Goal: Task Accomplishment & Management: Use online tool/utility

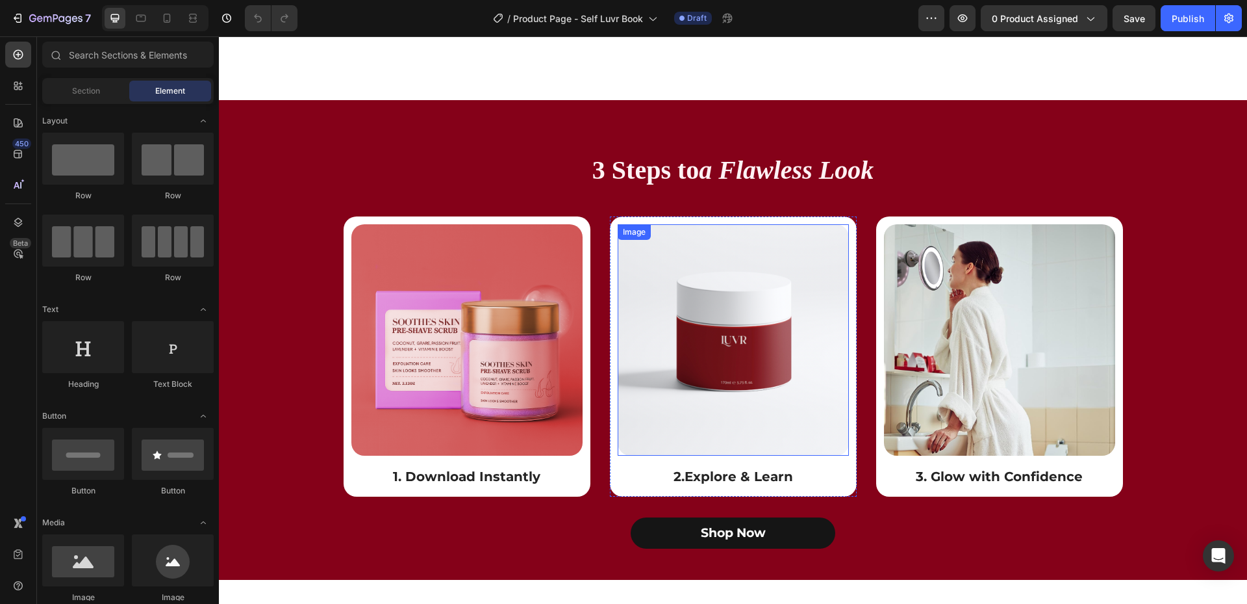
scroll to position [1819, 0]
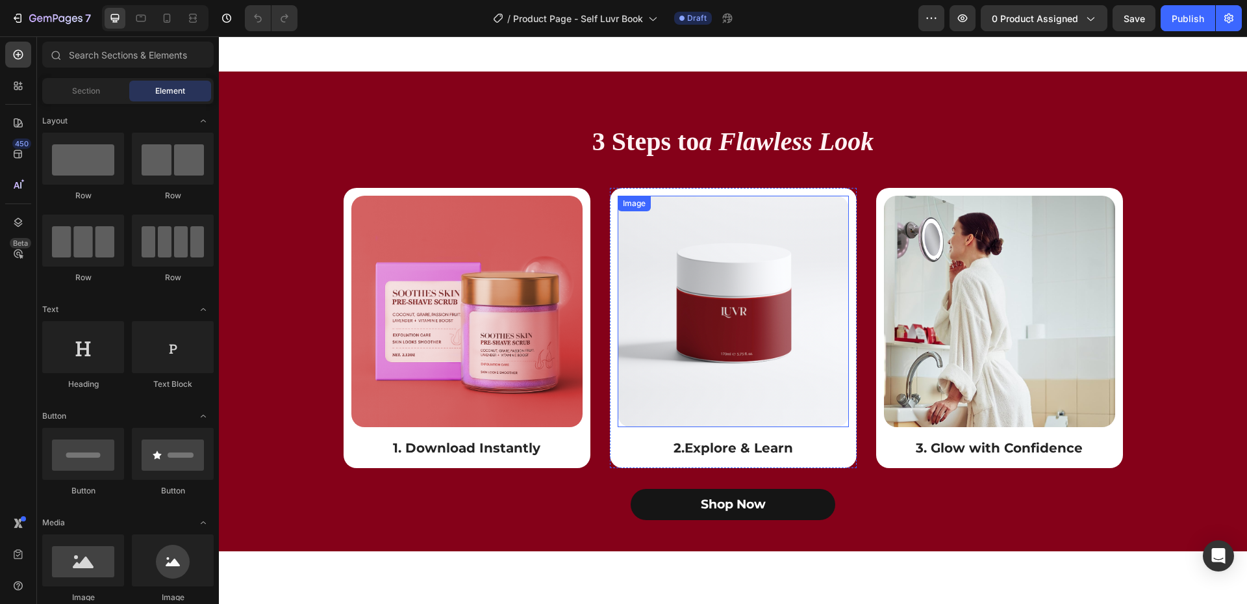
click at [727, 280] on img at bounding box center [733, 311] width 231 height 231
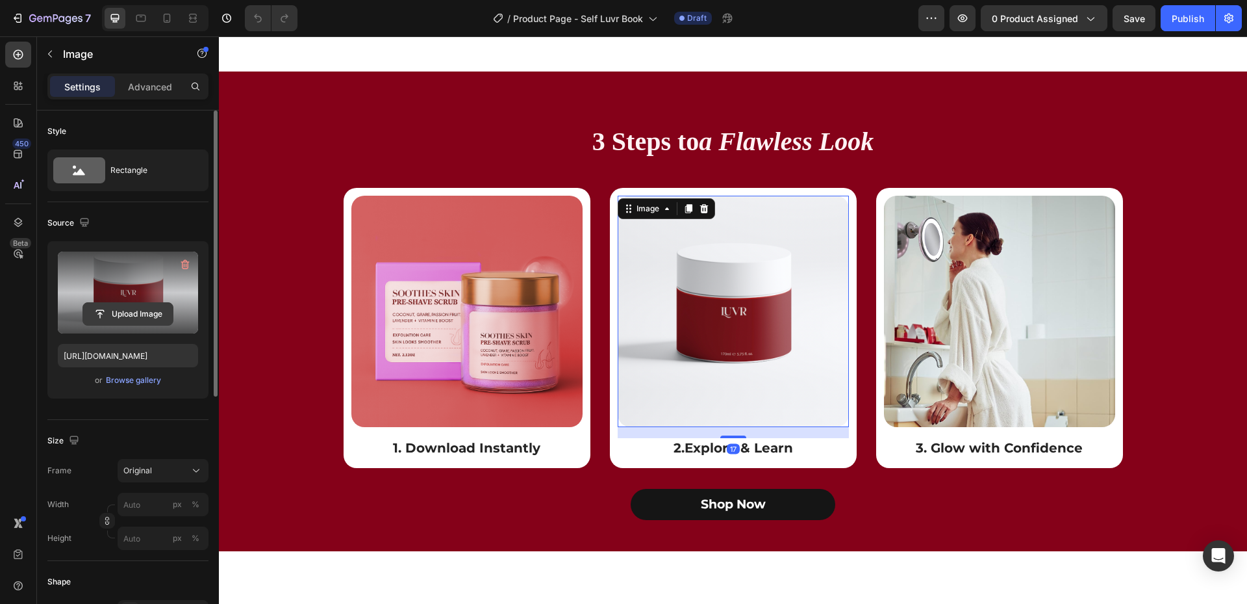
click at [123, 308] on input "file" at bounding box center [128, 314] width 90 height 22
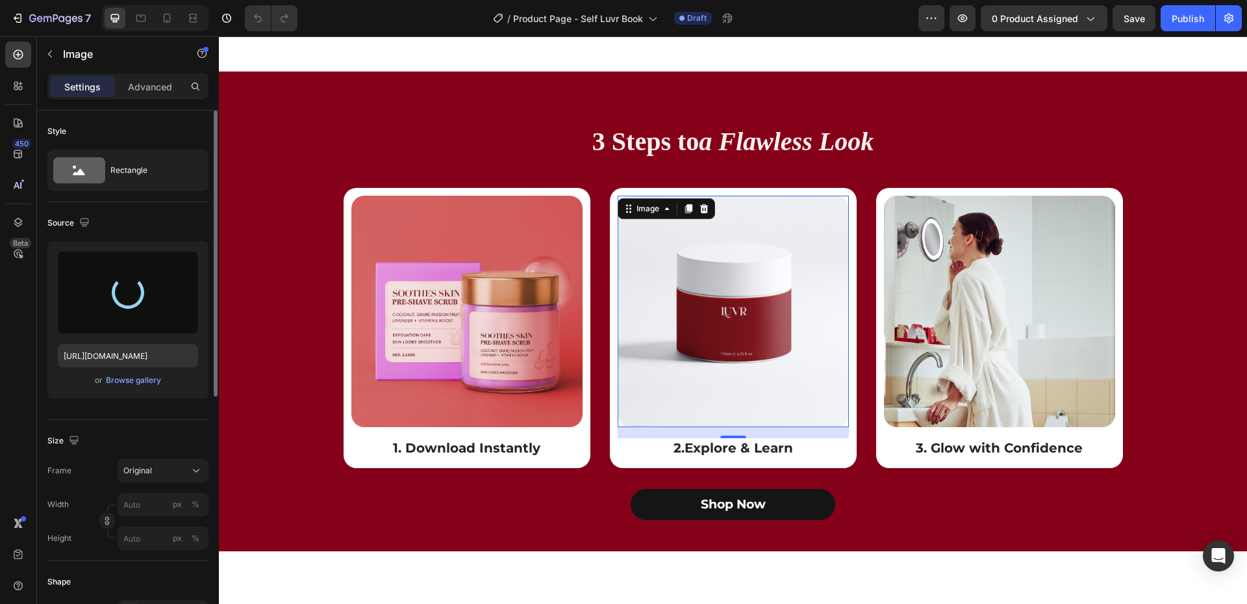
type input "[URL][DOMAIN_NAME]"
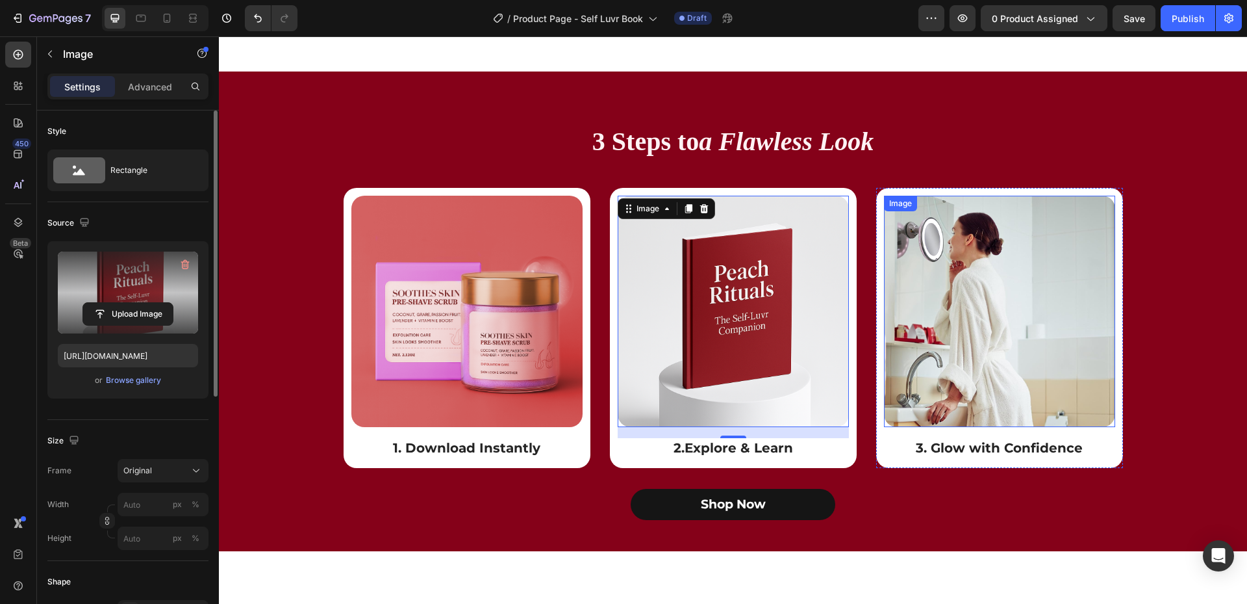
click at [978, 366] on img at bounding box center [999, 311] width 231 height 231
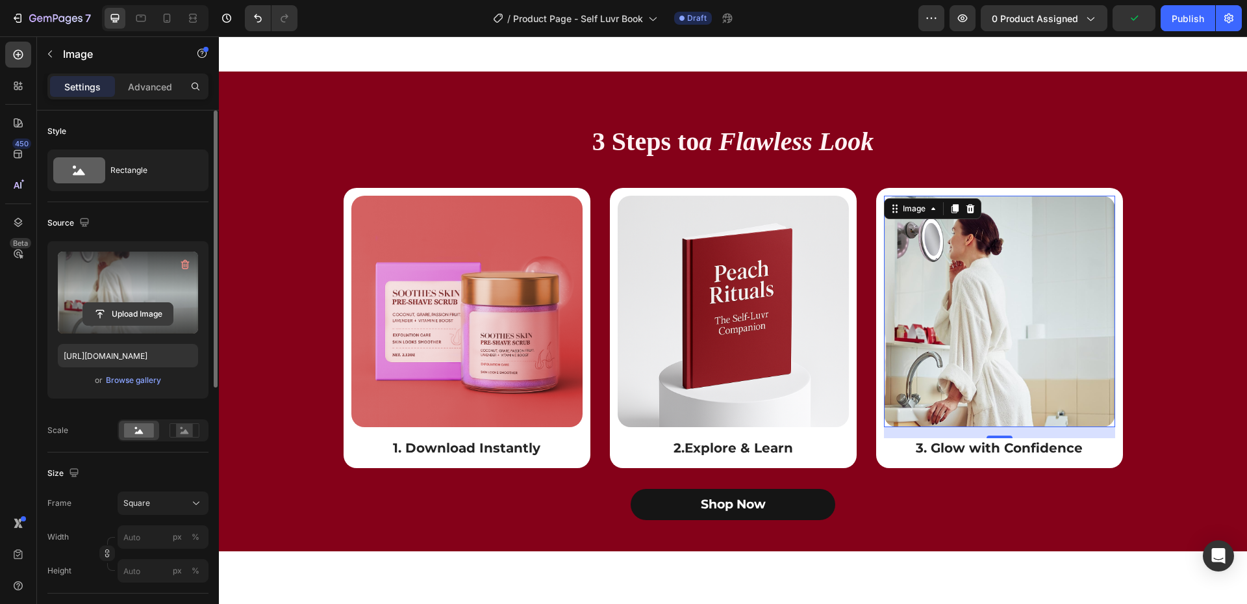
click at [123, 309] on input "file" at bounding box center [128, 314] width 90 height 22
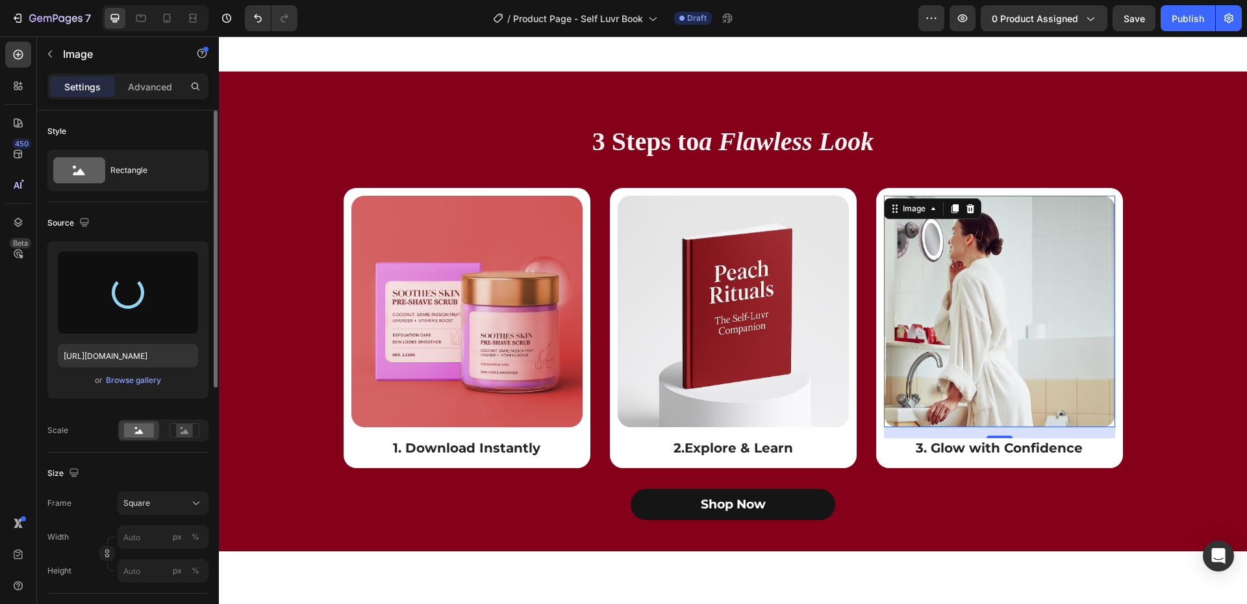
type input "[URL][DOMAIN_NAME]"
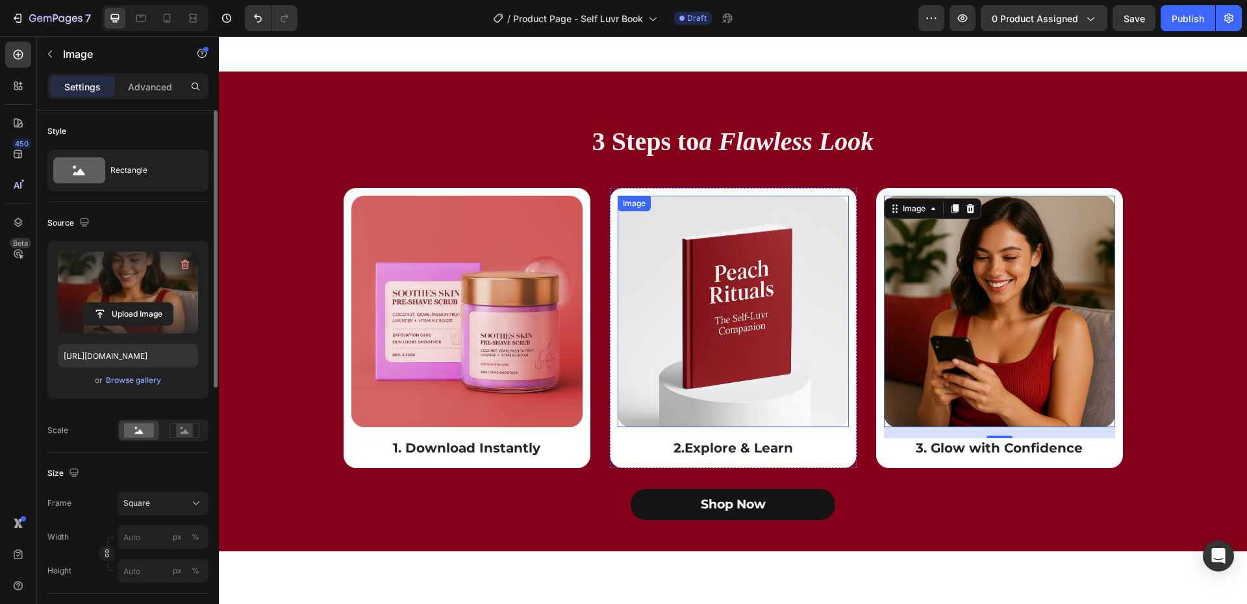
click at [754, 305] on img at bounding box center [733, 311] width 231 height 231
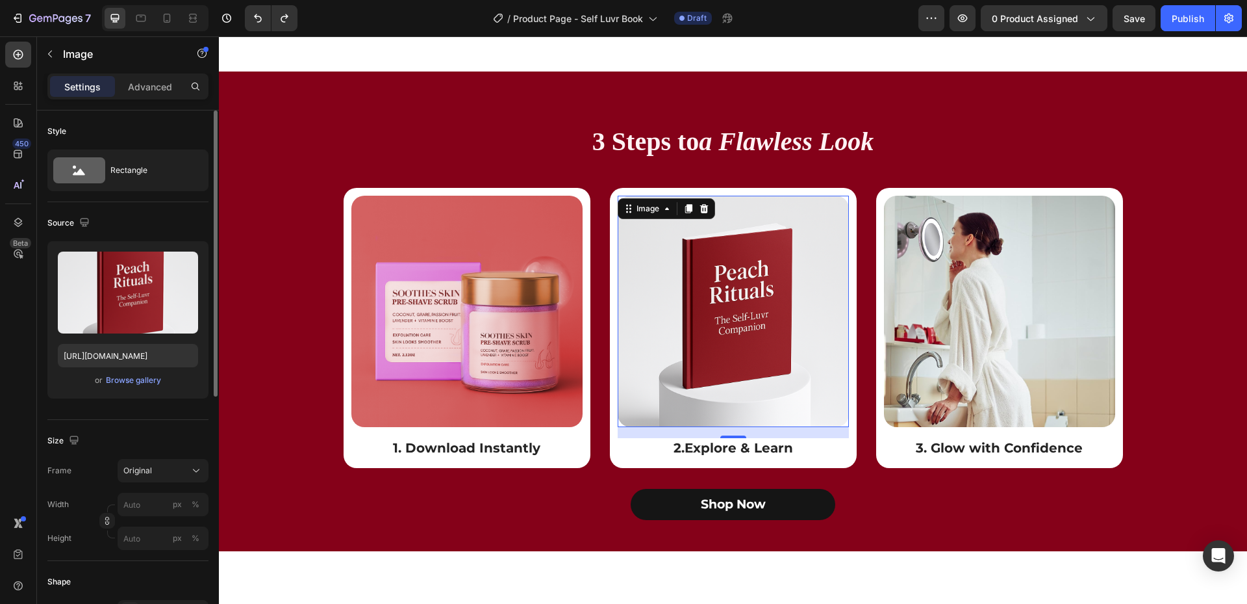
click at [747, 358] on img at bounding box center [733, 311] width 231 height 231
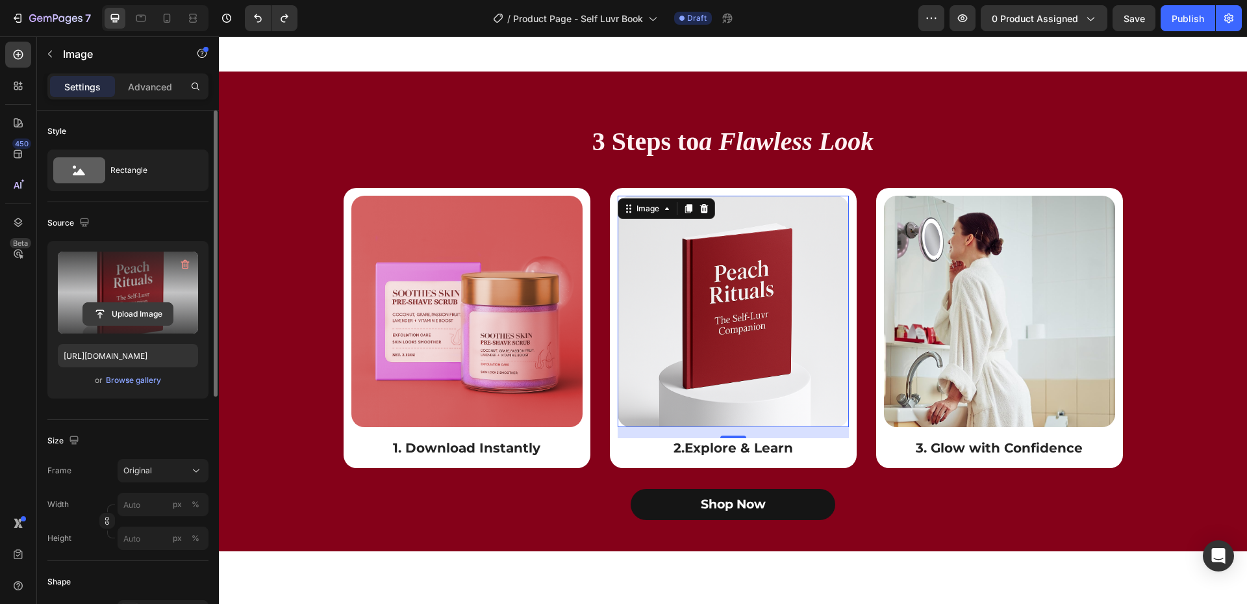
click at [144, 316] on input "file" at bounding box center [128, 314] width 90 height 22
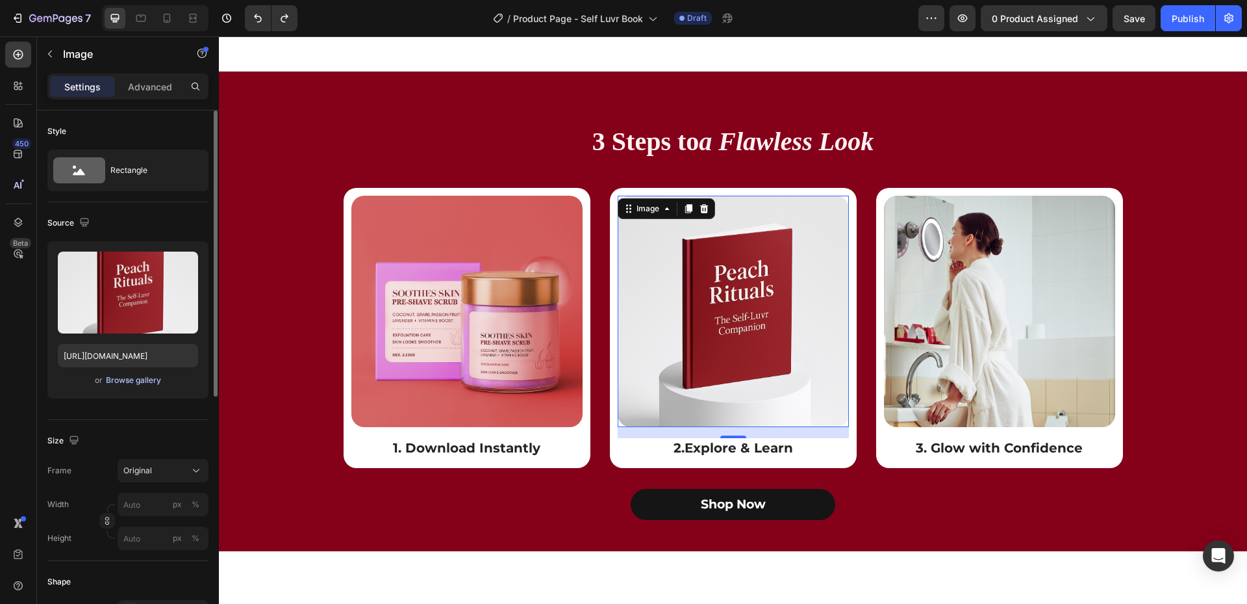
click at [143, 382] on div "Browse gallery" at bounding box center [133, 380] width 55 height 12
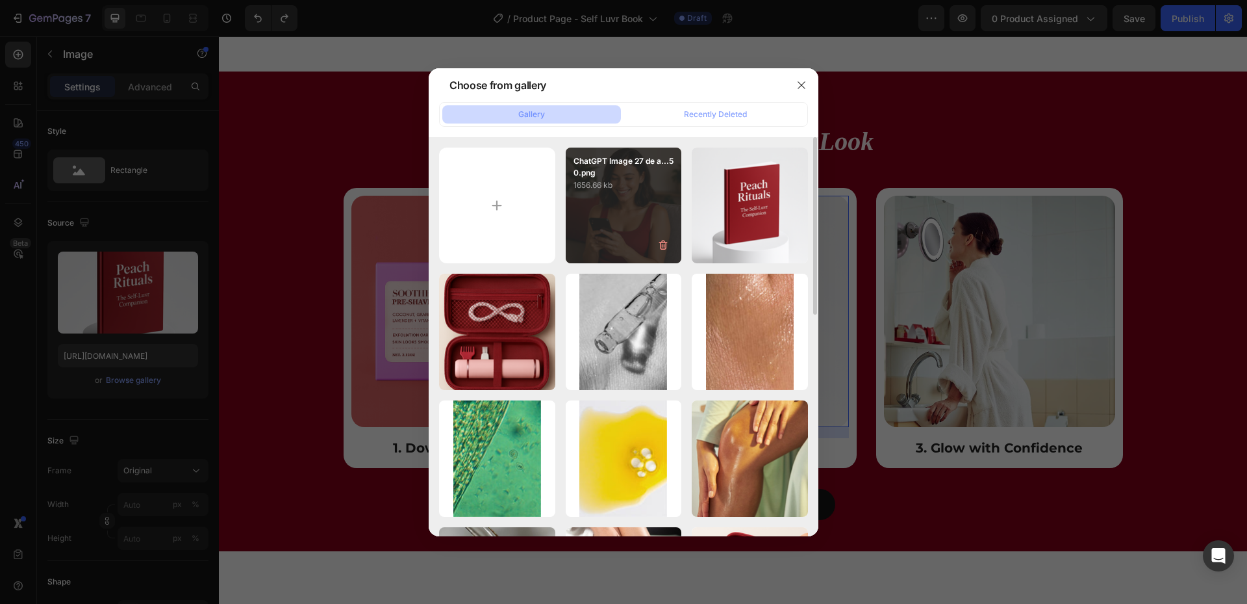
click at [645, 227] on div "ChatGPT Image 27 de a...50.png 1656.66 kb" at bounding box center [624, 205] width 116 height 116
type input "[URL][DOMAIN_NAME]"
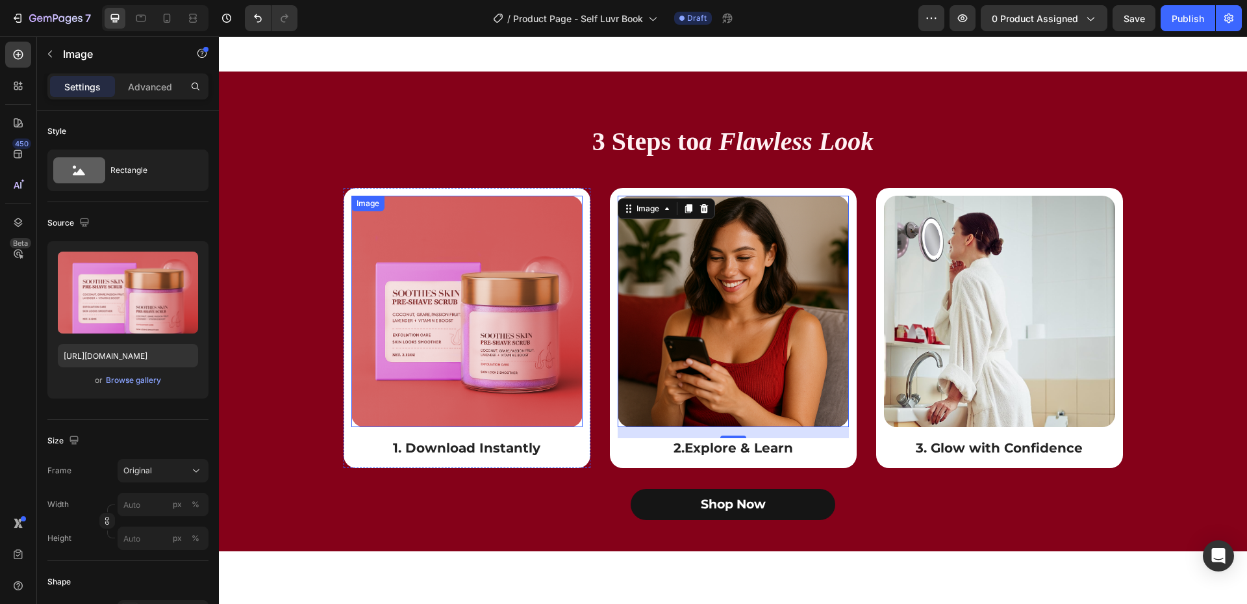
click at [488, 337] on img at bounding box center [466, 311] width 231 height 231
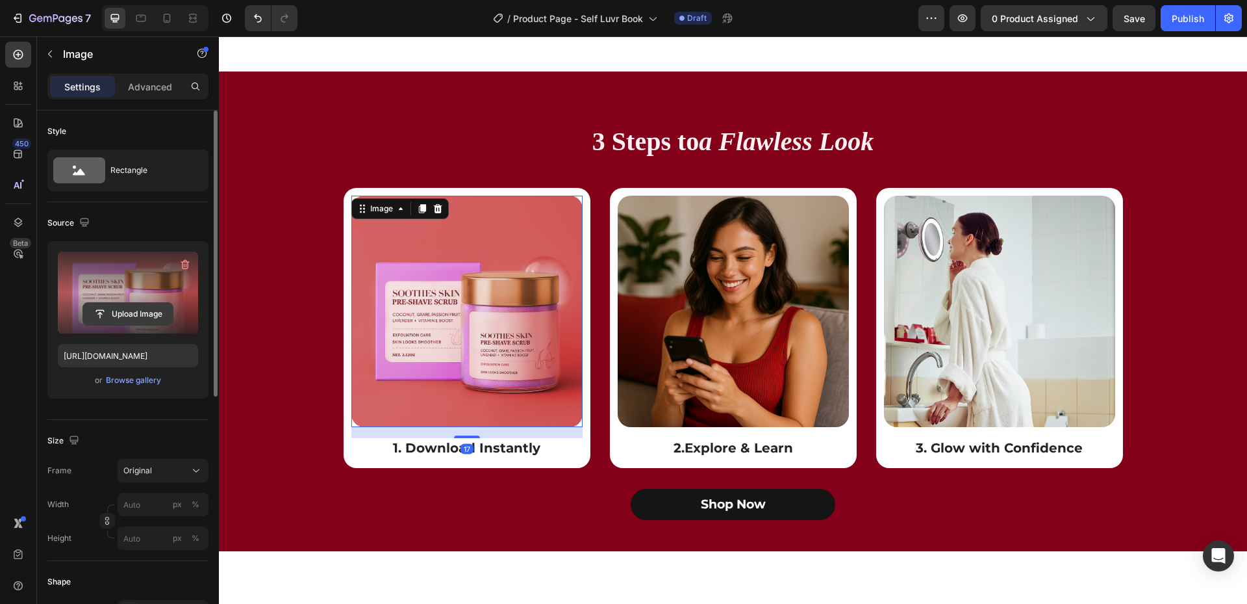
click at [123, 311] on input "file" at bounding box center [128, 314] width 90 height 22
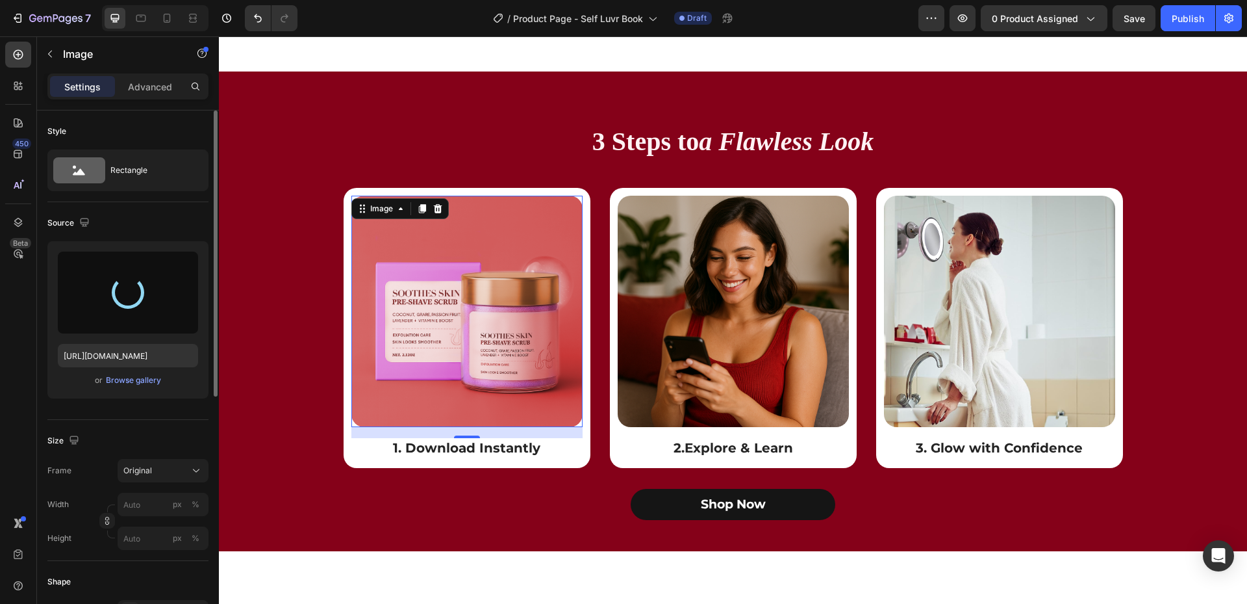
type input "[URL][DOMAIN_NAME]"
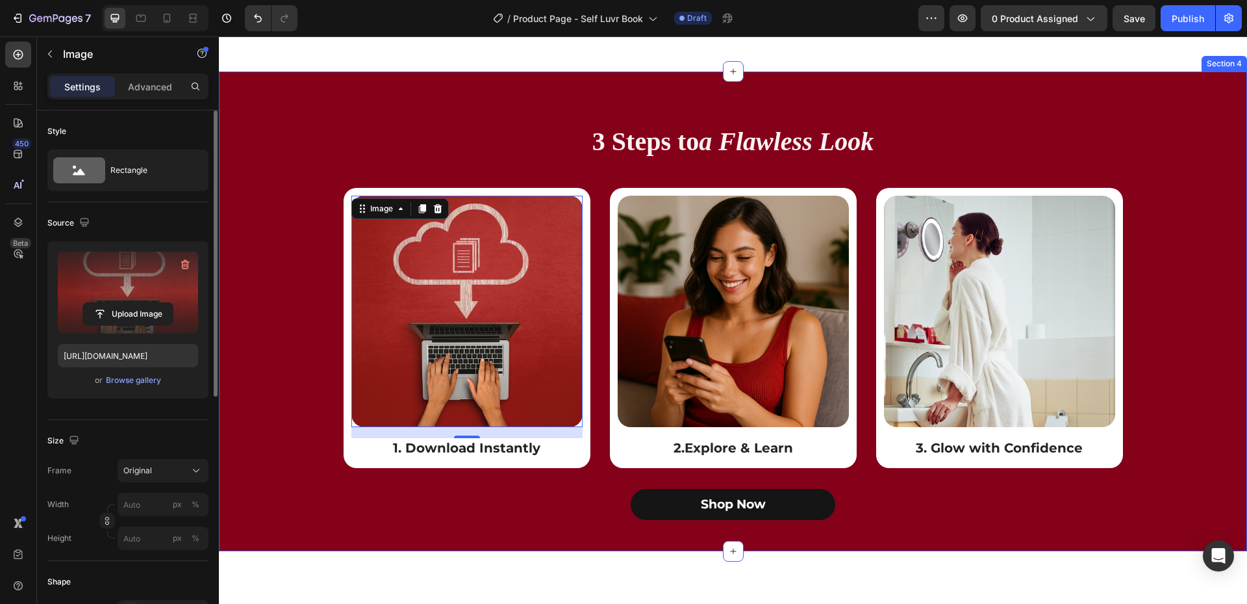
click at [487, 114] on div "3 Steps to a Flawless Look Heading Row Image 17 1. Download Instantly Text Bloc…" at bounding box center [733, 310] width 1029 height 479
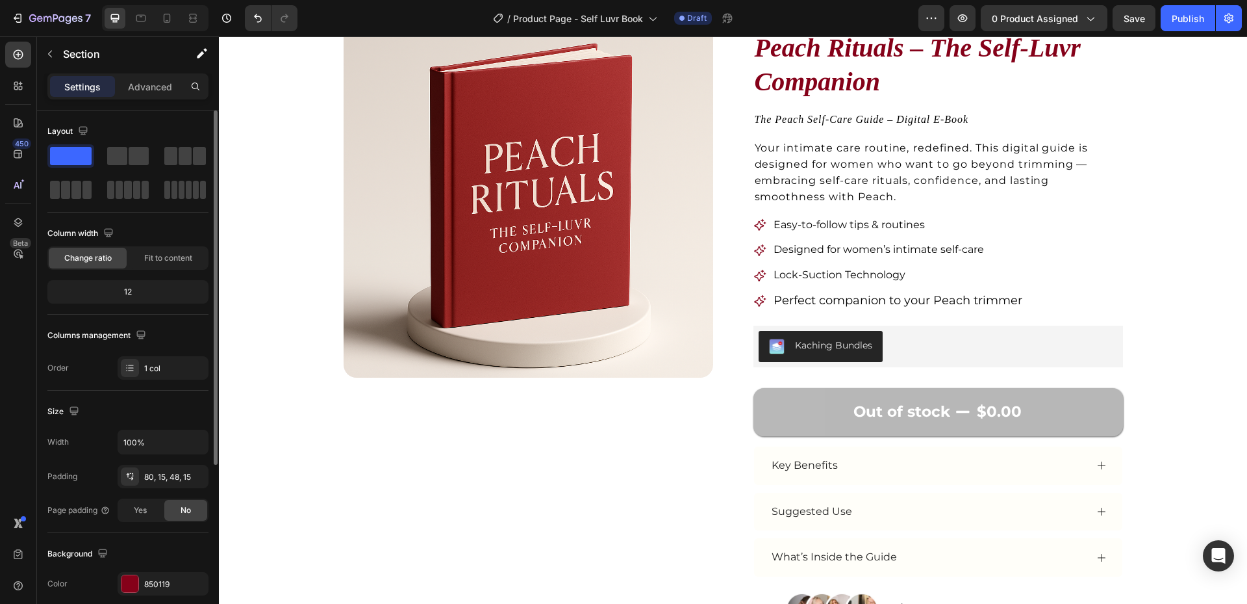
scroll to position [0, 0]
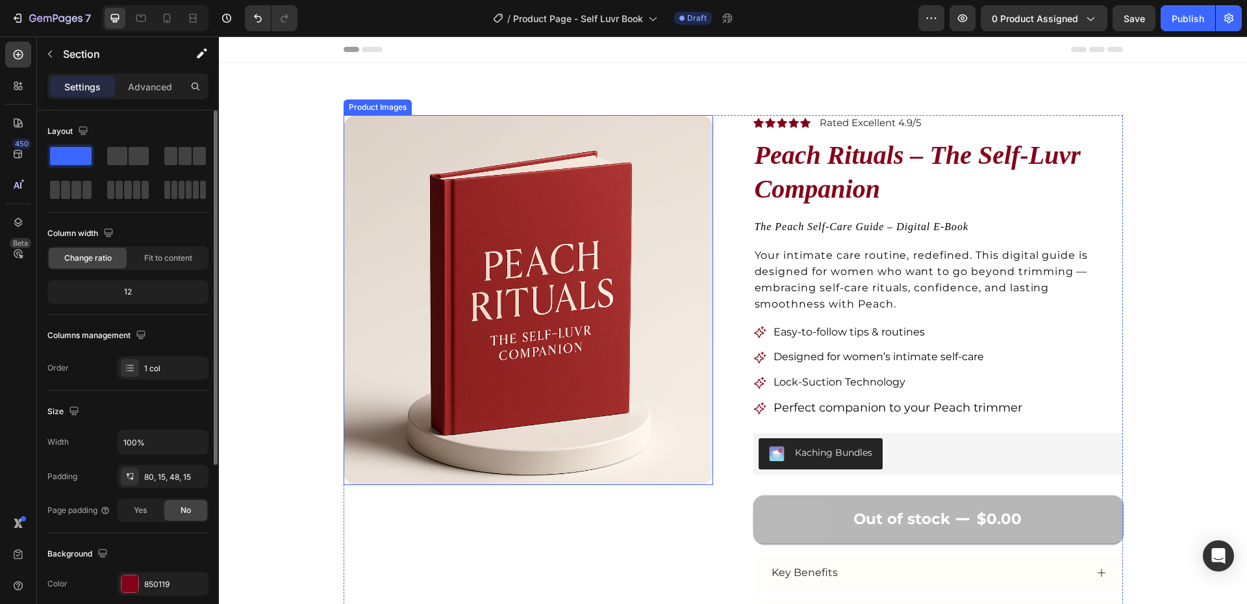
click at [596, 283] on img at bounding box center [529, 300] width 370 height 370
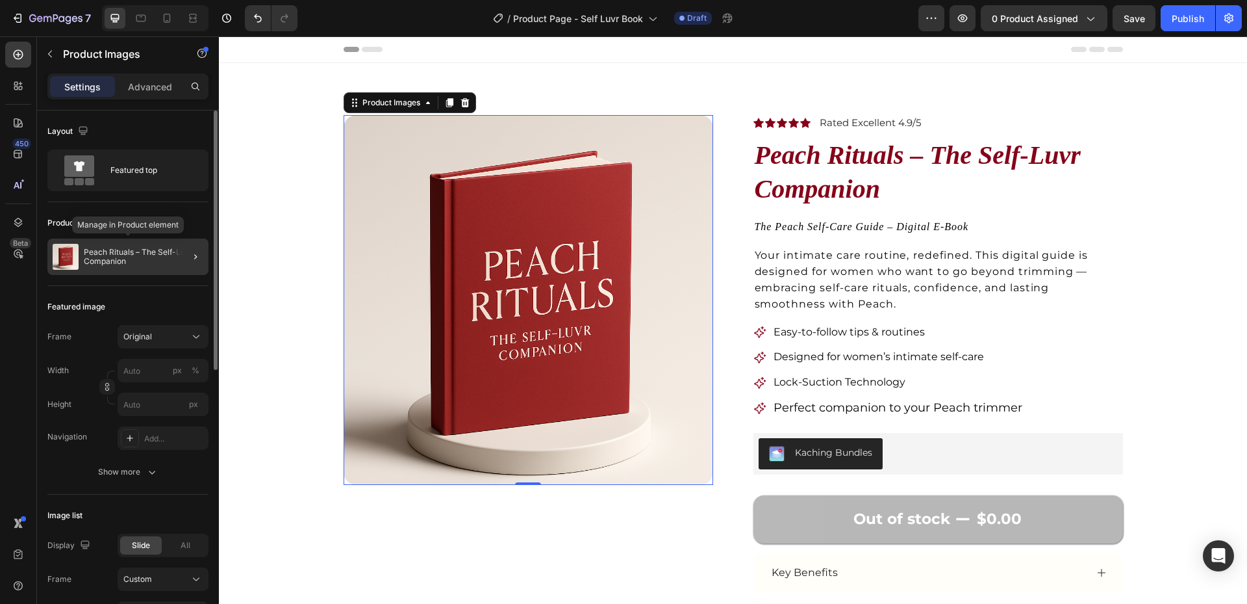
click at [130, 263] on p "Peach Rituals – The Self-Luvr Companion" at bounding box center [144, 257] width 120 height 18
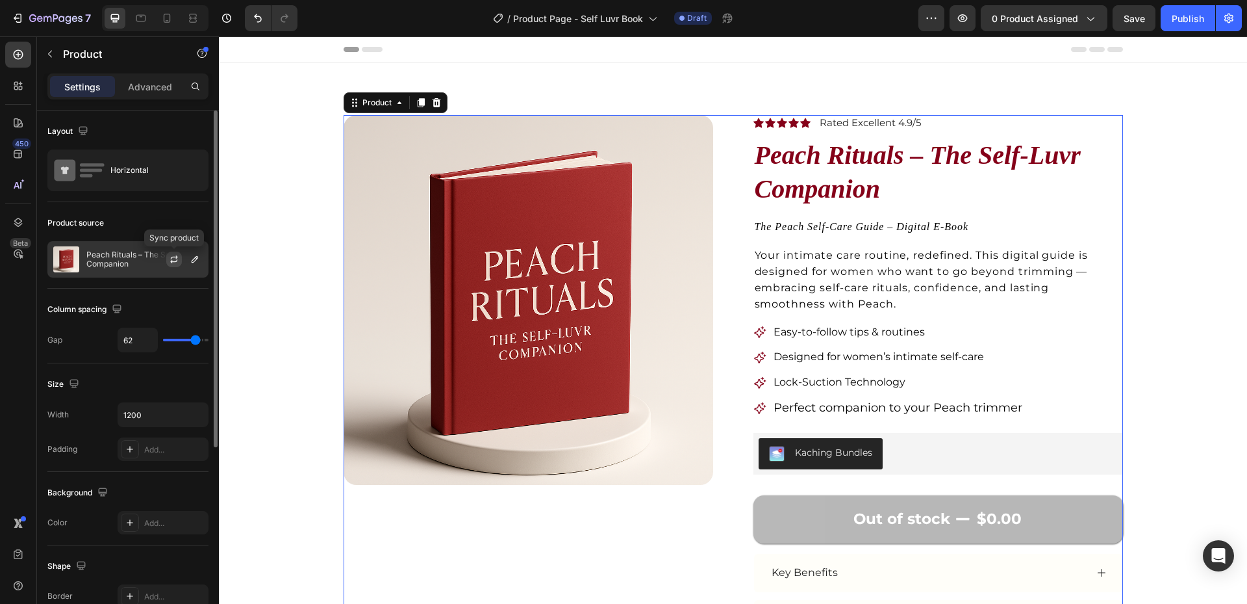
click at [177, 258] on icon "button" at bounding box center [174, 257] width 7 height 4
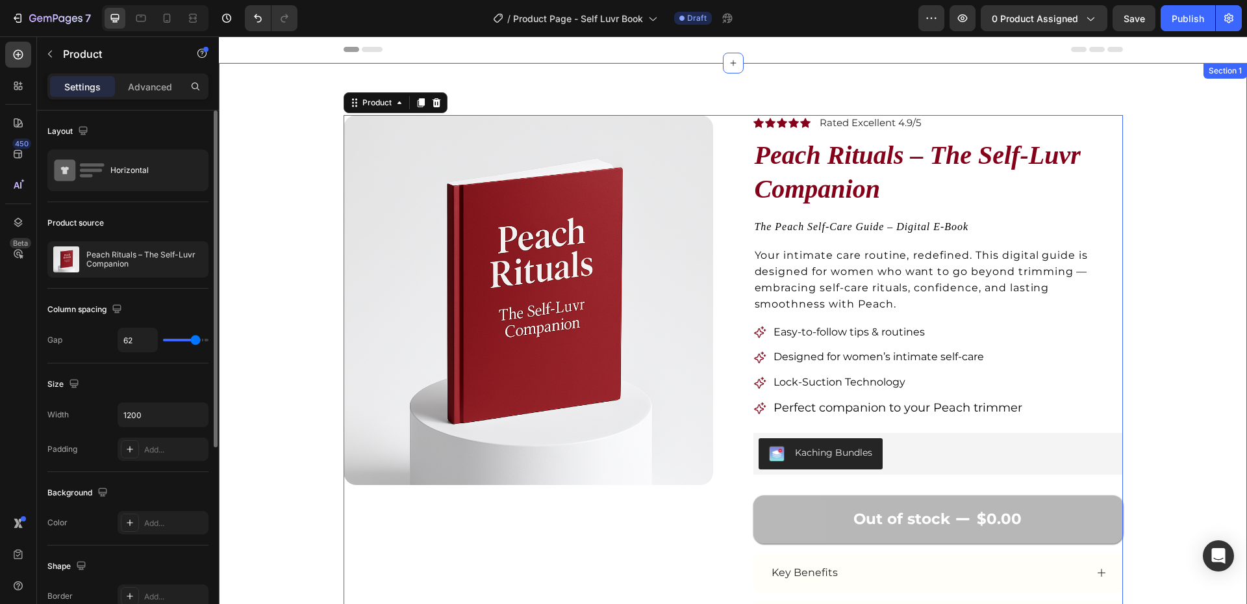
click at [1145, 147] on div "Product Images Icon Icon Icon Icon Icon Icon List Rated Excellent 4.9/5 Text Bl…" at bounding box center [733, 424] width 925 height 618
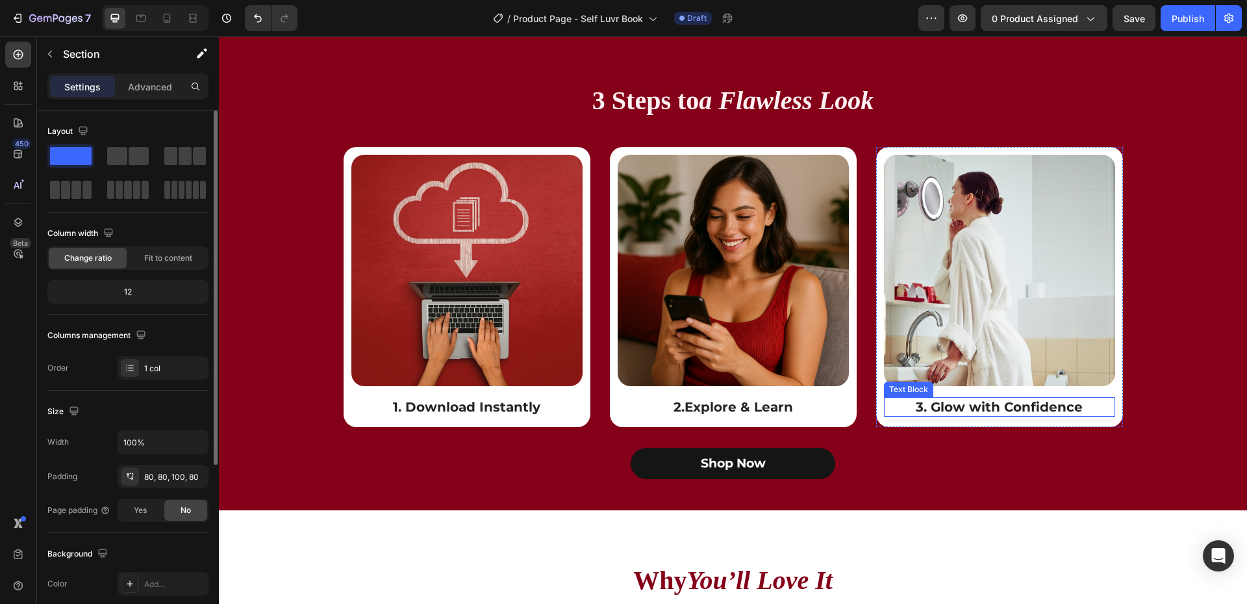
scroll to position [1819, 0]
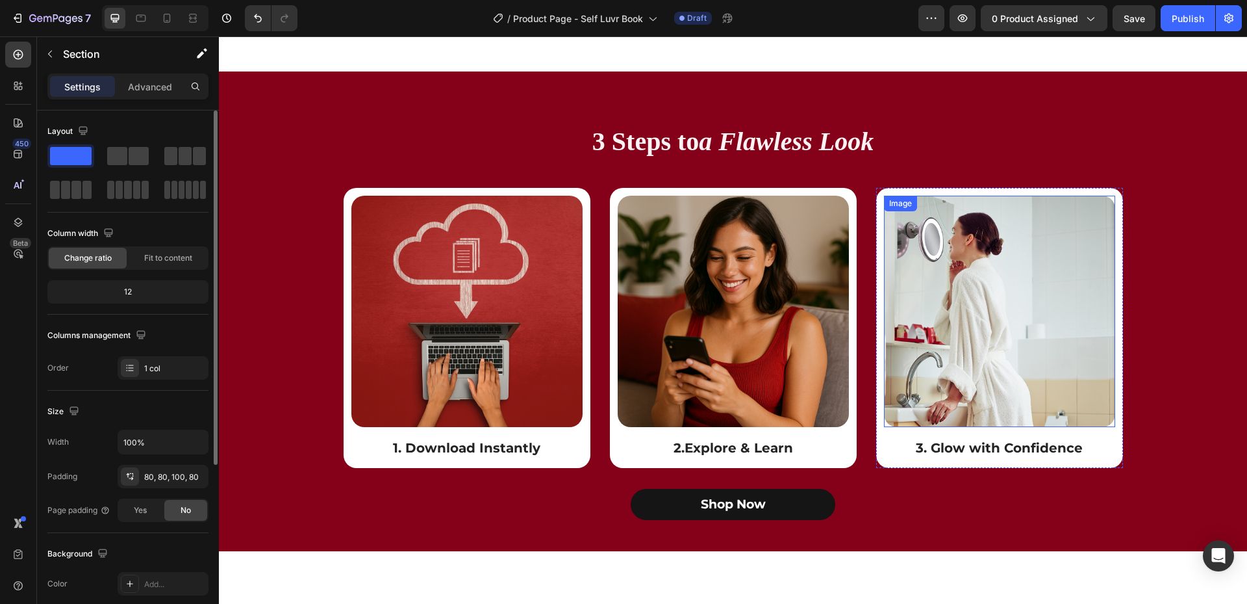
click at [1011, 392] on img at bounding box center [999, 311] width 231 height 231
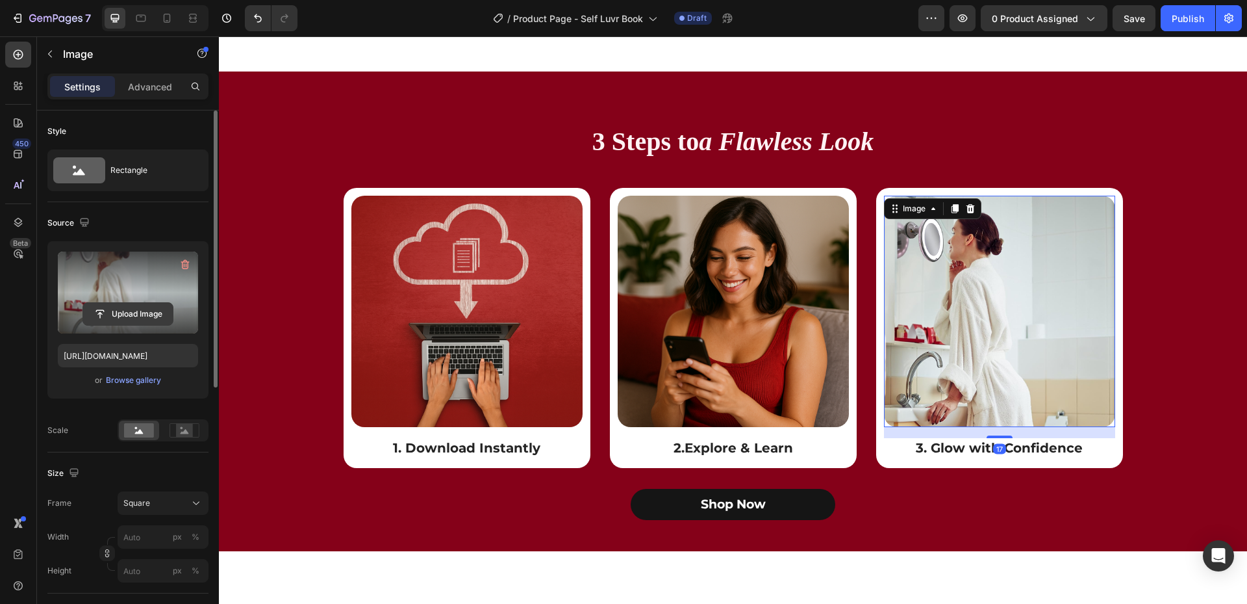
click at [120, 322] on input "file" at bounding box center [128, 314] width 90 height 22
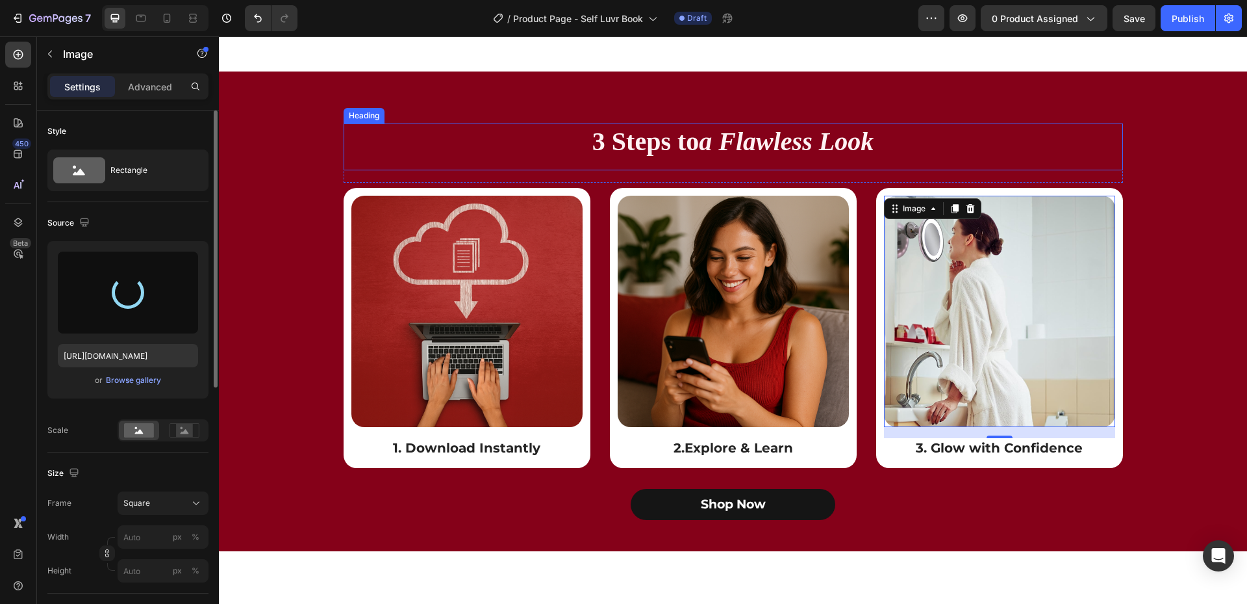
type input "[URL][DOMAIN_NAME]"
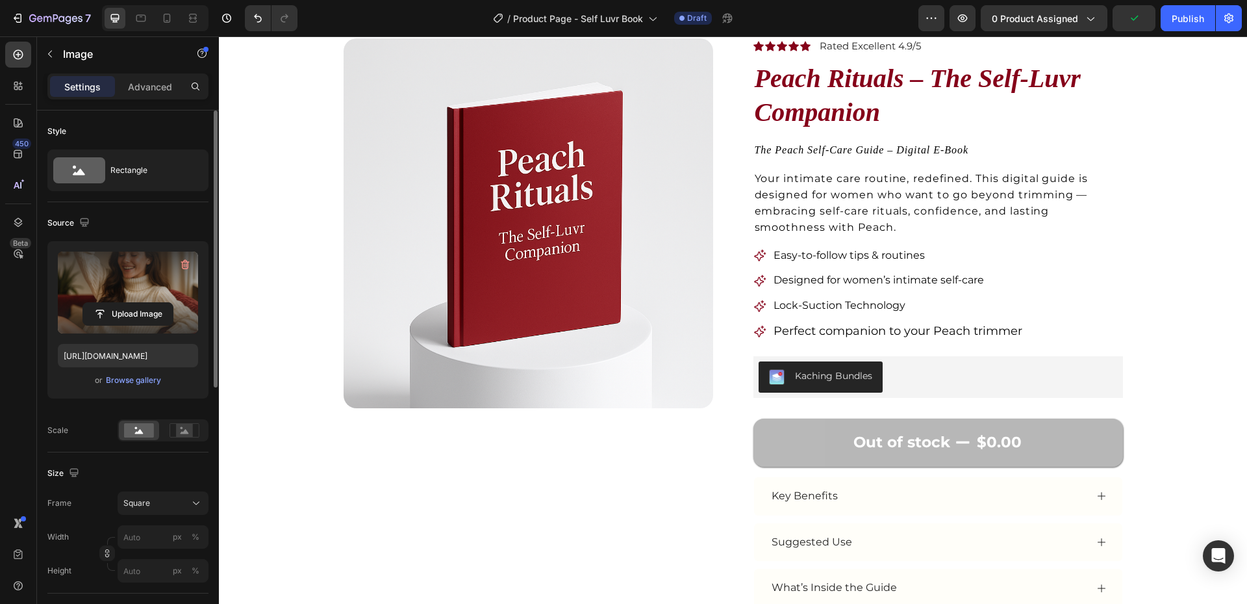
scroll to position [0, 0]
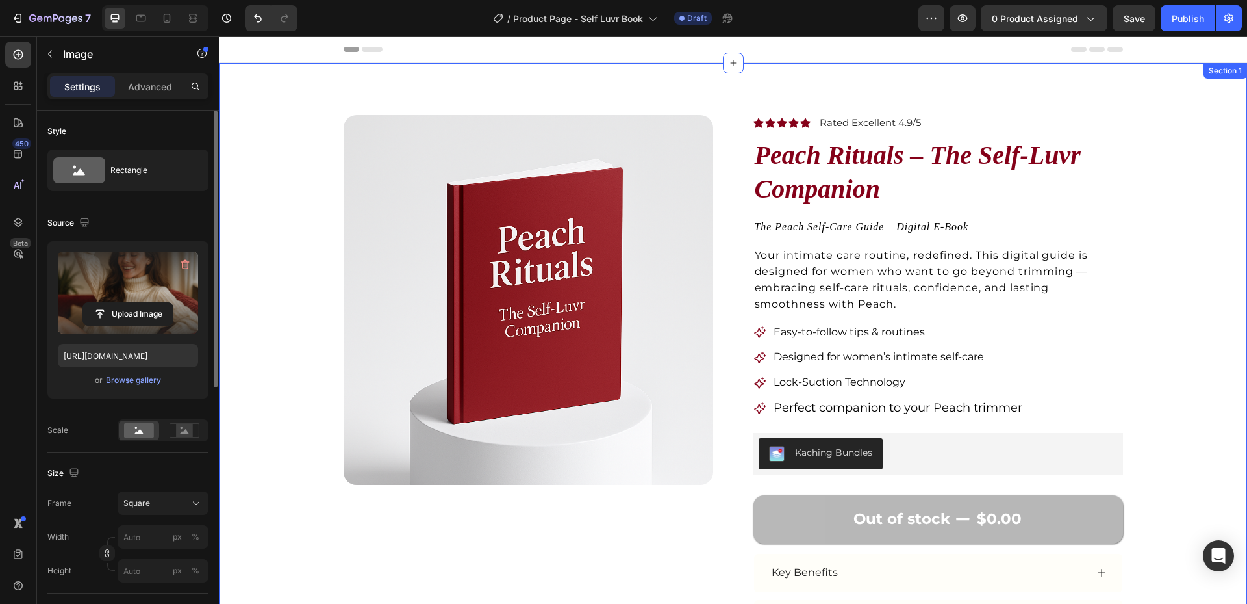
click at [1160, 264] on div "Product Images Icon Icon Icon Icon Icon Icon List Rated Excellent 4.9/5 Text Bl…" at bounding box center [733, 424] width 925 height 618
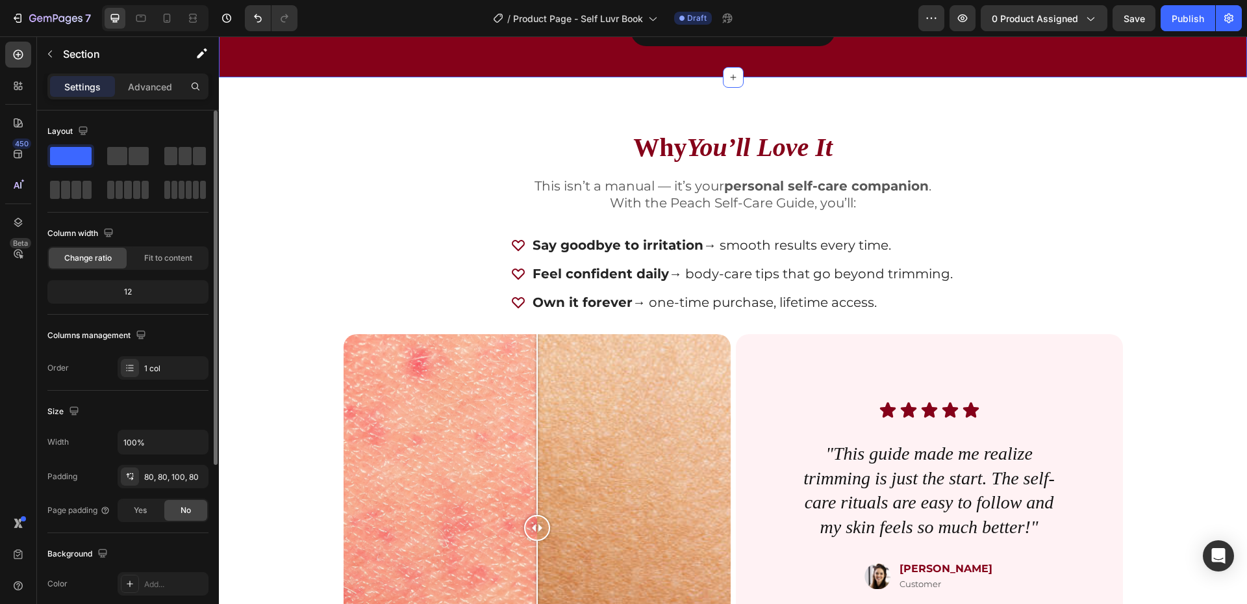
scroll to position [2469, 0]
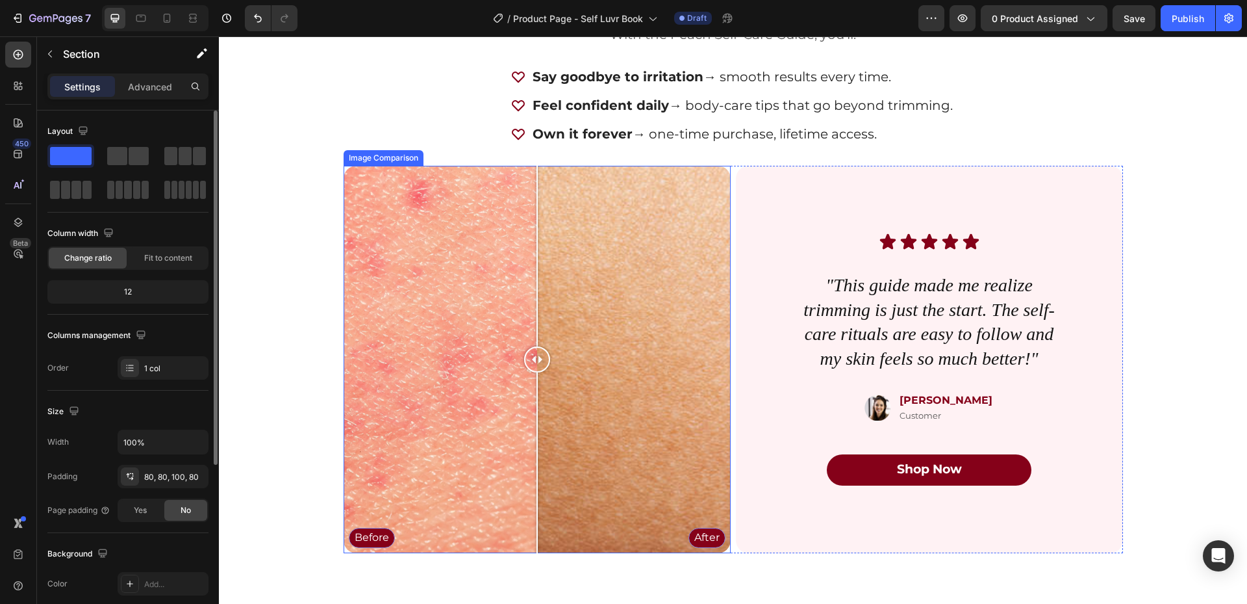
click at [416, 240] on div "Before After" at bounding box center [537, 359] width 387 height 387
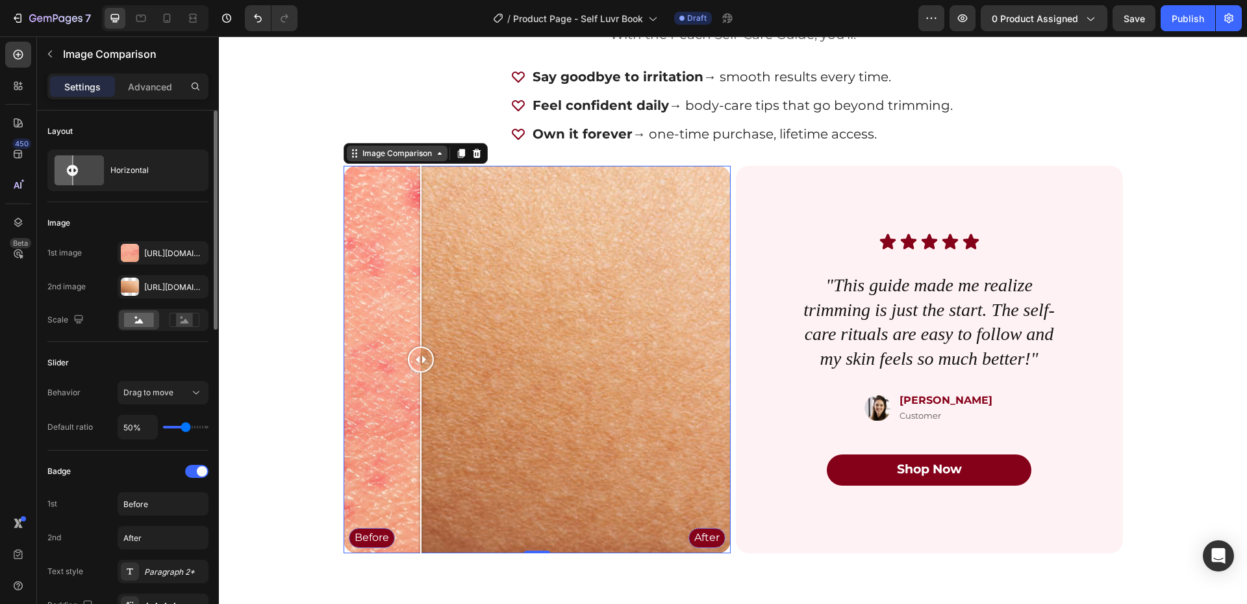
click at [391, 157] on div "Image Comparison" at bounding box center [397, 153] width 75 height 12
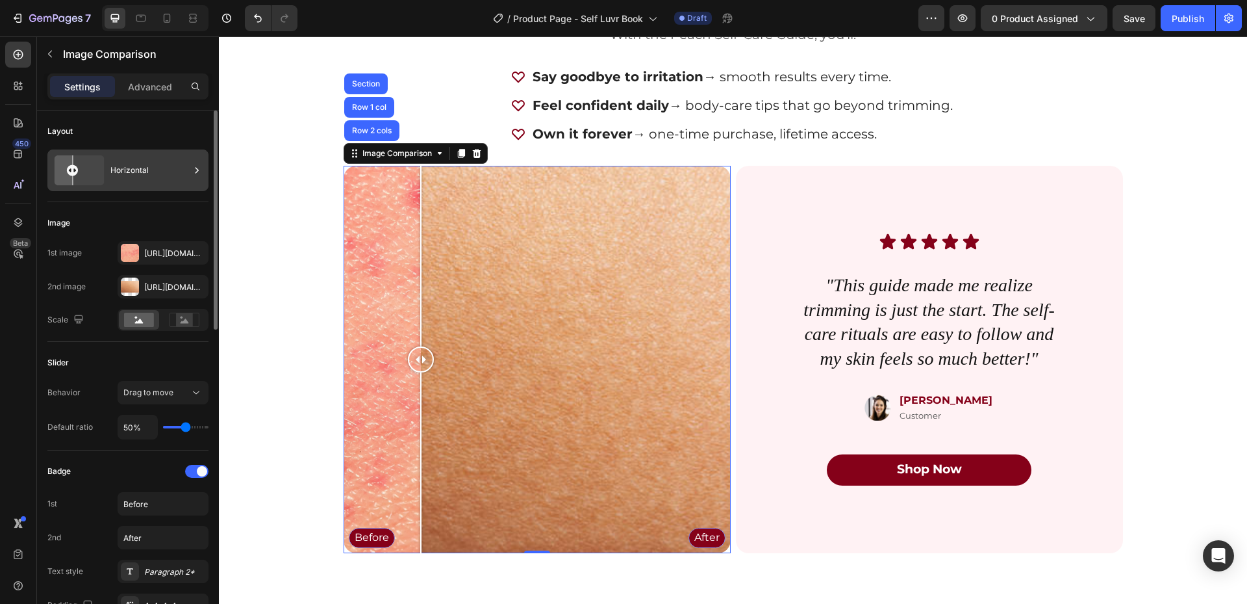
click at [94, 168] on icon at bounding box center [79, 170] width 60 height 35
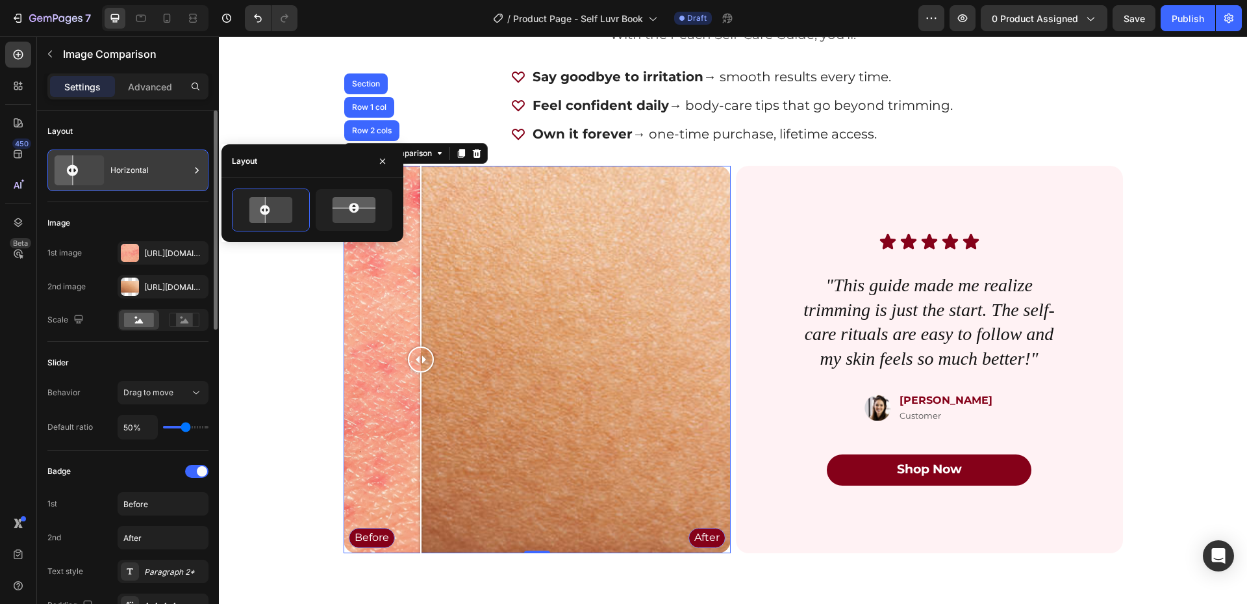
click at [94, 168] on icon at bounding box center [79, 170] width 60 height 35
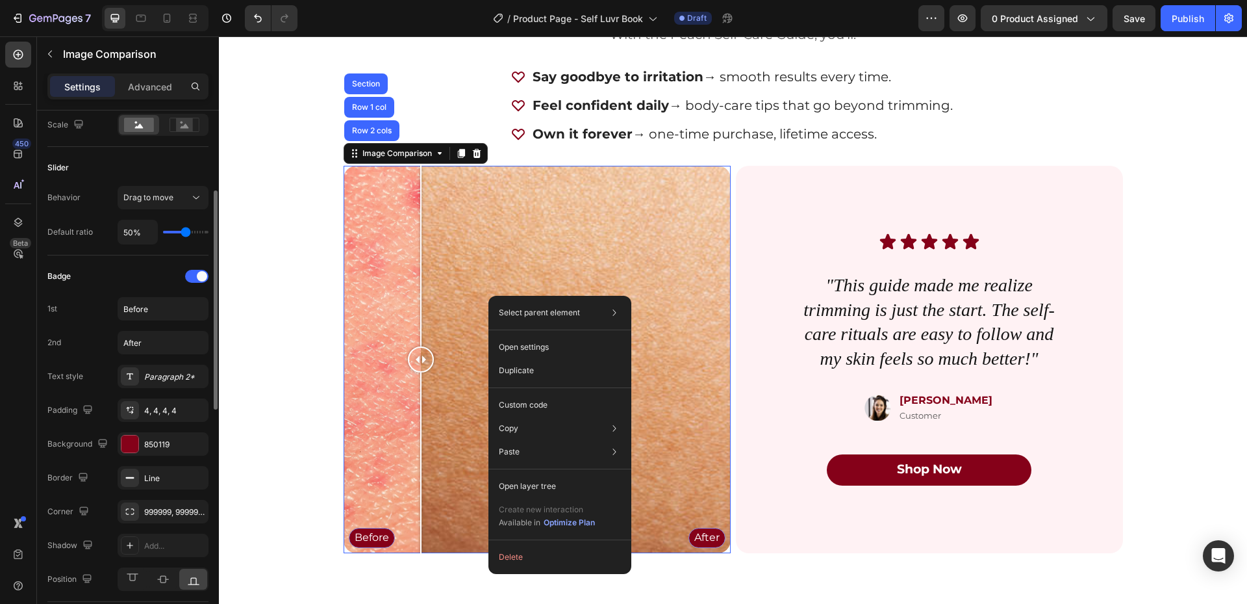
scroll to position [0, 0]
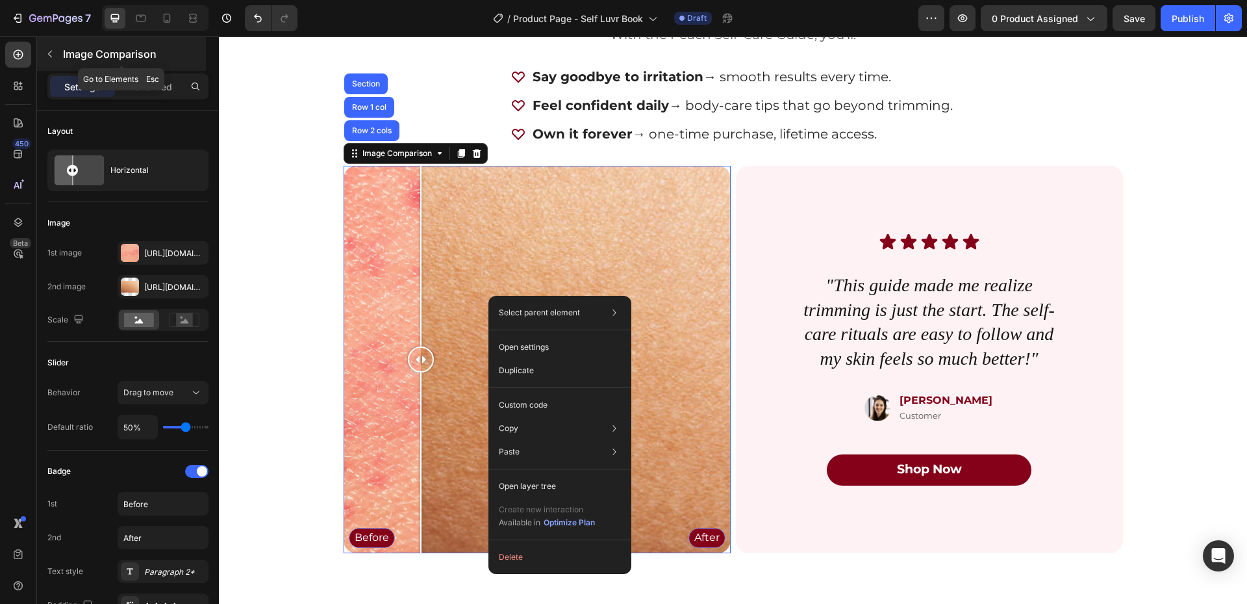
click at [76, 52] on p "Image Comparison" at bounding box center [133, 54] width 140 height 16
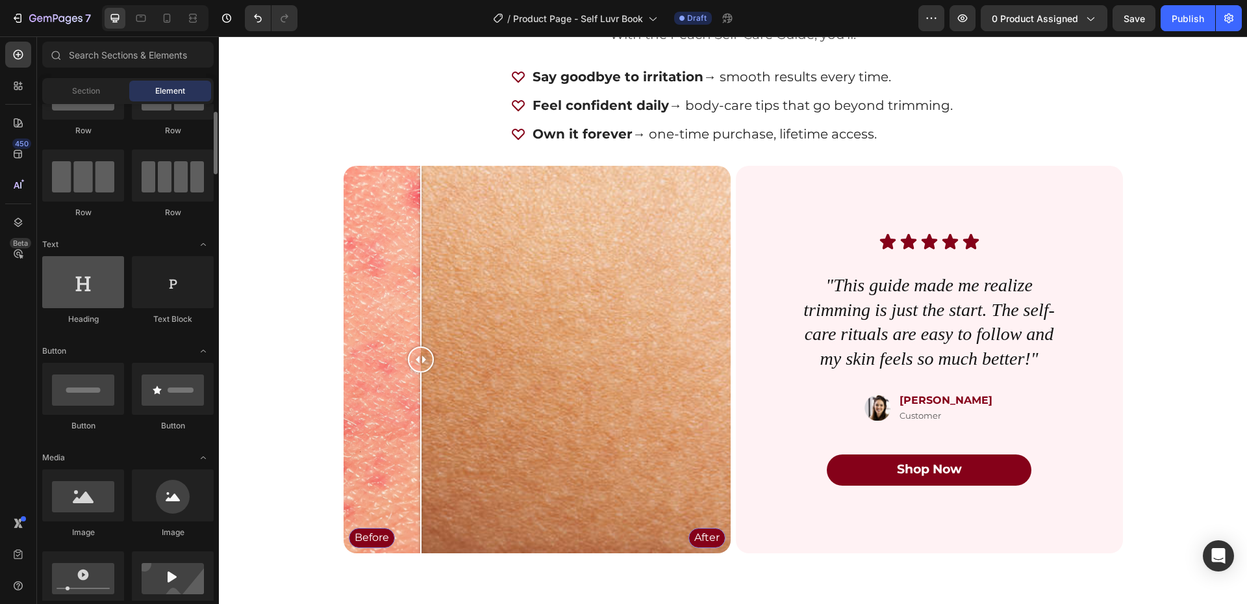
scroll to position [130, 0]
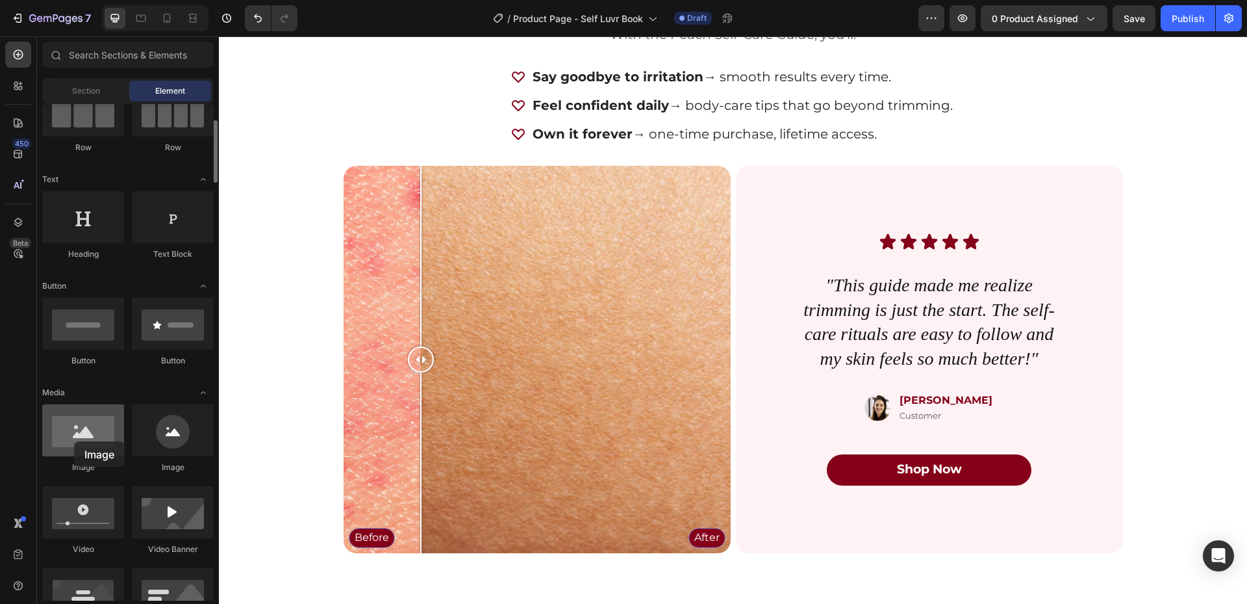
click at [74, 441] on div at bounding box center [83, 430] width 82 height 52
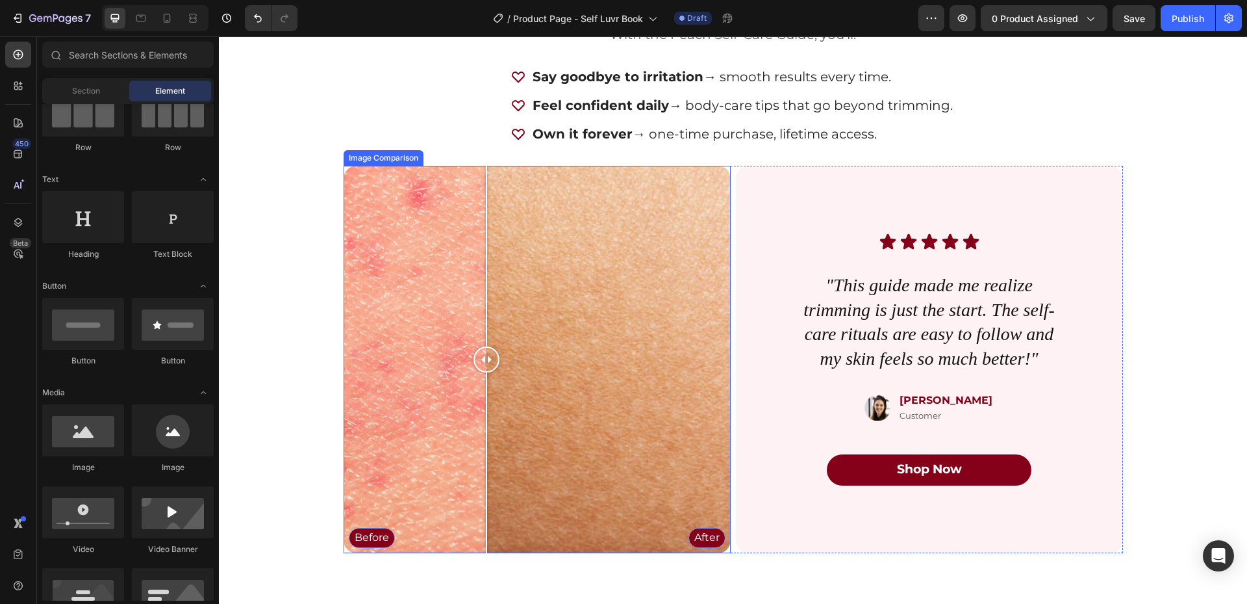
click at [481, 299] on div "Before After" at bounding box center [537, 359] width 387 height 387
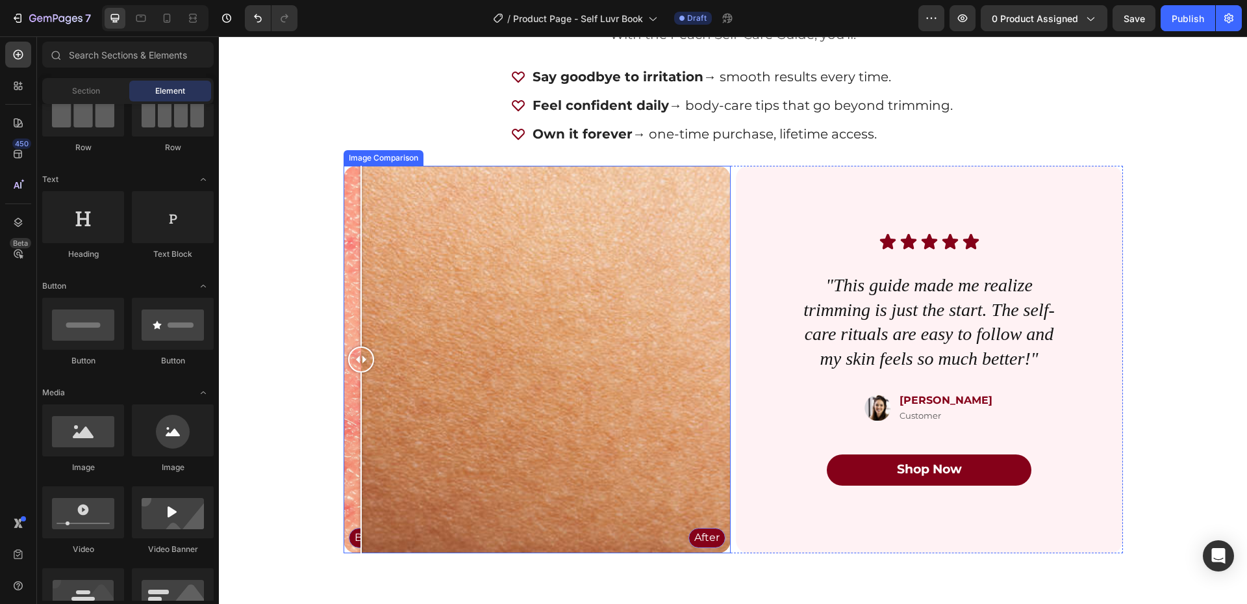
click at [356, 258] on div "Before After" at bounding box center [537, 359] width 387 height 387
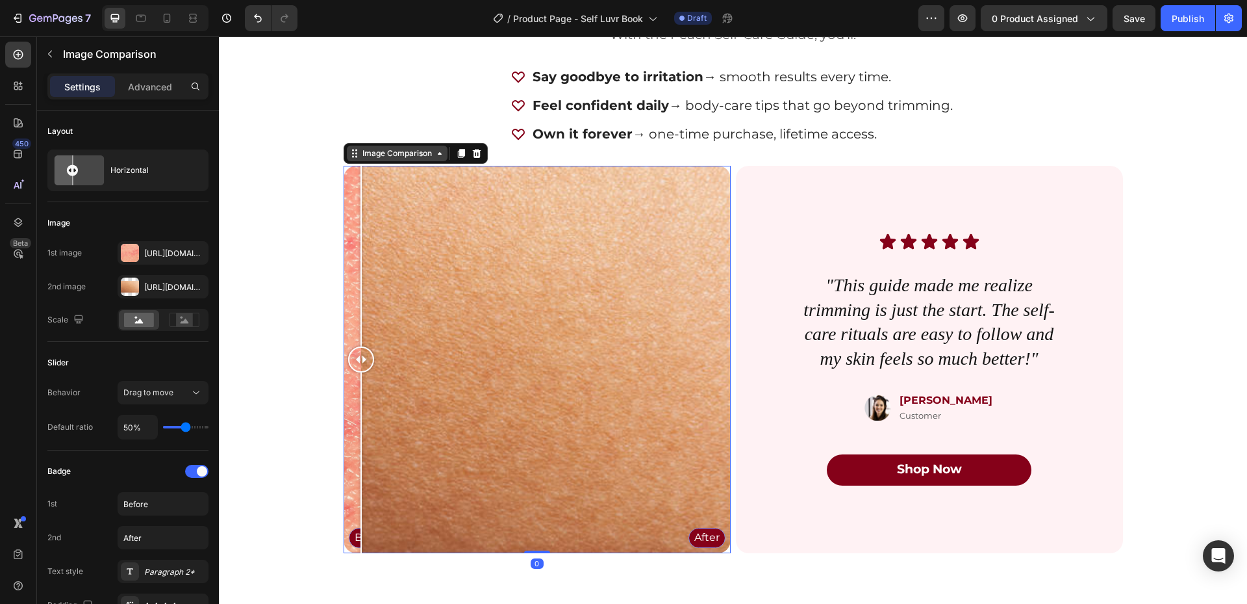
click at [433, 159] on div "Image Comparison" at bounding box center [397, 154] width 101 height 16
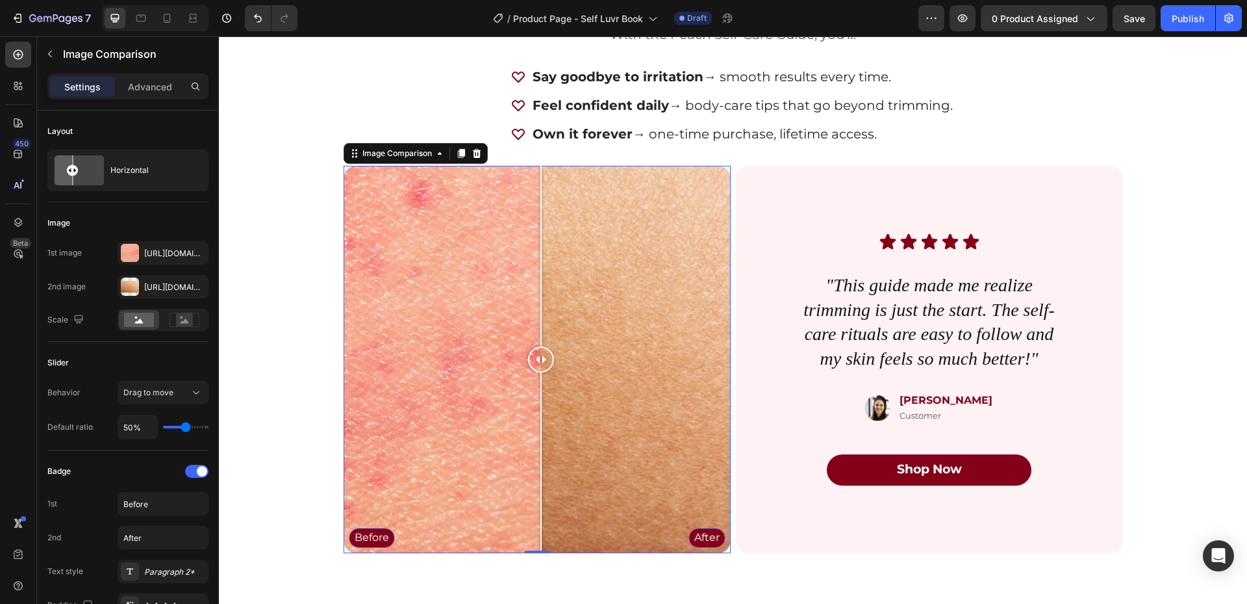
drag, startPoint x: 351, startPoint y: 359, endPoint x: 498, endPoint y: 348, distance: 146.7
click at [528, 348] on div at bounding box center [541, 359] width 26 height 26
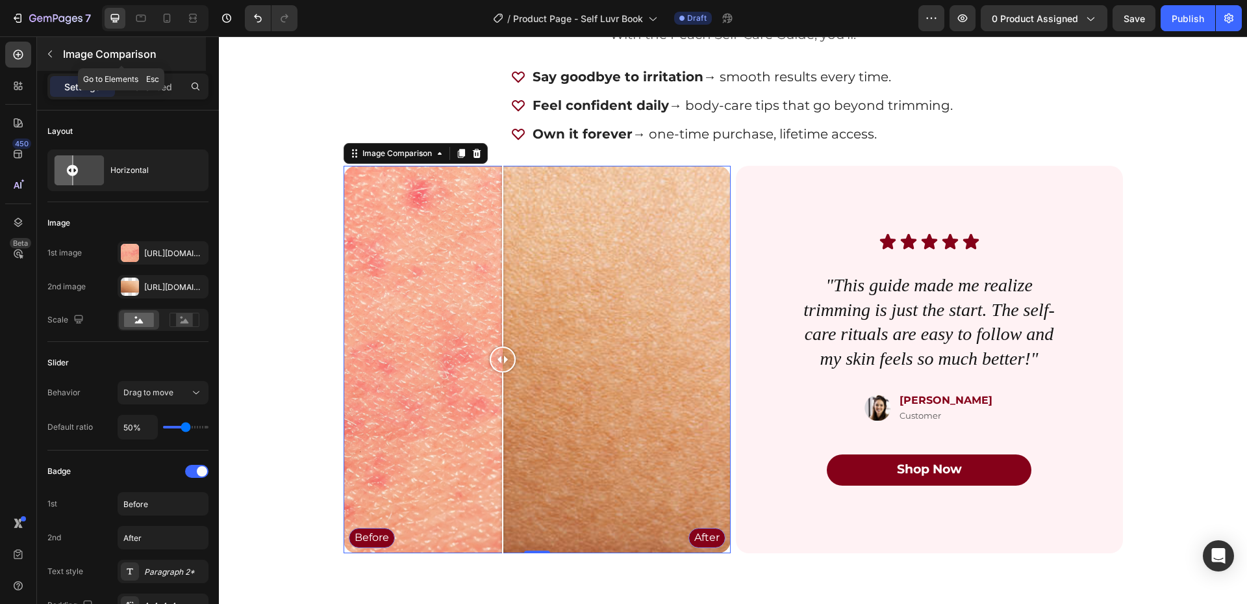
click at [53, 56] on icon "button" at bounding box center [50, 54] width 10 height 10
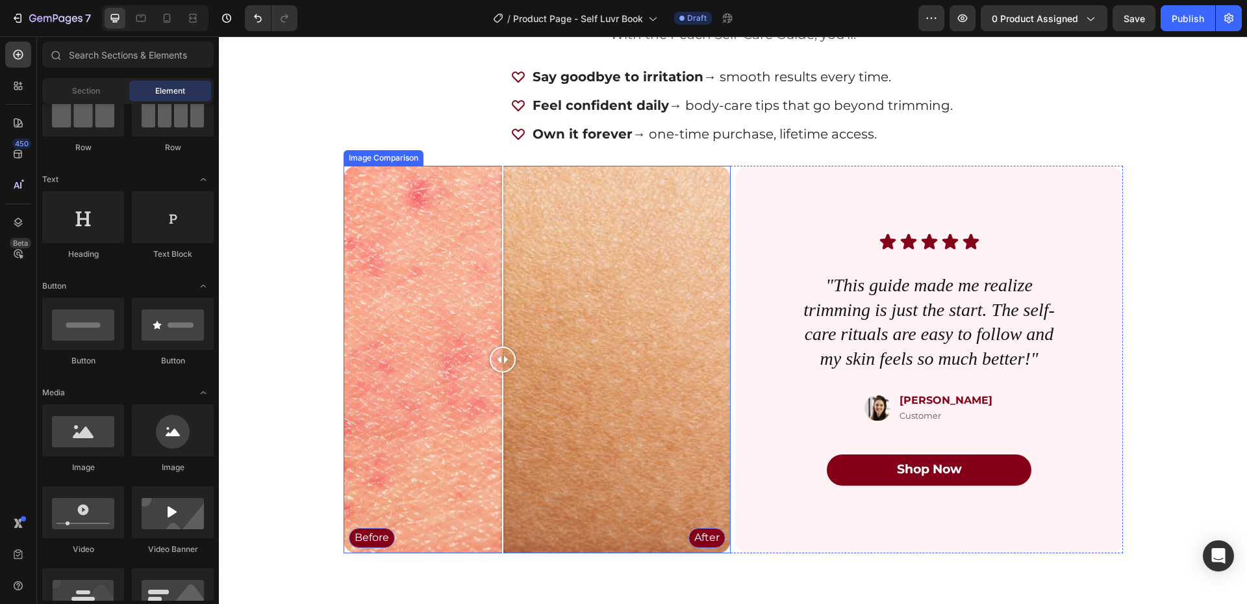
click at [480, 231] on div "Before After" at bounding box center [537, 359] width 387 height 387
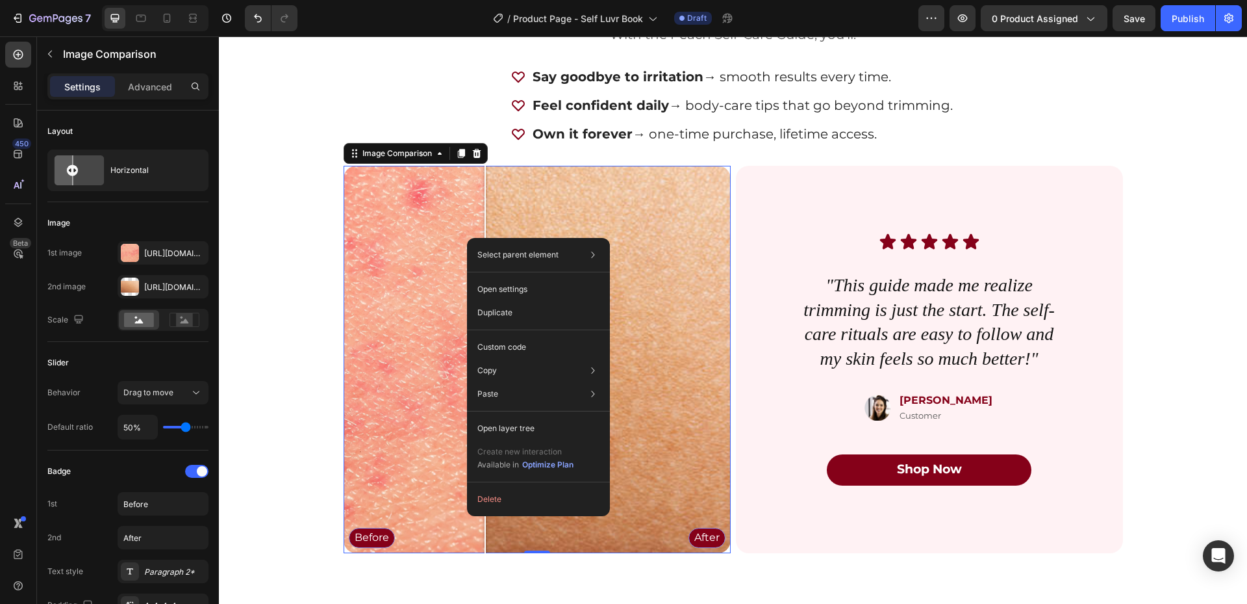
click at [577, 190] on div "Before After" at bounding box center [537, 359] width 387 height 387
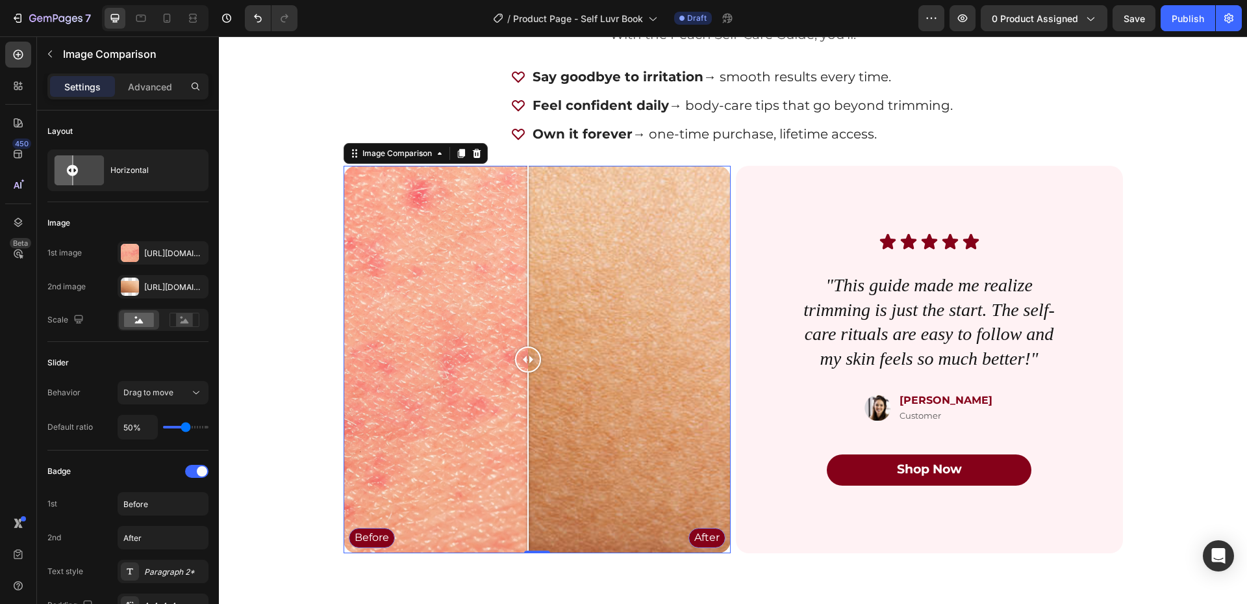
drag, startPoint x: 578, startPoint y: 361, endPoint x: 523, endPoint y: 359, distance: 55.3
click at [523, 359] on div at bounding box center [528, 359] width 26 height 26
click at [531, 364] on div at bounding box center [537, 359] width 26 height 26
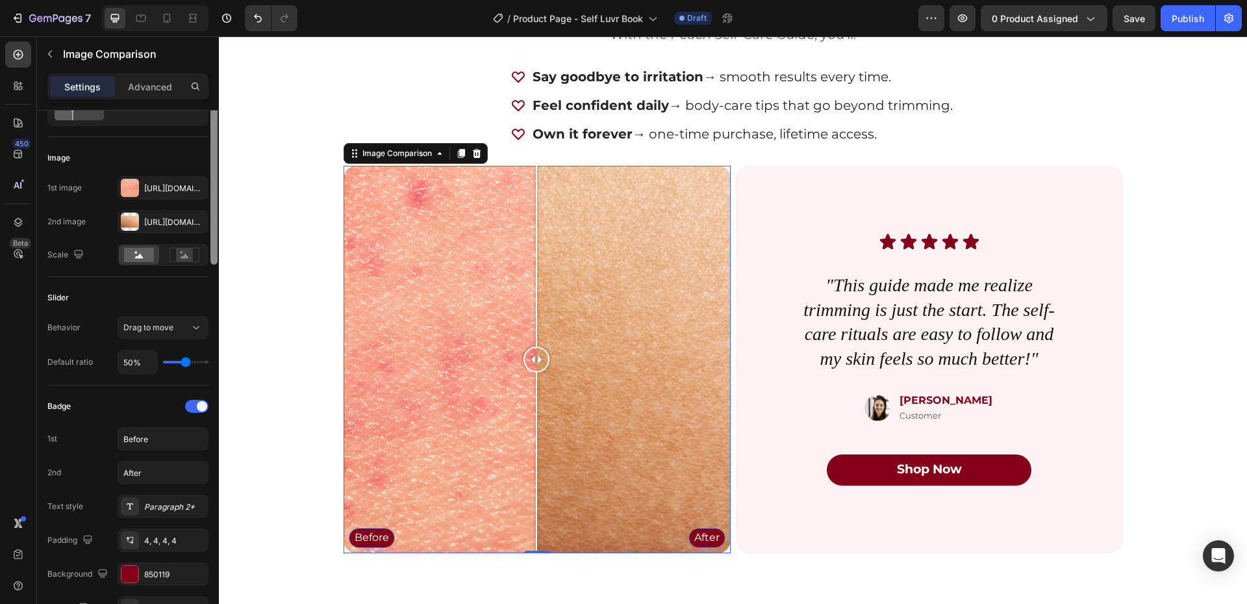
scroll to position [0, 0]
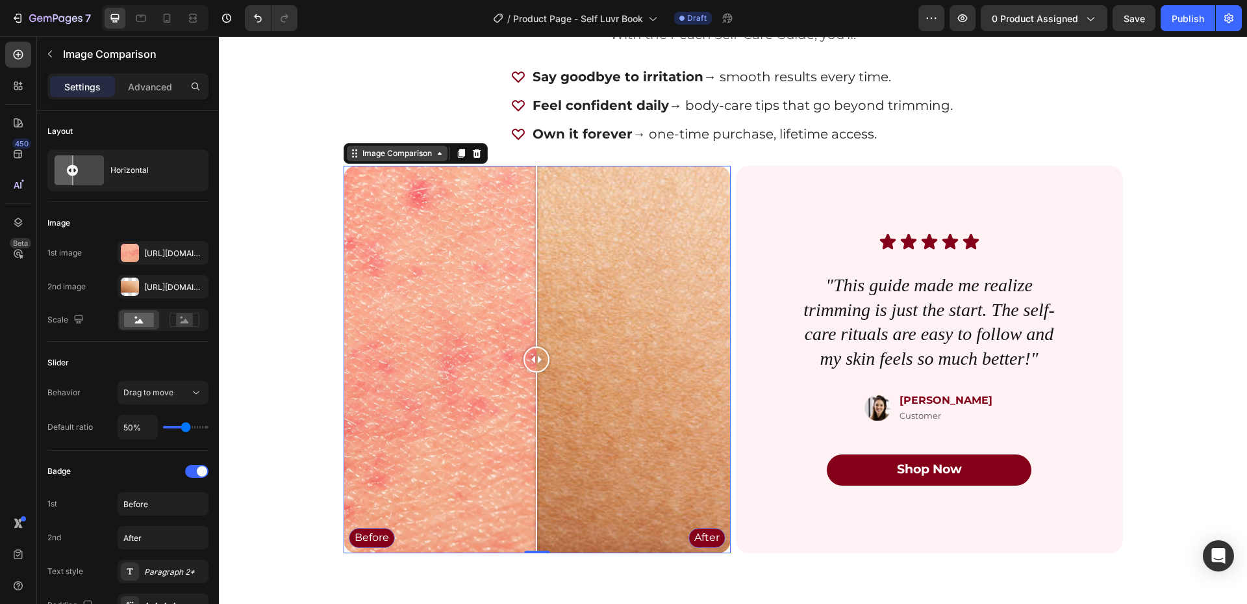
click at [360, 158] on div "Image Comparison" at bounding box center [397, 153] width 75 height 12
click at [435, 158] on icon at bounding box center [440, 153] width 10 height 10
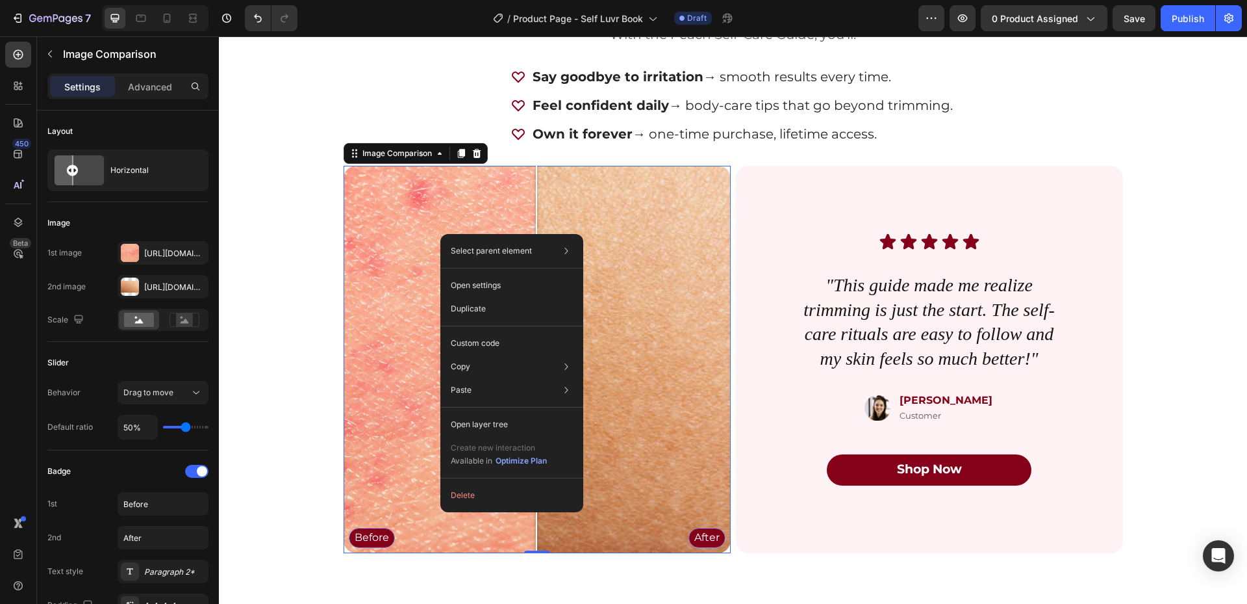
click at [359, 400] on div "Before After" at bounding box center [537, 359] width 387 height 387
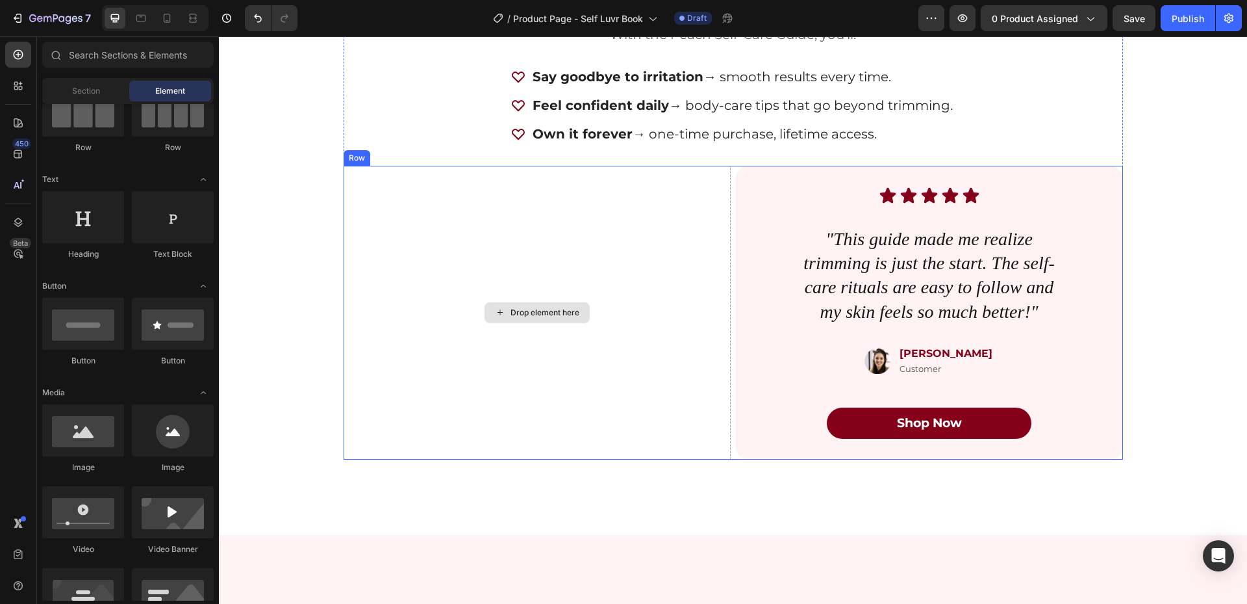
click at [514, 313] on div "Drop element here" at bounding box center [545, 312] width 69 height 10
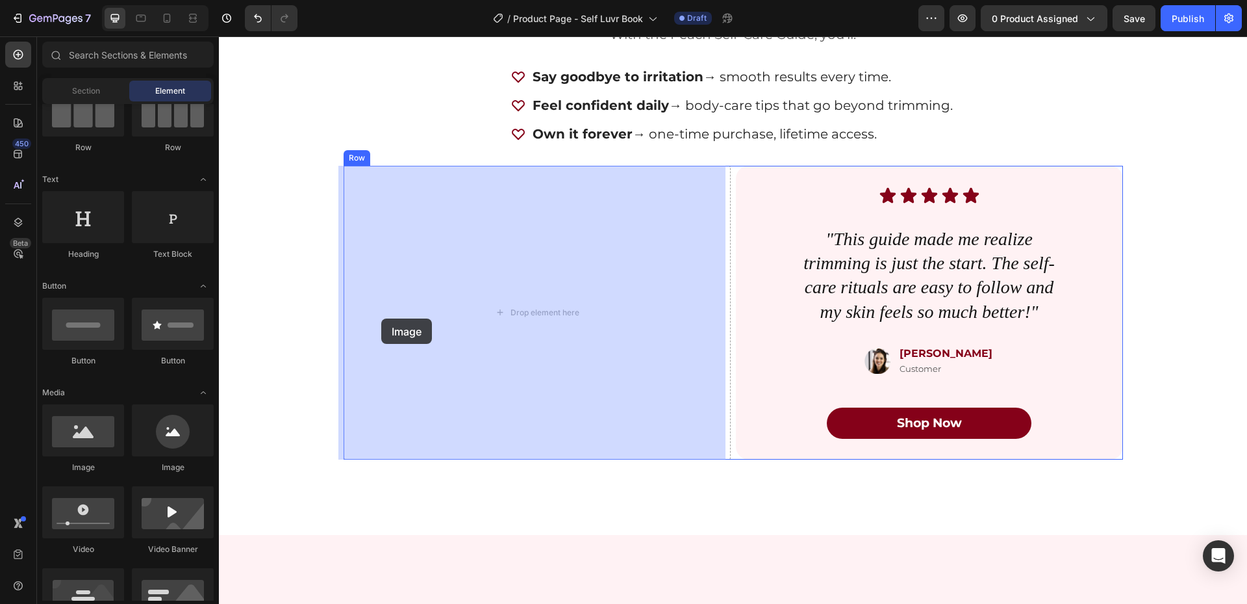
drag, startPoint x: 317, startPoint y: 468, endPoint x: 381, endPoint y: 318, distance: 163.3
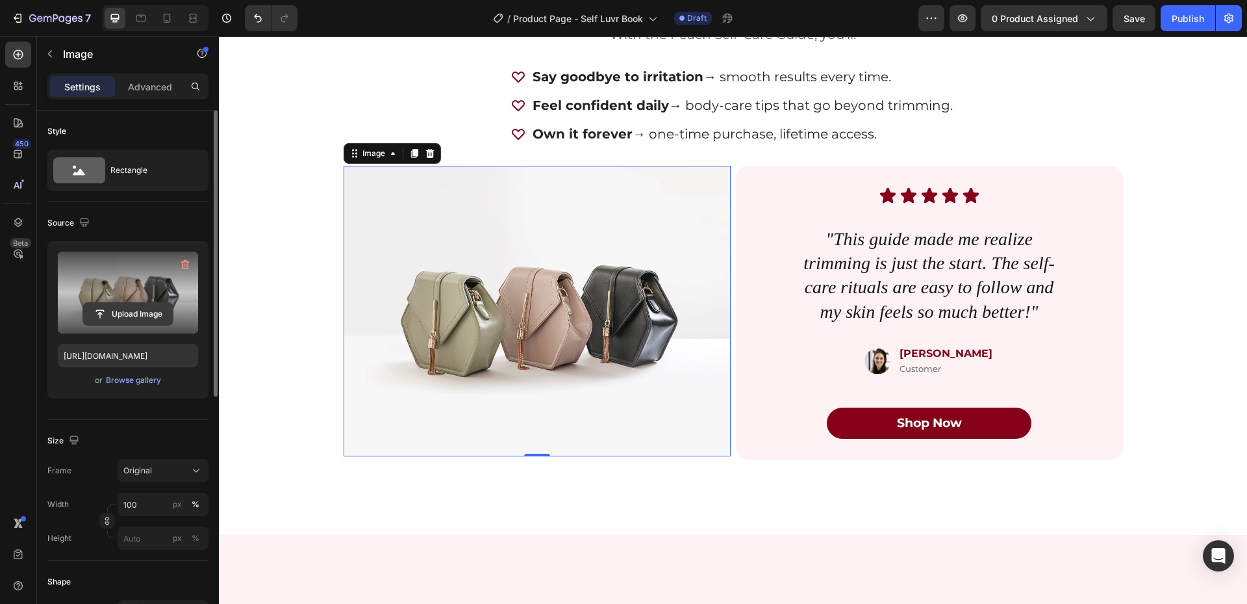
click at [146, 303] on input "file" at bounding box center [128, 314] width 90 height 22
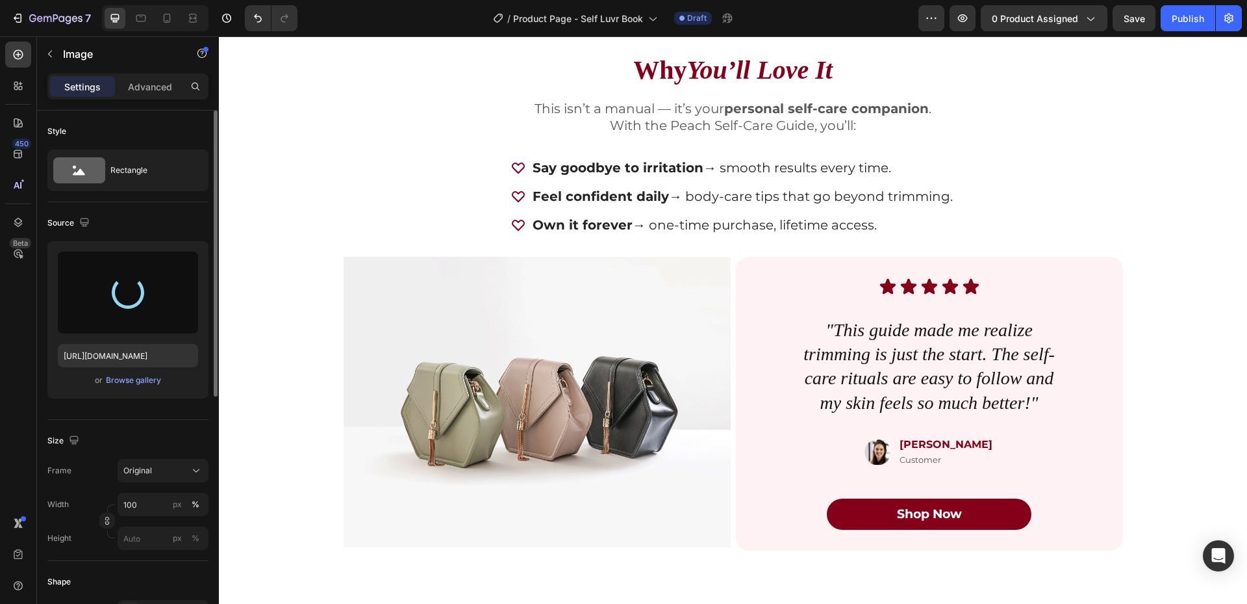
scroll to position [2404, 0]
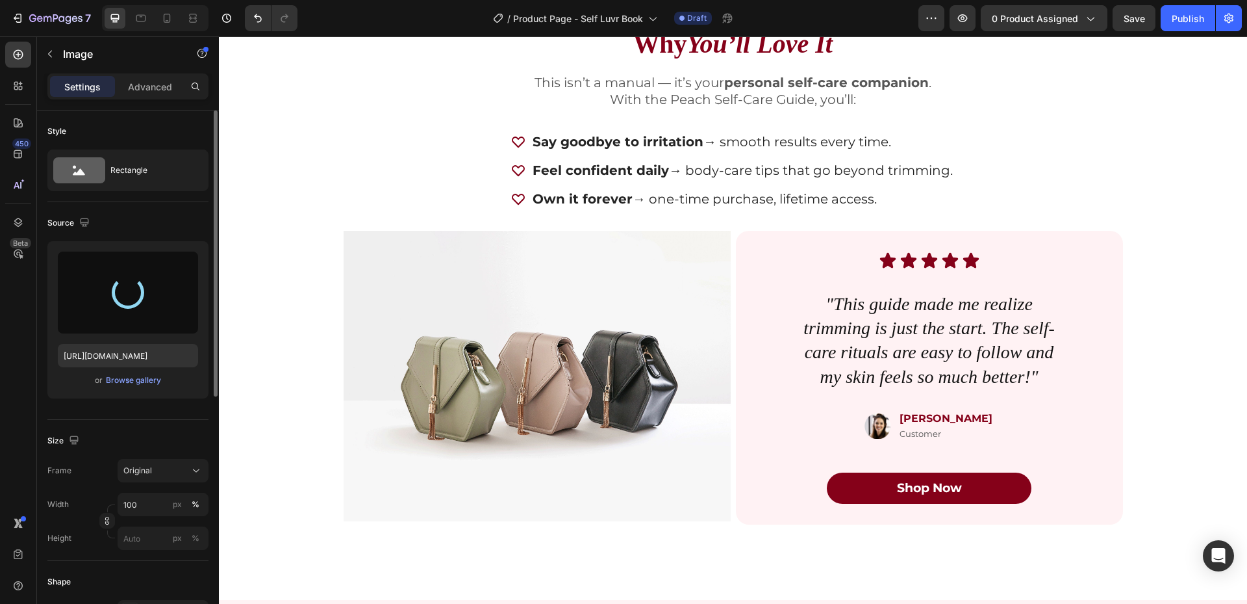
type input "[URL][DOMAIN_NAME]"
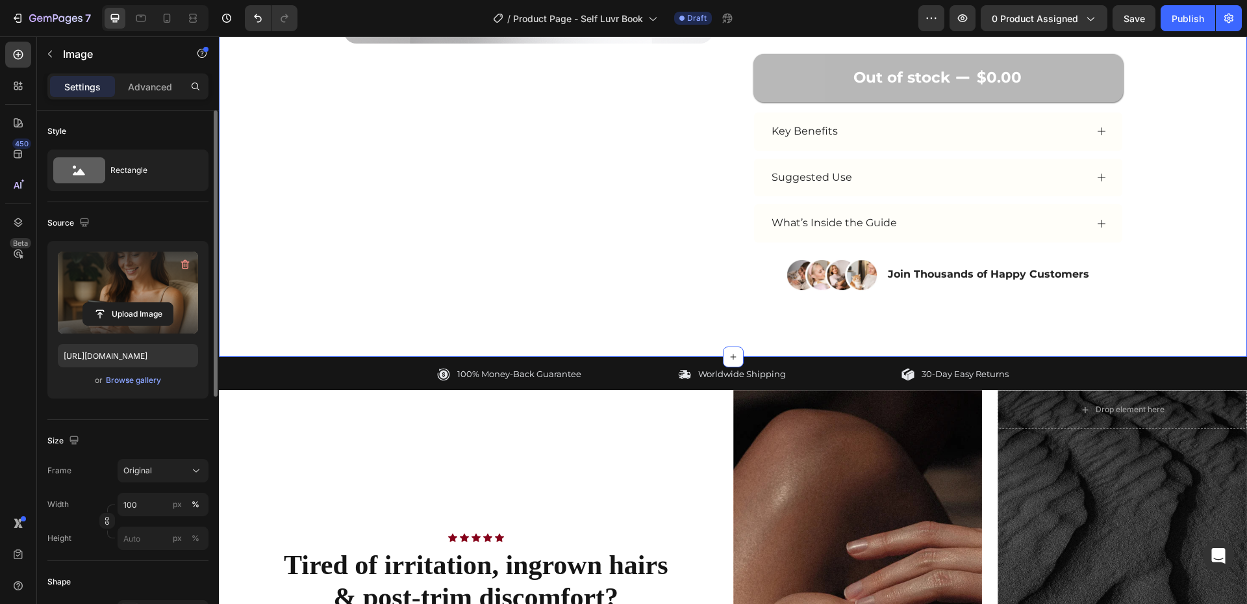
scroll to position [715, 0]
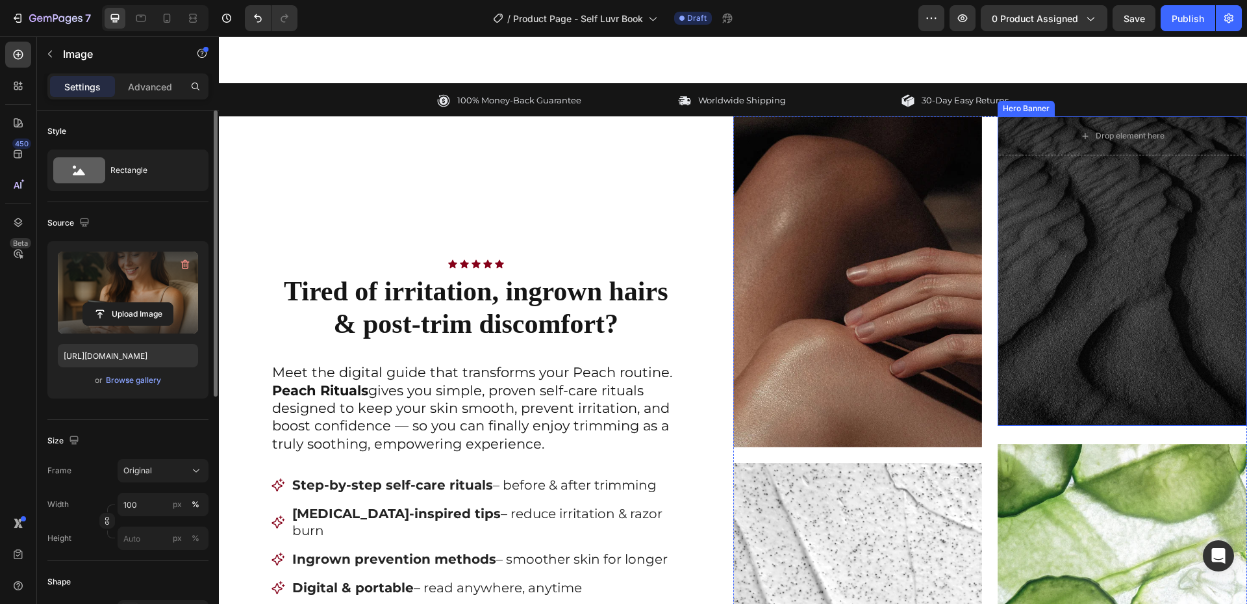
click at [1127, 275] on div "Overlay" at bounding box center [1122, 270] width 249 height 309
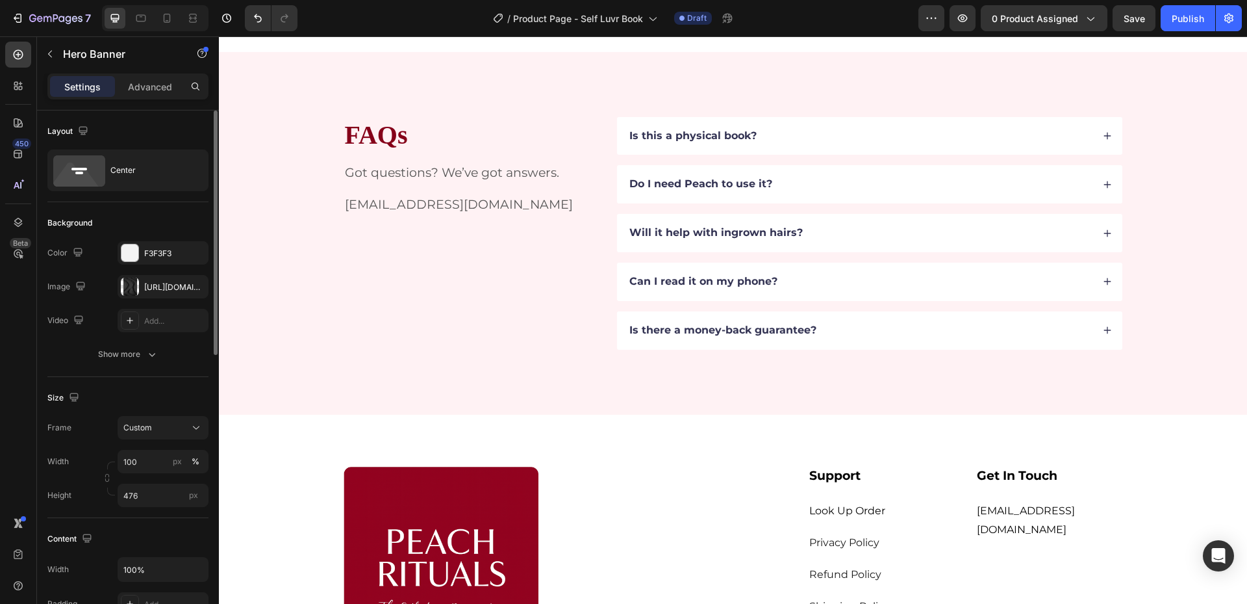
scroll to position [3314, 0]
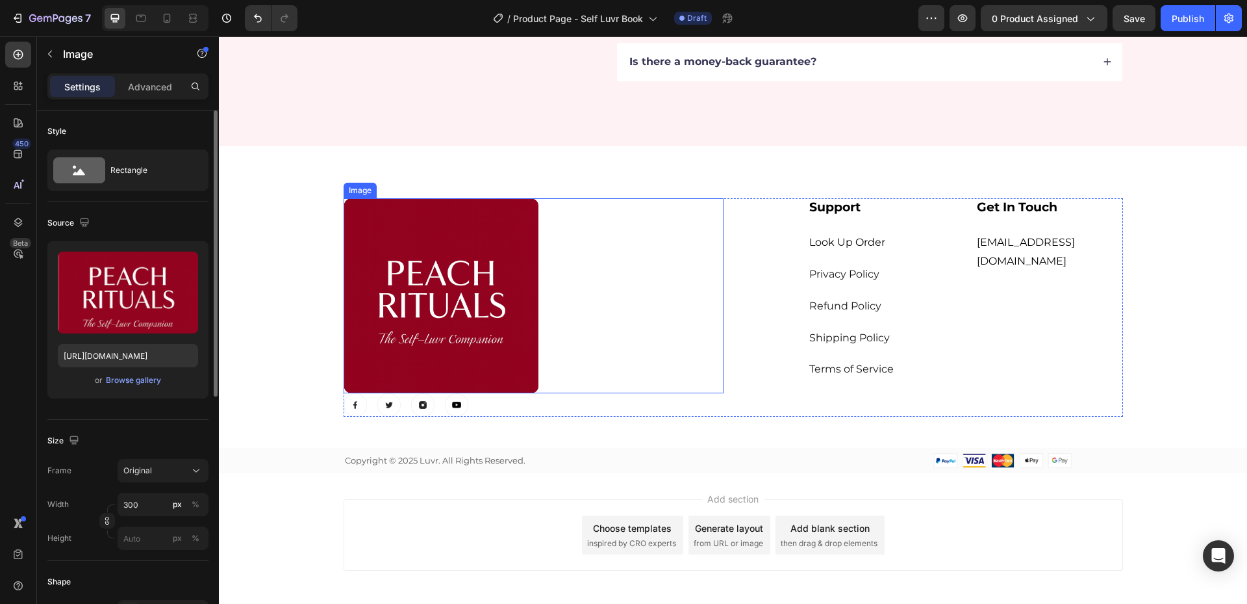
click at [451, 264] on img at bounding box center [441, 295] width 195 height 195
click at [157, 467] on div "Original" at bounding box center [155, 471] width 64 height 12
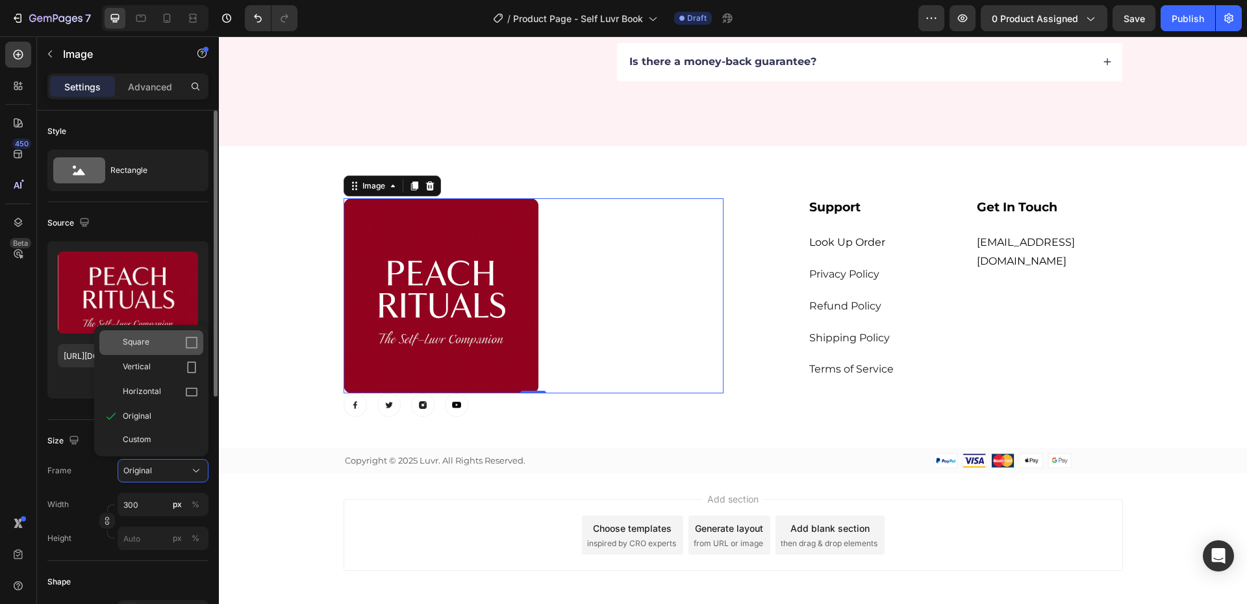
click at [159, 347] on div "Square" at bounding box center [160, 342] width 75 height 13
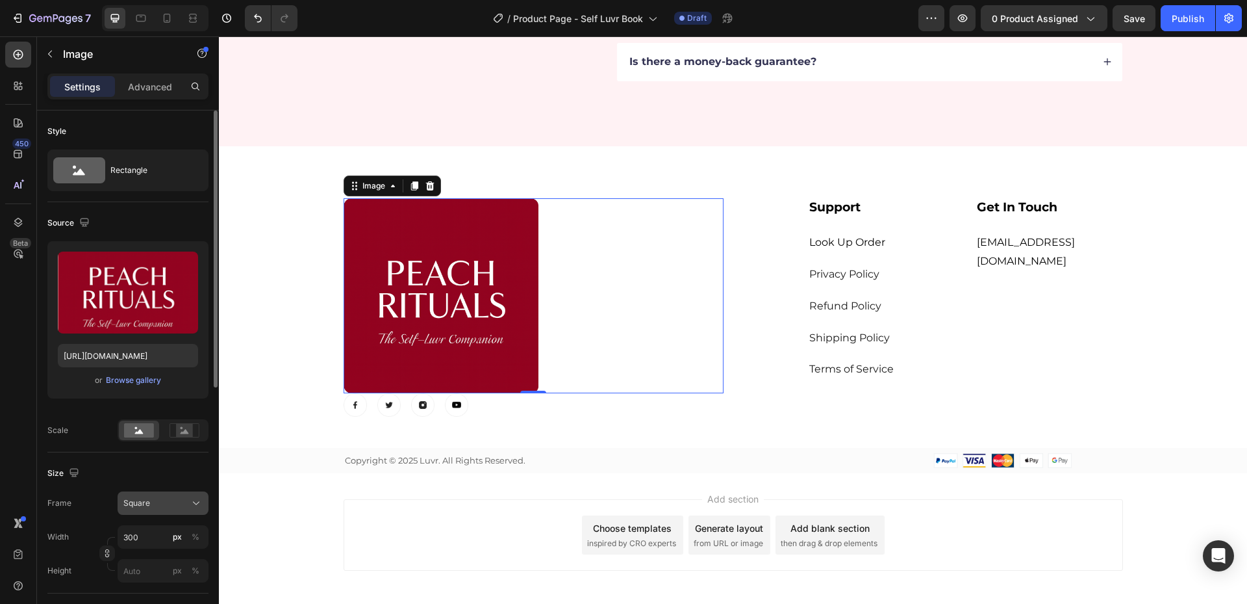
click at [165, 512] on button "Square" at bounding box center [163, 502] width 91 height 23
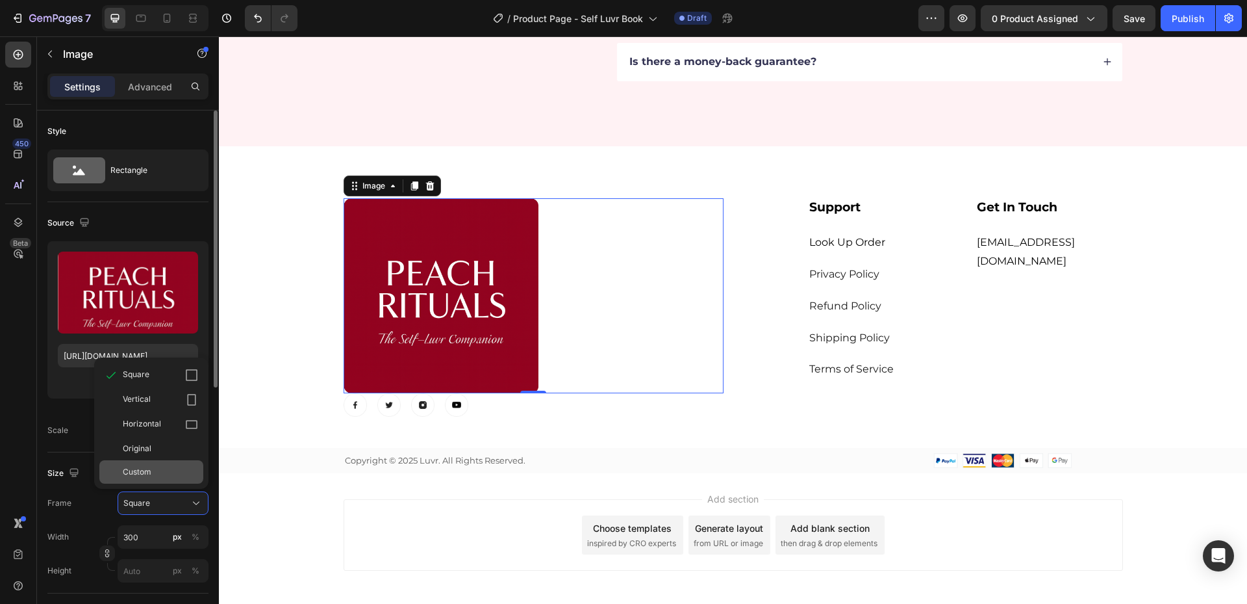
click at [162, 470] on div "Custom" at bounding box center [160, 472] width 75 height 12
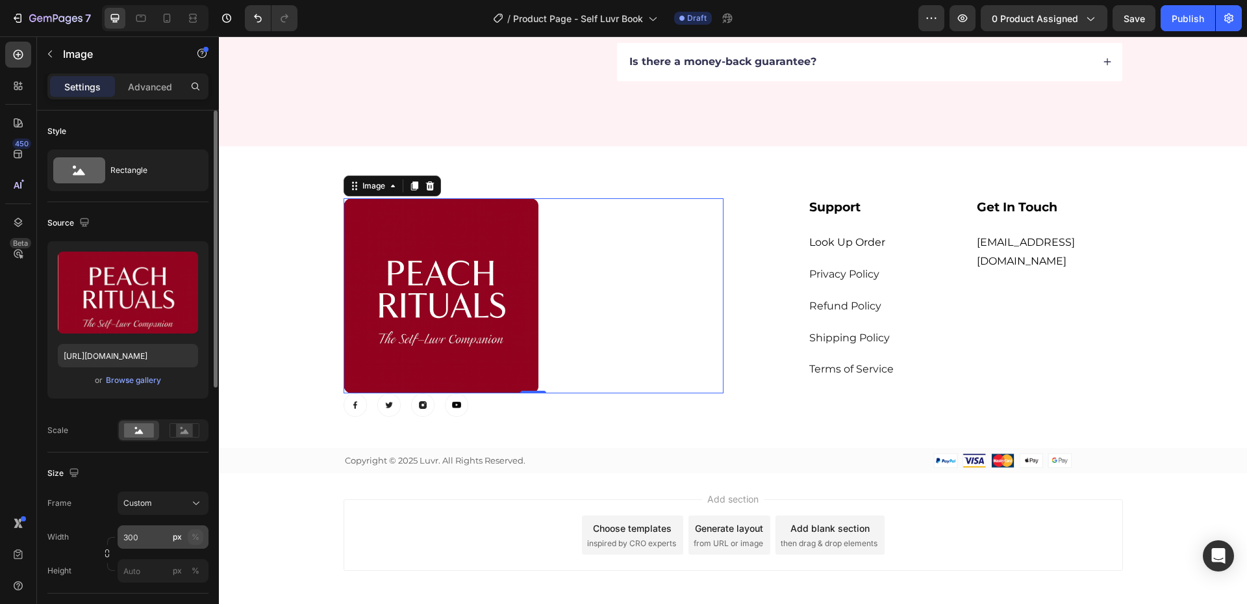
click at [196, 530] on button "%" at bounding box center [196, 537] width 16 height 16
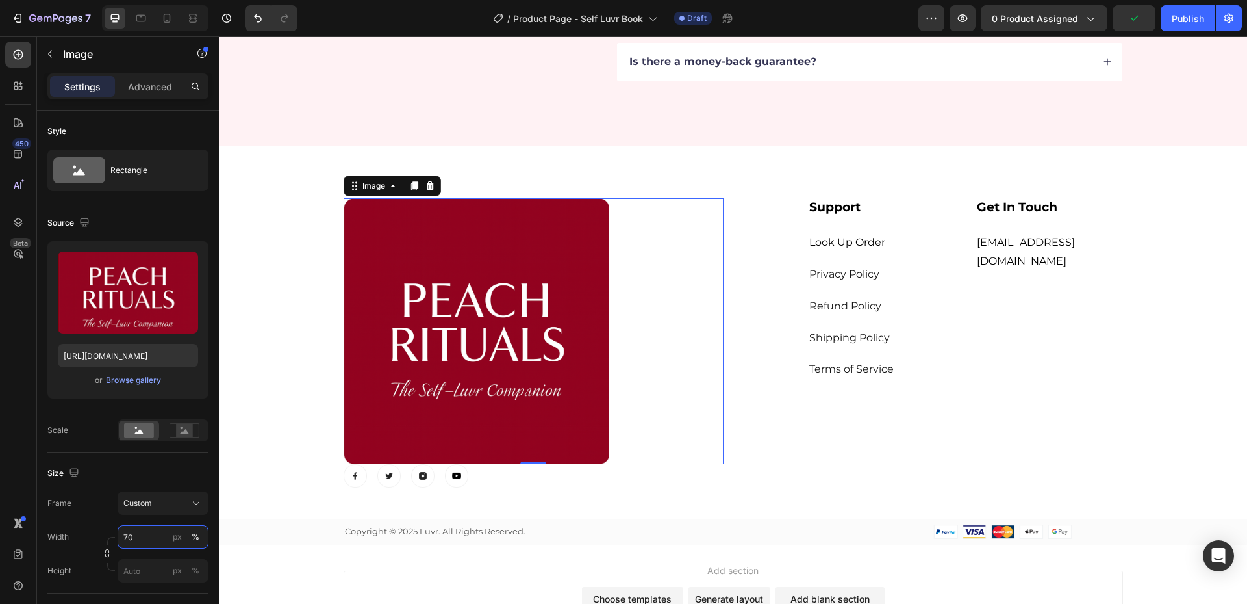
type input "7"
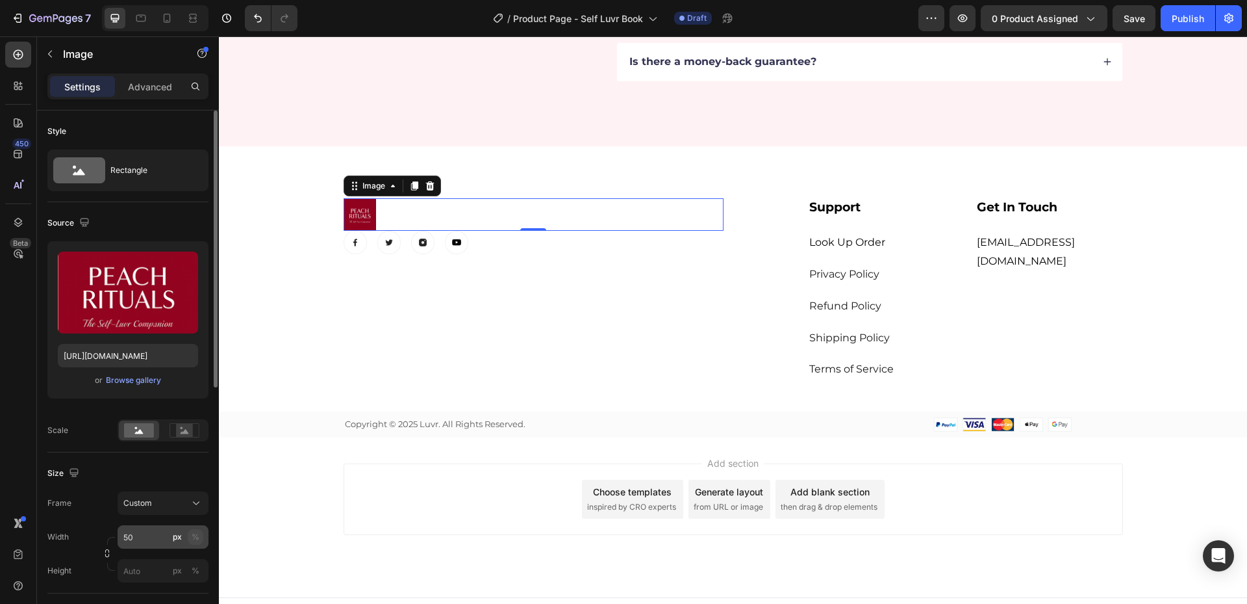
click at [198, 539] on div "%" at bounding box center [196, 537] width 8 height 12
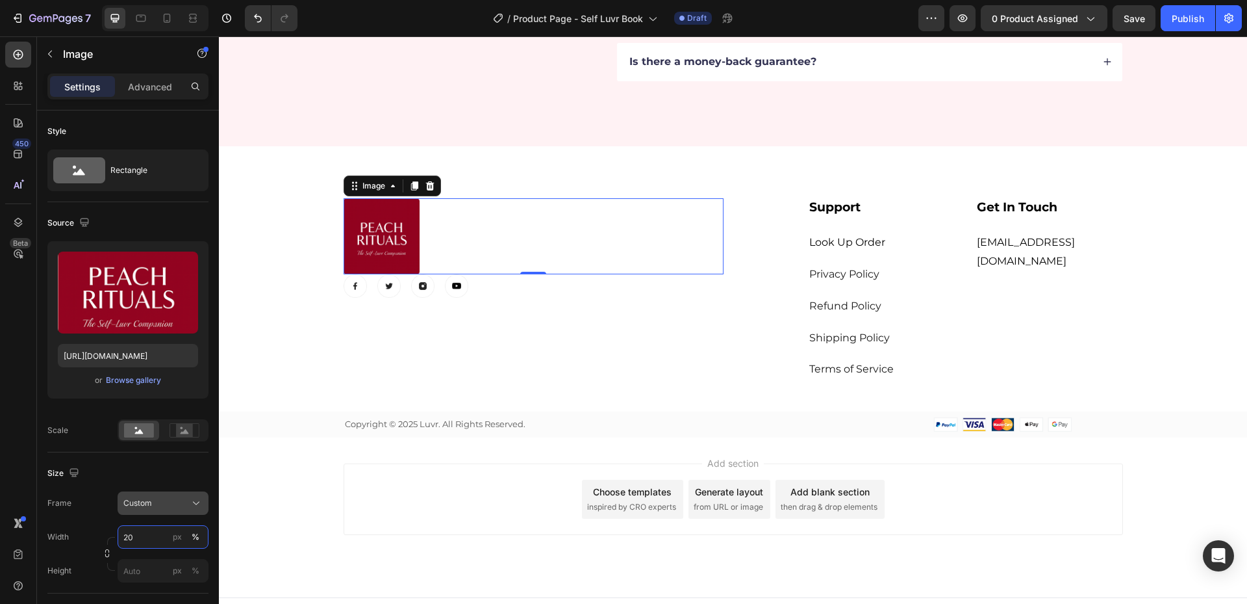
type input "2"
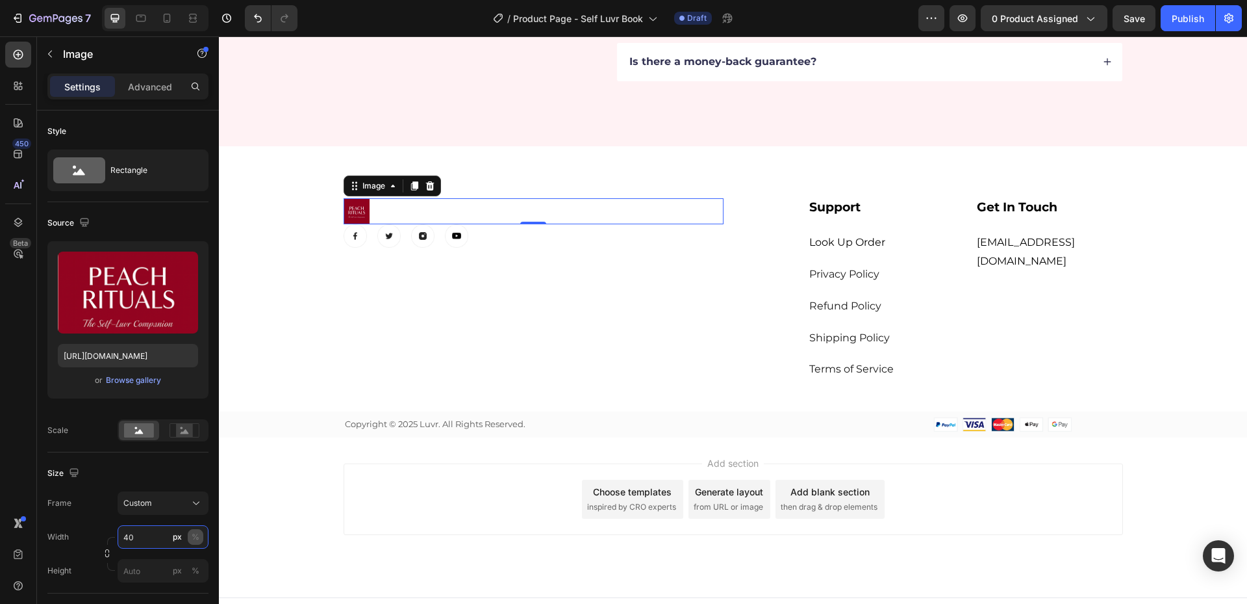
type input "40"
click at [198, 539] on div "%" at bounding box center [196, 537] width 8 height 12
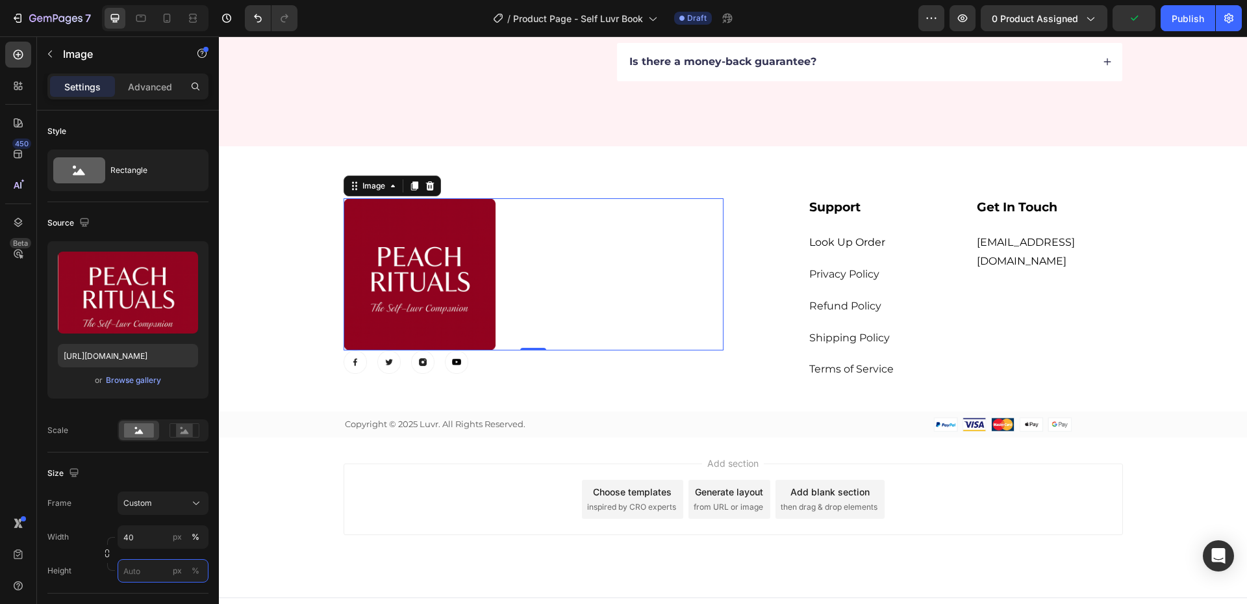
click at [151, 572] on input "px %" at bounding box center [163, 570] width 91 height 23
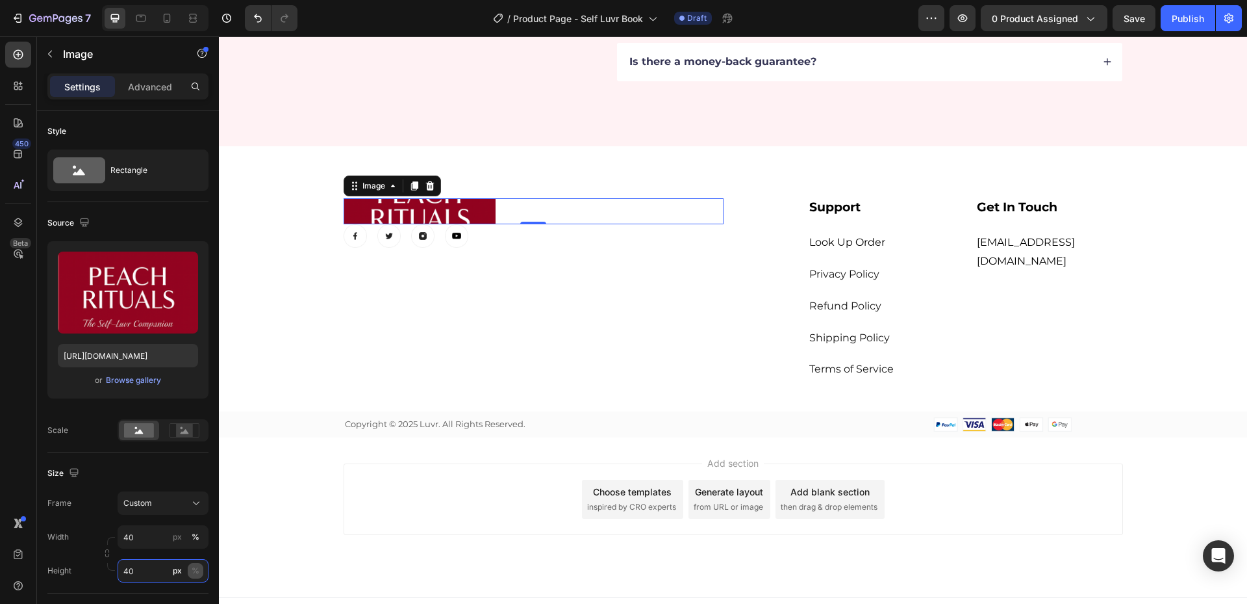
type input "40"
click at [193, 569] on div "%" at bounding box center [196, 571] width 8 height 12
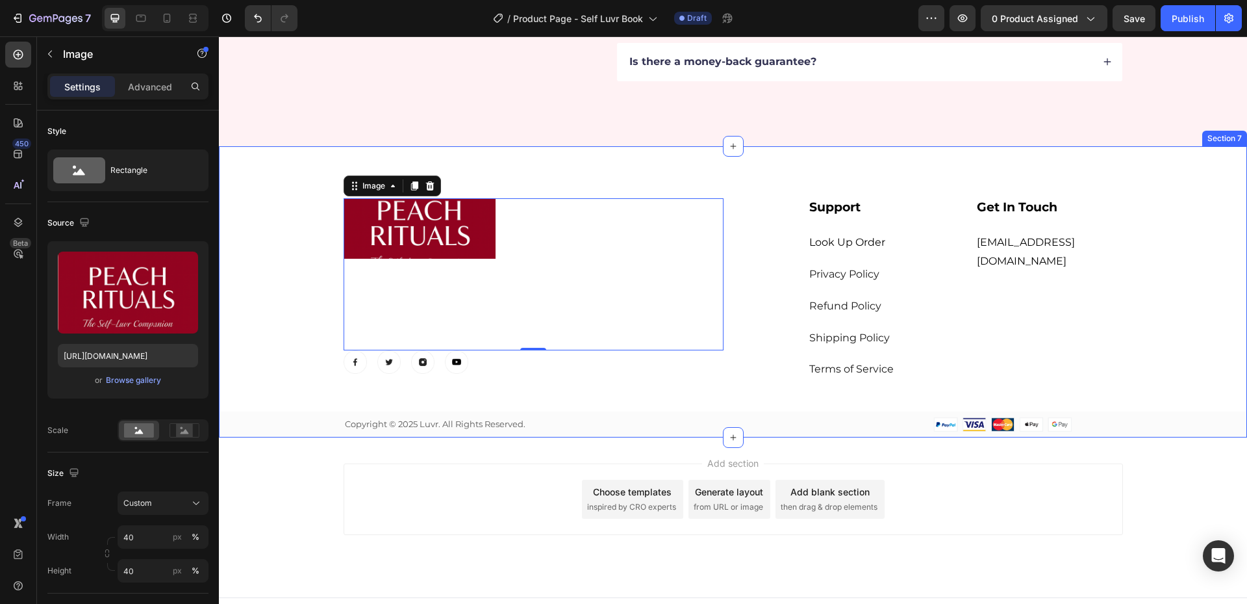
click at [596, 178] on div "Image 0 Image Image Image Image Row Support Heading Look Up Order Text block Pr…" at bounding box center [733, 291] width 1029 height 291
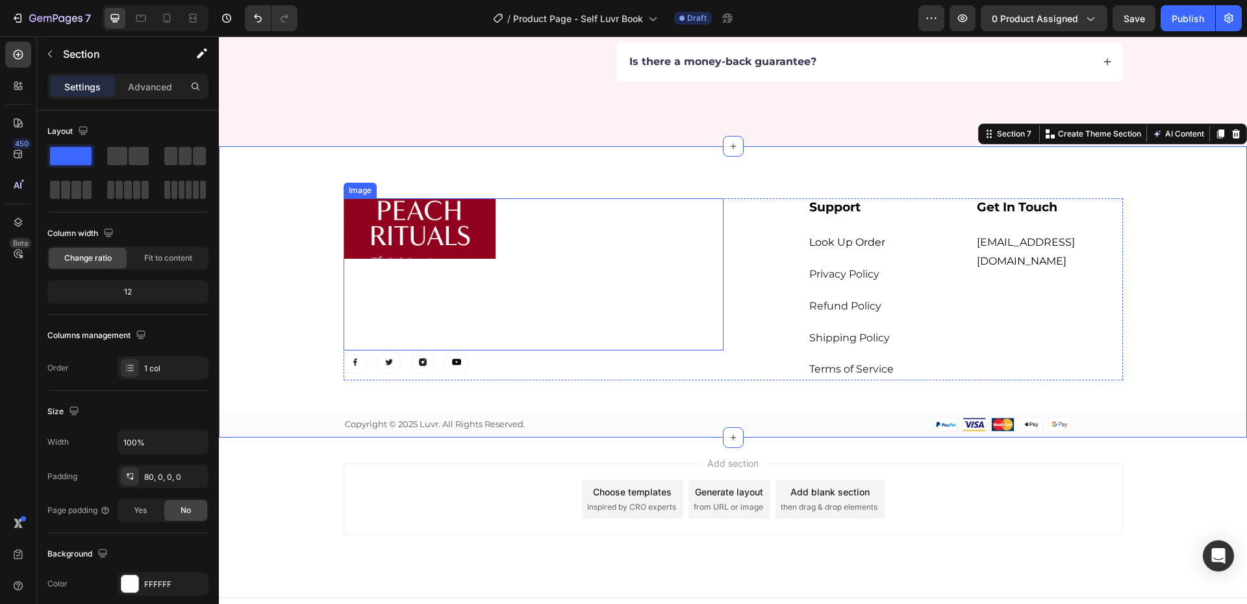
click at [469, 240] on img at bounding box center [420, 228] width 152 height 61
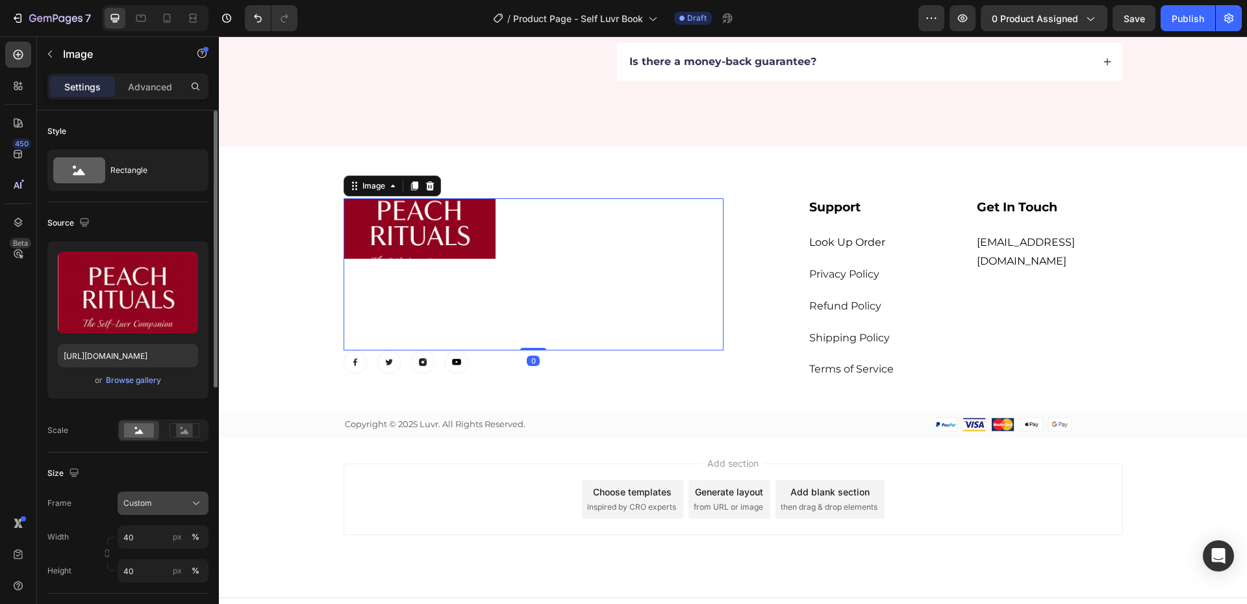
click at [144, 509] on span "Custom" at bounding box center [137, 503] width 29 height 12
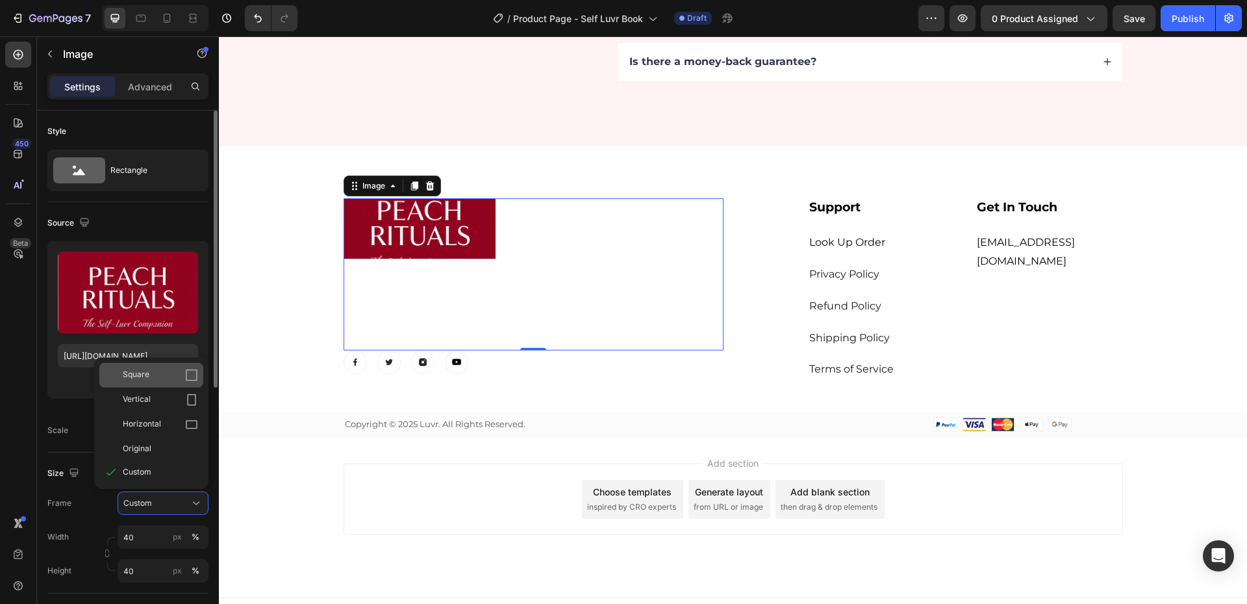
click at [173, 377] on div "Square" at bounding box center [160, 374] width 75 height 13
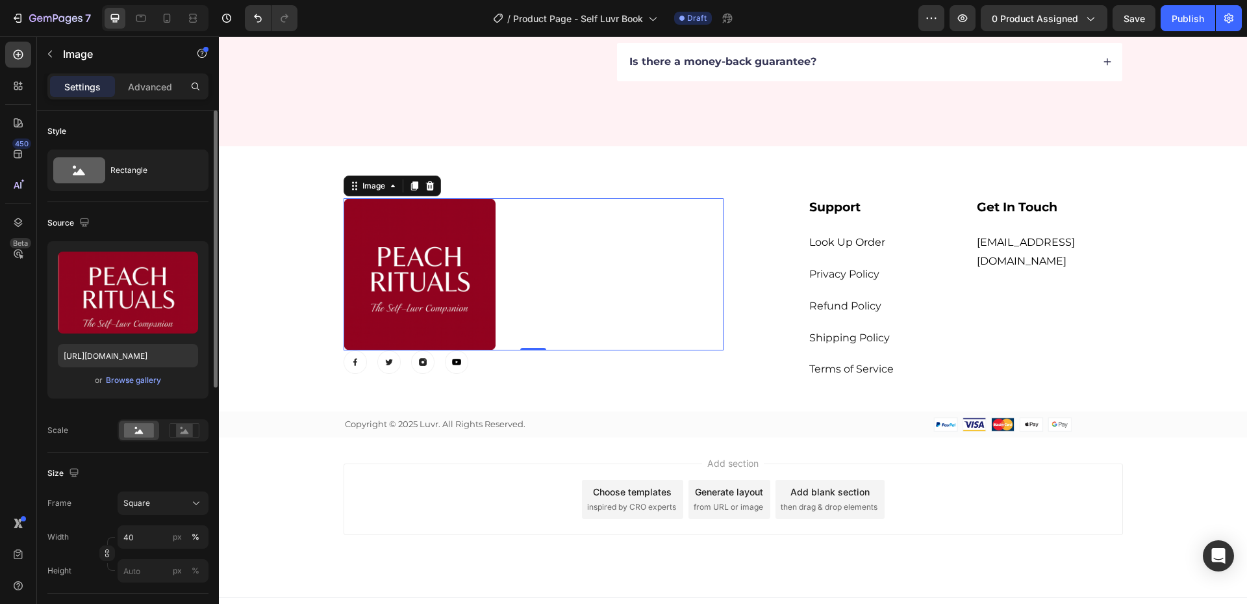
click at [630, 268] on div at bounding box center [534, 274] width 380 height 152
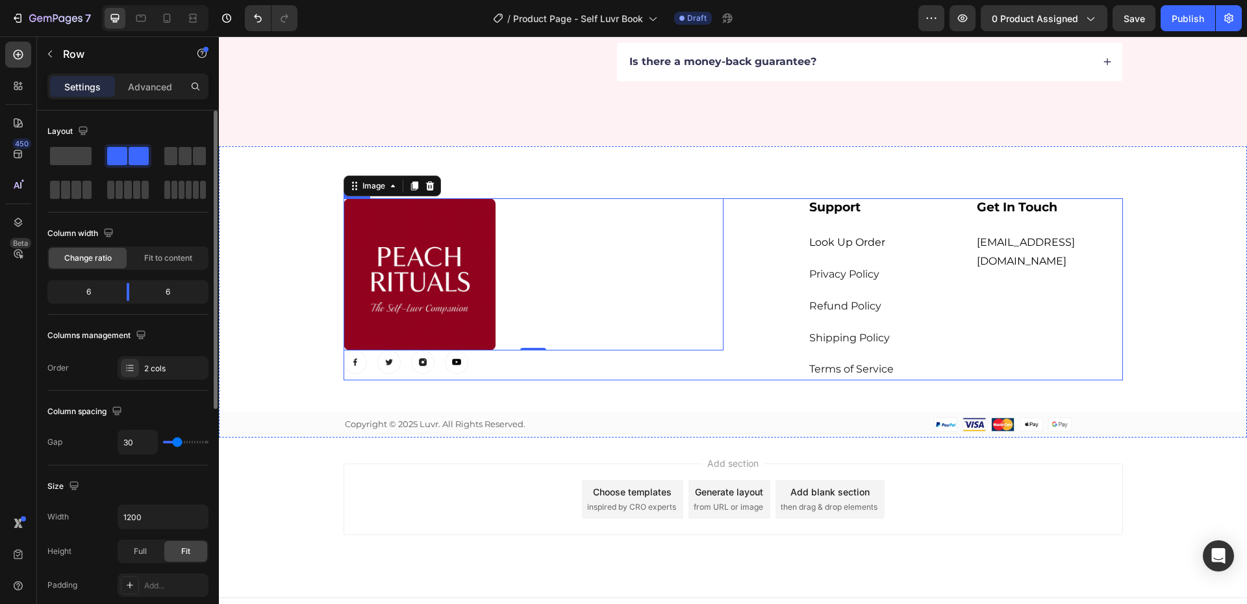
click at [630, 380] on div "Image 0 Image Image Image Image Row Support Heading Look Up Order Text block Pr…" at bounding box center [734, 289] width 780 height 183
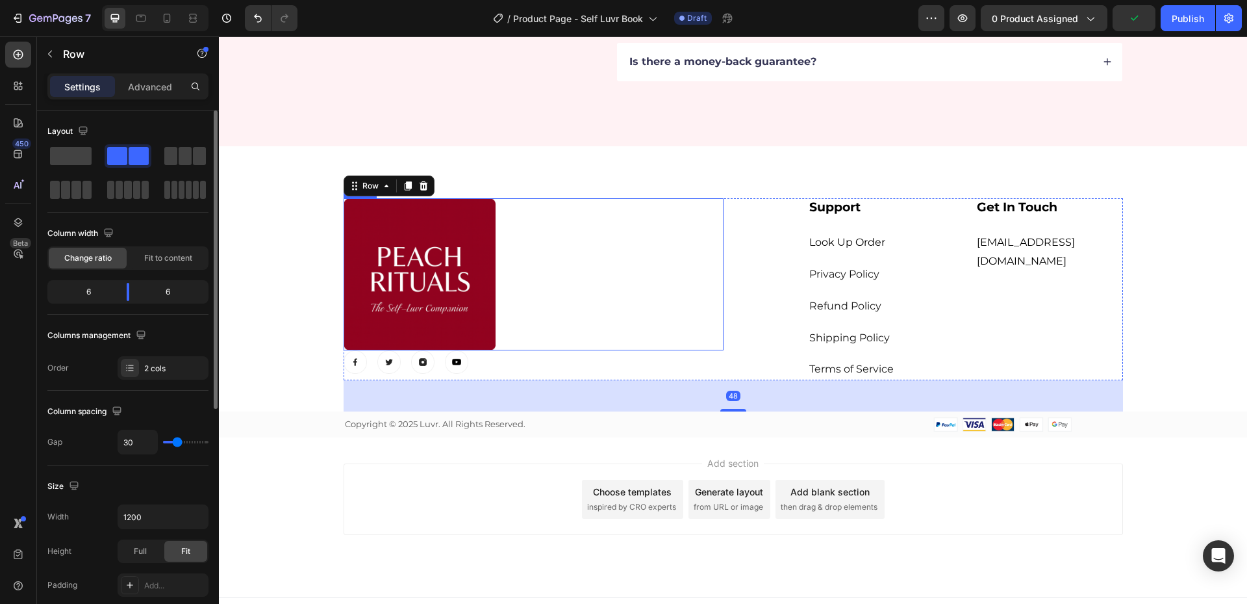
scroll to position [3249, 0]
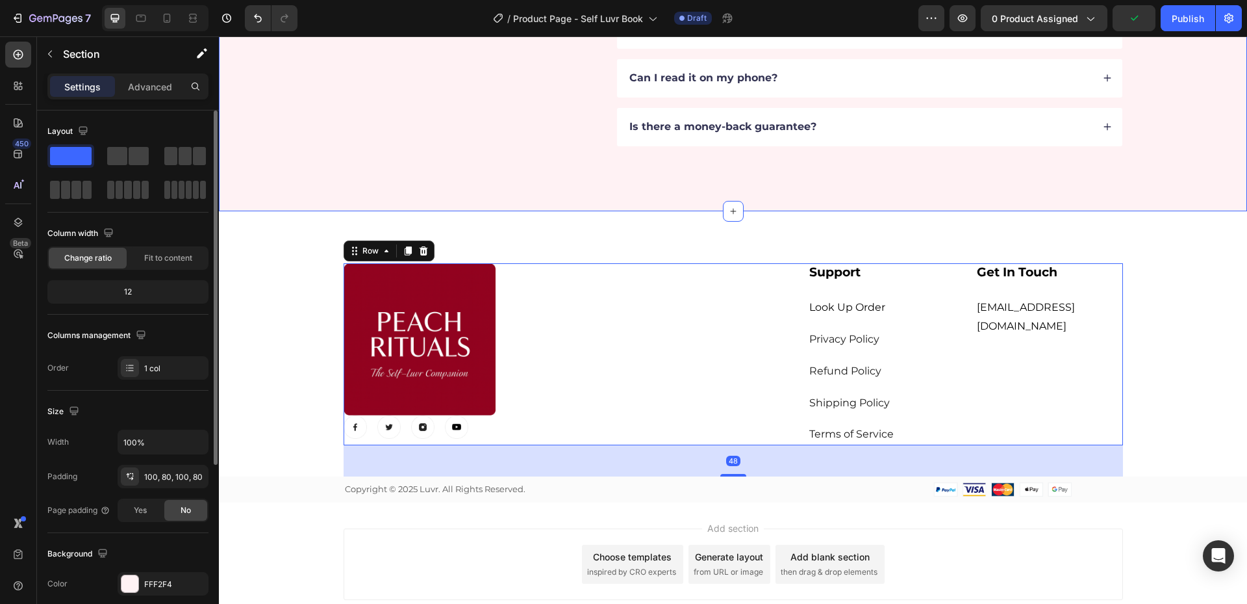
click at [905, 192] on div "FAQs Heading Got questions? We’ve got answers. [EMAIL_ADDRESS][DOMAIN_NAME] Tex…" at bounding box center [733, 30] width 1029 height 363
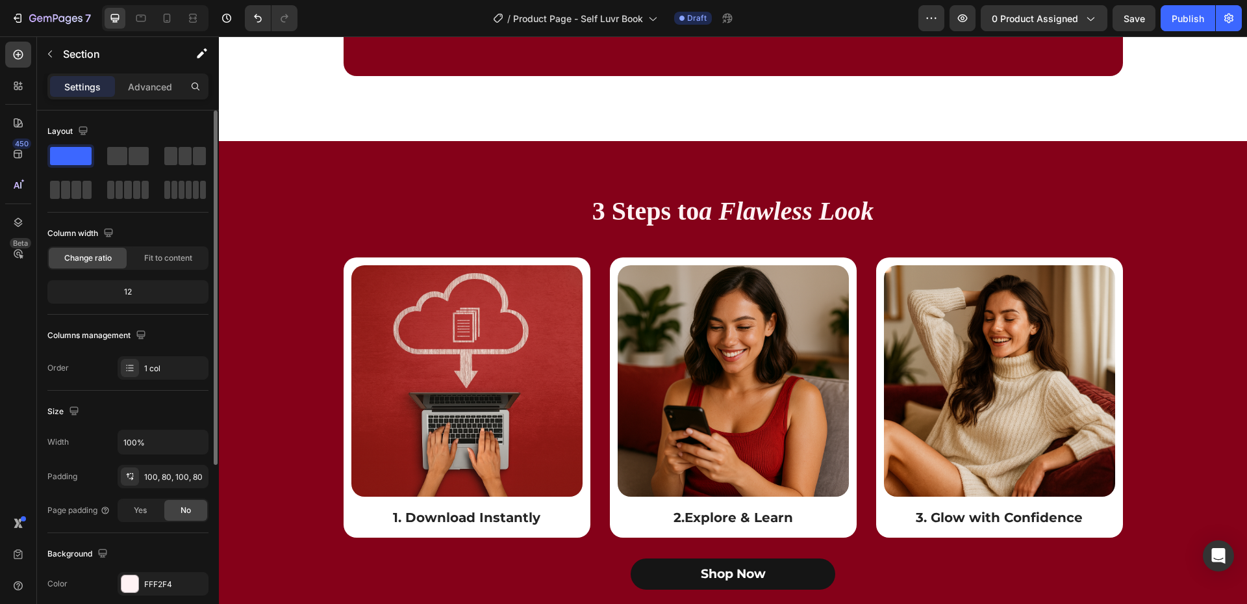
scroll to position [1754, 0]
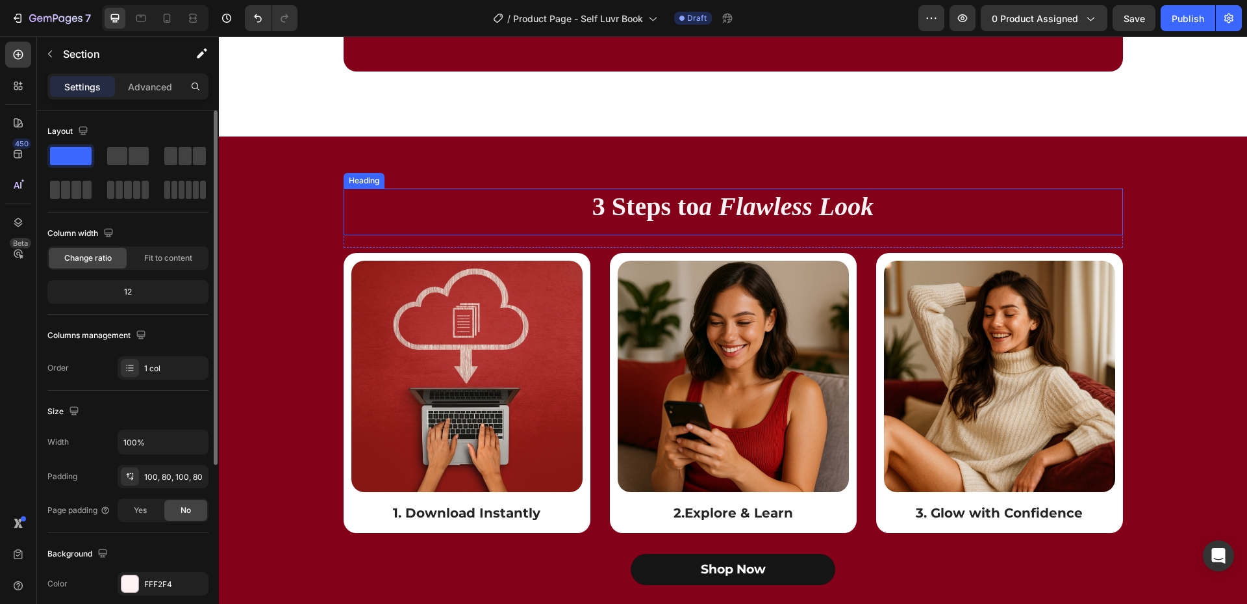
click at [800, 219] on icon "a Flawless Look" at bounding box center [786, 206] width 175 height 29
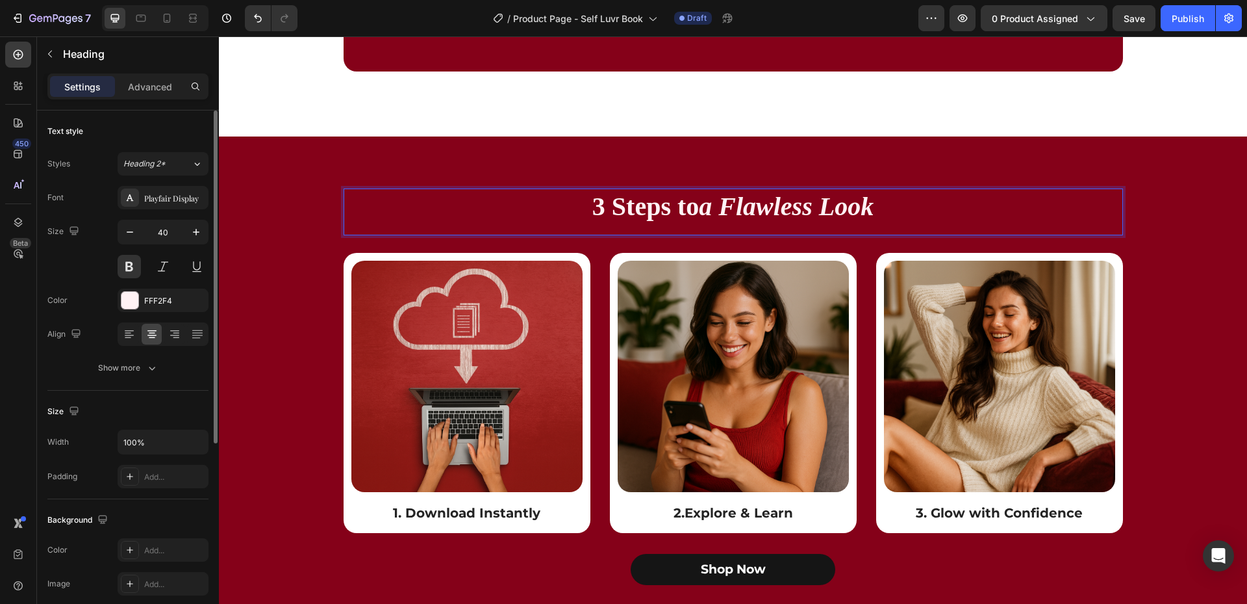
click at [828, 214] on icon "a Flawless Look" at bounding box center [786, 206] width 175 height 29
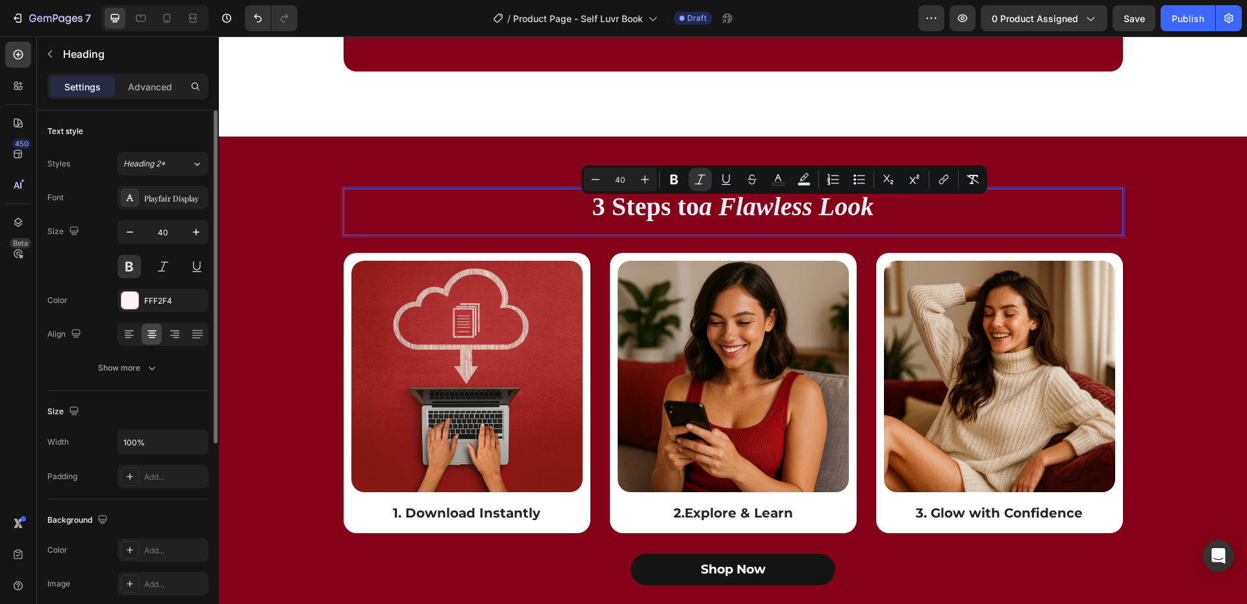
drag, startPoint x: 872, startPoint y: 214, endPoint x: 698, endPoint y: 233, distance: 174.5
click at [698, 233] on div "3 Steps to a Flawless Look Heading 19" at bounding box center [734, 211] width 780 height 47
drag, startPoint x: 837, startPoint y: 213, endPoint x: 739, endPoint y: 225, distance: 98.2
click at [739, 221] on icon "Self-Care" at bounding box center [786, 206] width 103 height 29
click at [845, 218] on p "3 Steps to Self-Care" at bounding box center [733, 207] width 777 height 34
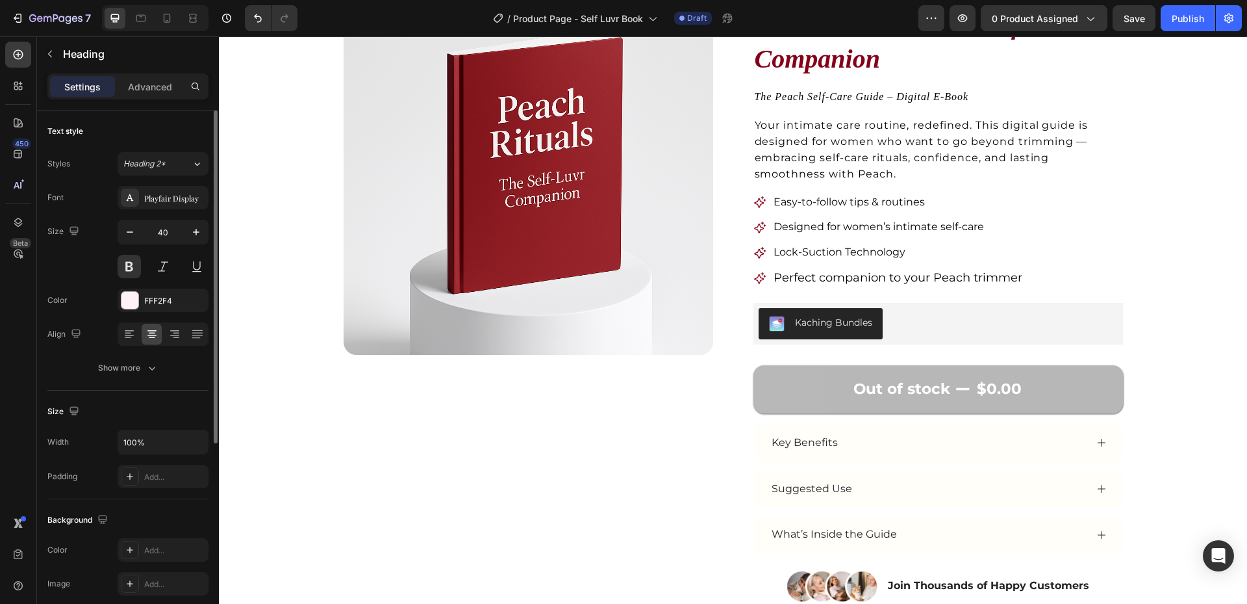
scroll to position [0, 0]
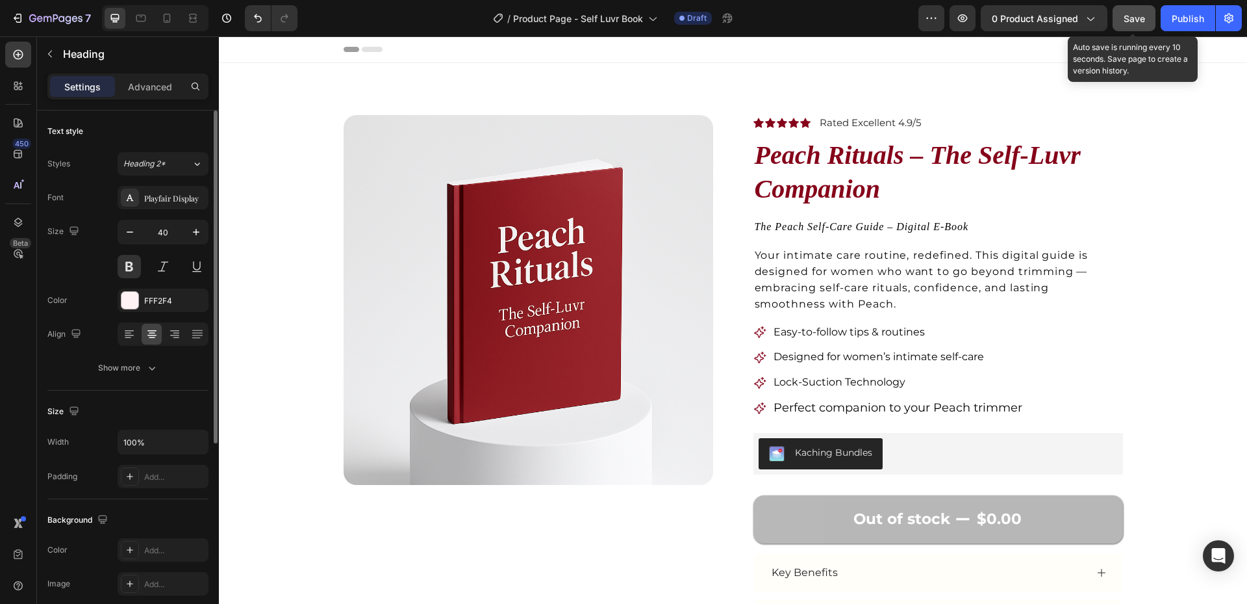
click at [1138, 19] on span "Save" at bounding box center [1134, 18] width 21 height 11
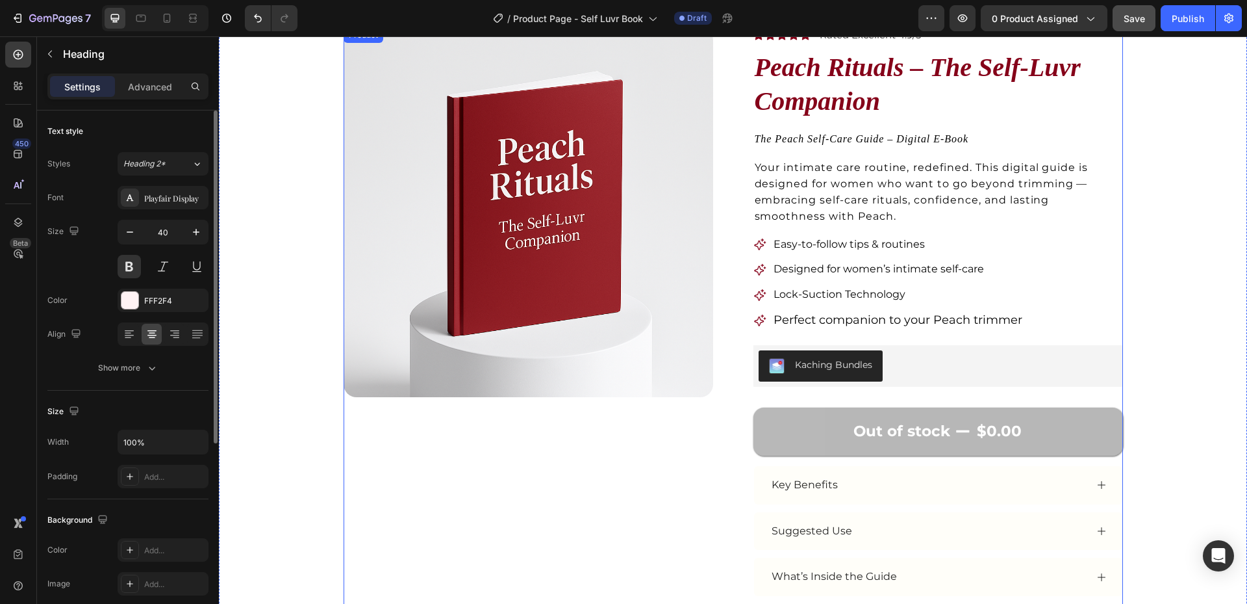
scroll to position [86, 0]
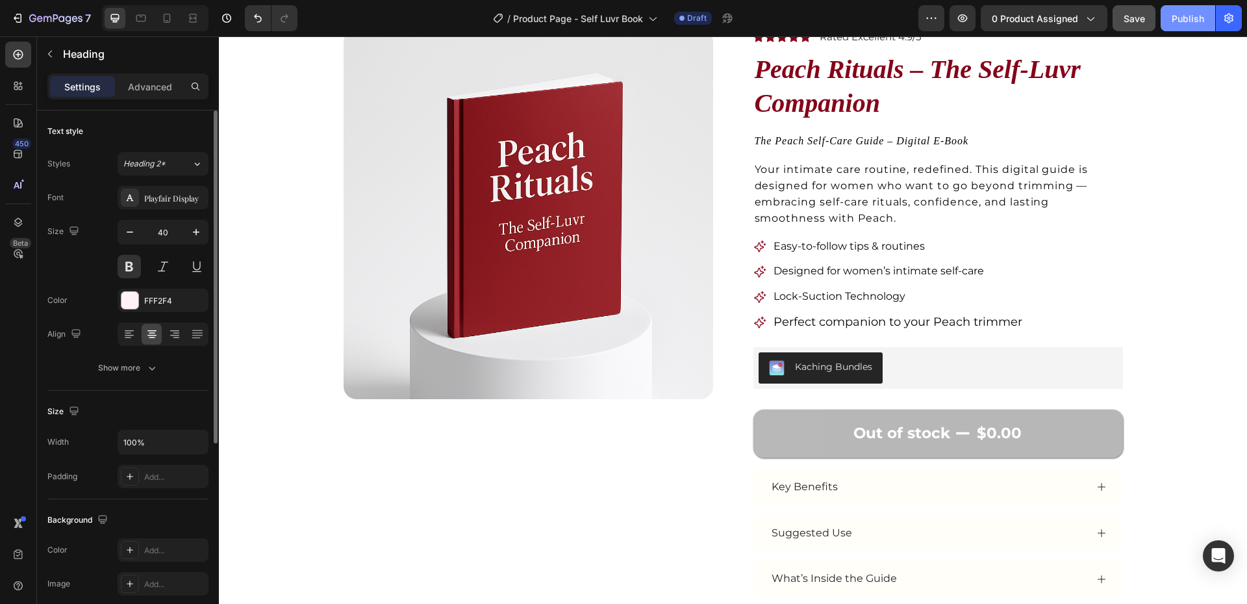
click at [1186, 25] on button "Publish" at bounding box center [1188, 18] width 55 height 26
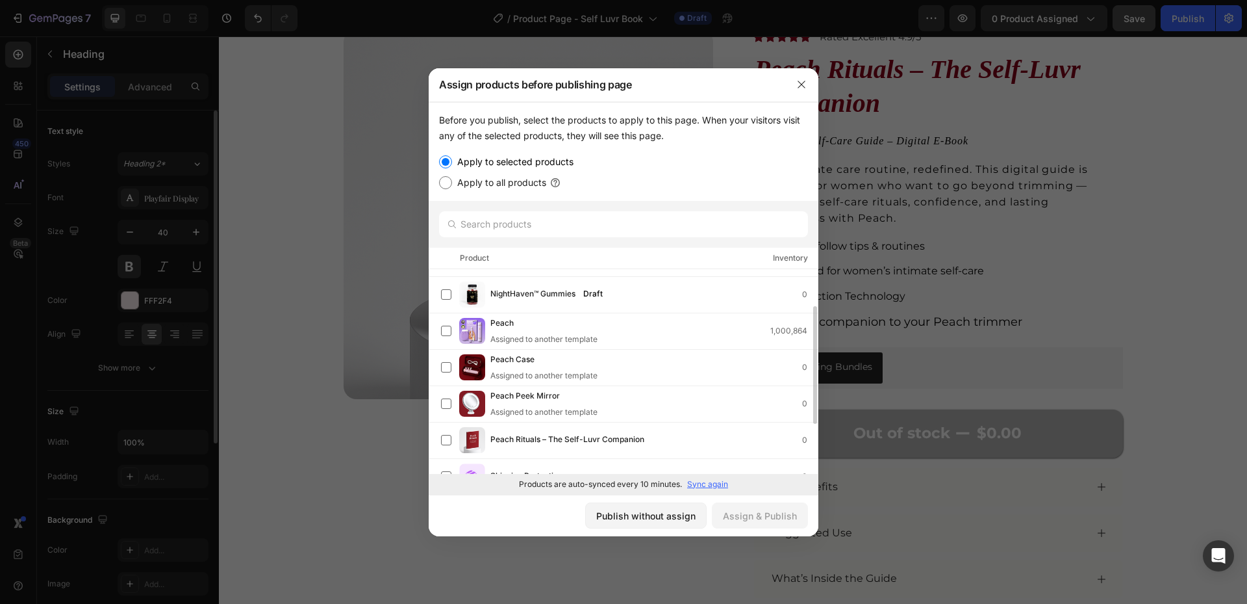
scroll to position [130, 0]
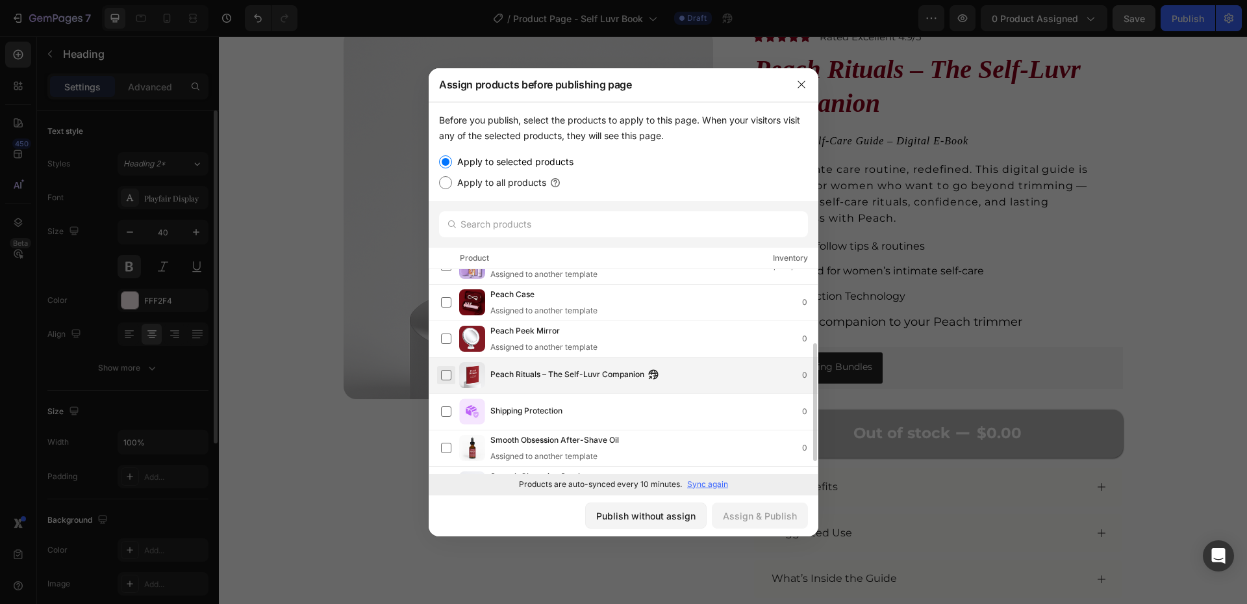
click at [448, 376] on label at bounding box center [446, 375] width 10 height 10
click at [764, 523] on button "Assign & Publish" at bounding box center [760, 515] width 96 height 26
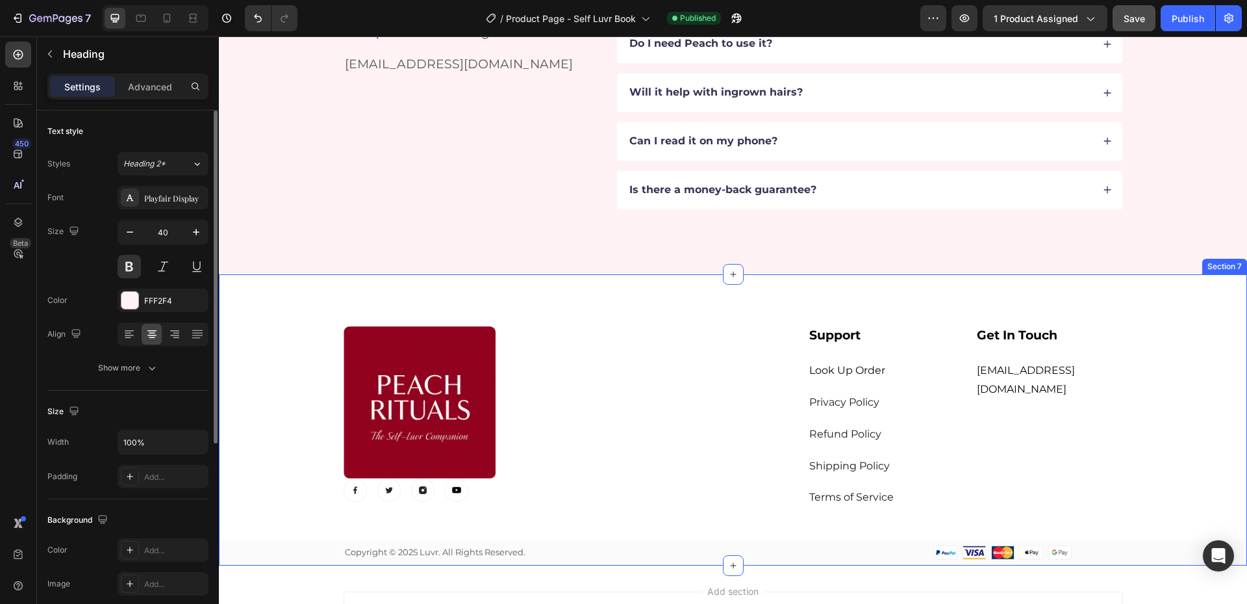
scroll to position [3334, 0]
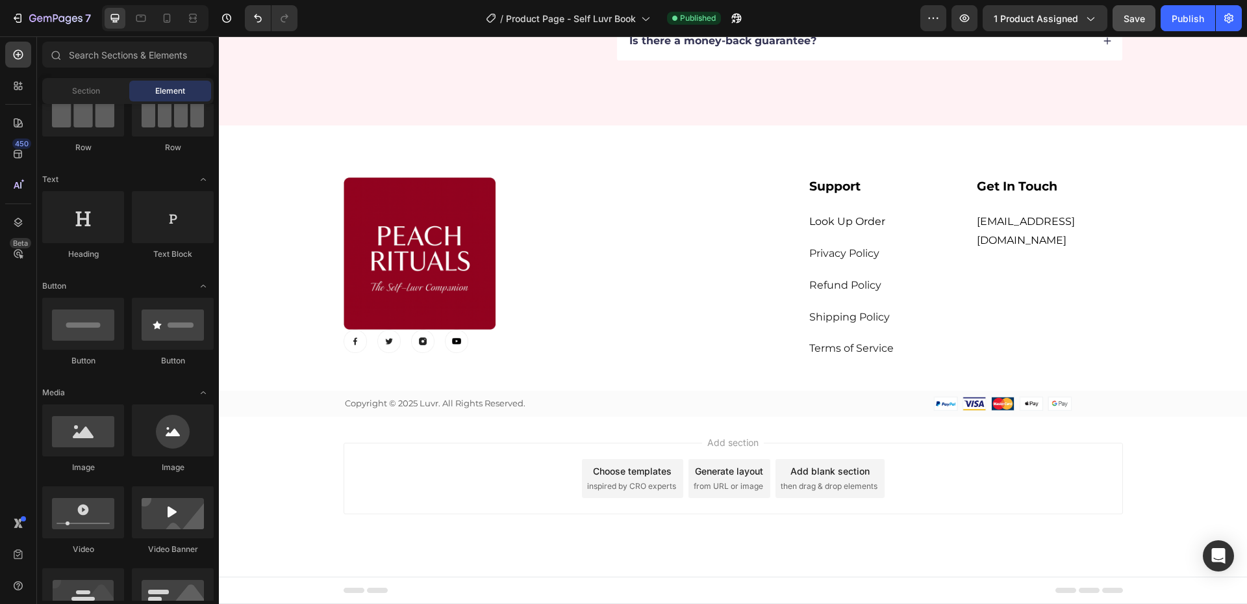
drag, startPoint x: 1164, startPoint y: 470, endPoint x: 313, endPoint y: 457, distance: 851.9
click at [313, 457] on div "Add section Choose templates inspired by CRO experts Generate layout from URL o…" at bounding box center [733, 496] width 1029 height 160
drag, startPoint x: 468, startPoint y: 494, endPoint x: 307, endPoint y: 455, distance: 165.3
drag, startPoint x: 307, startPoint y: 455, endPoint x: 429, endPoint y: 474, distance: 123.7
click at [429, 474] on div "Add section Choose templates inspired by CRO experts Generate layout from URL o…" at bounding box center [734, 477] width 780 height 71
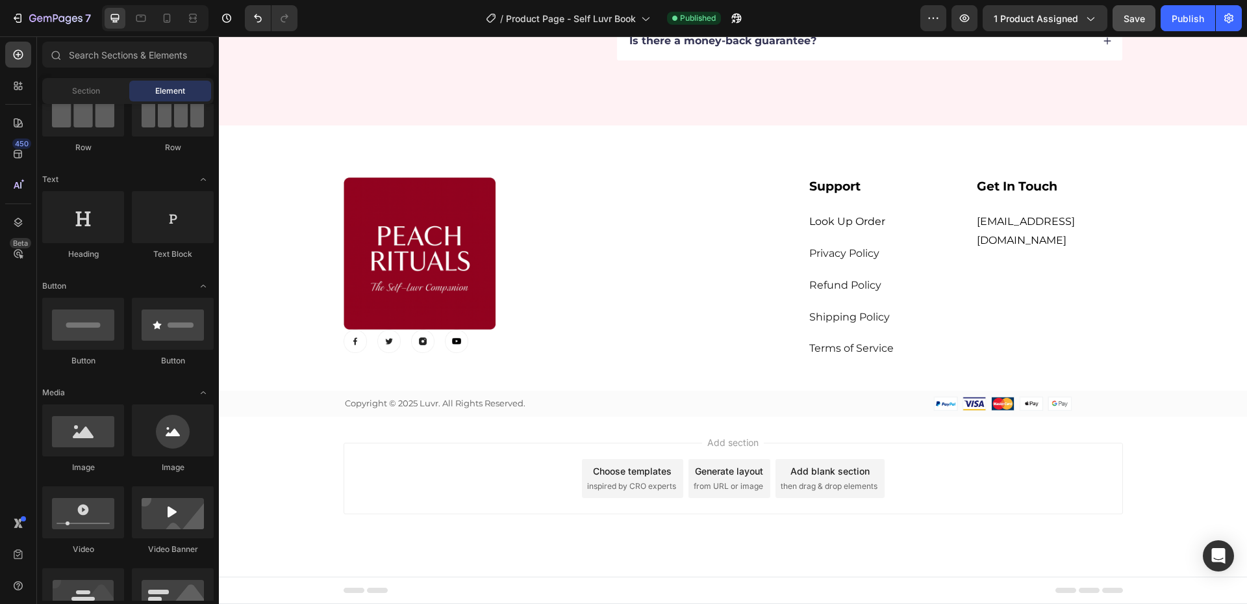
click at [255, 584] on span "Footer" at bounding box center [256, 589] width 25 height 13
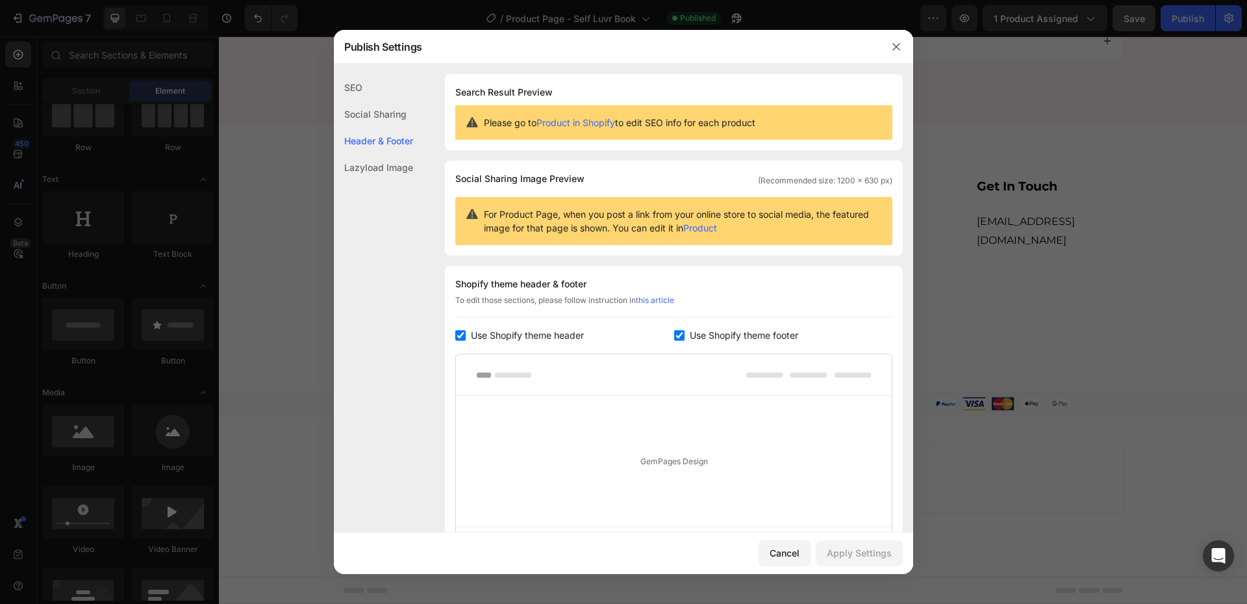
scroll to position [144, 0]
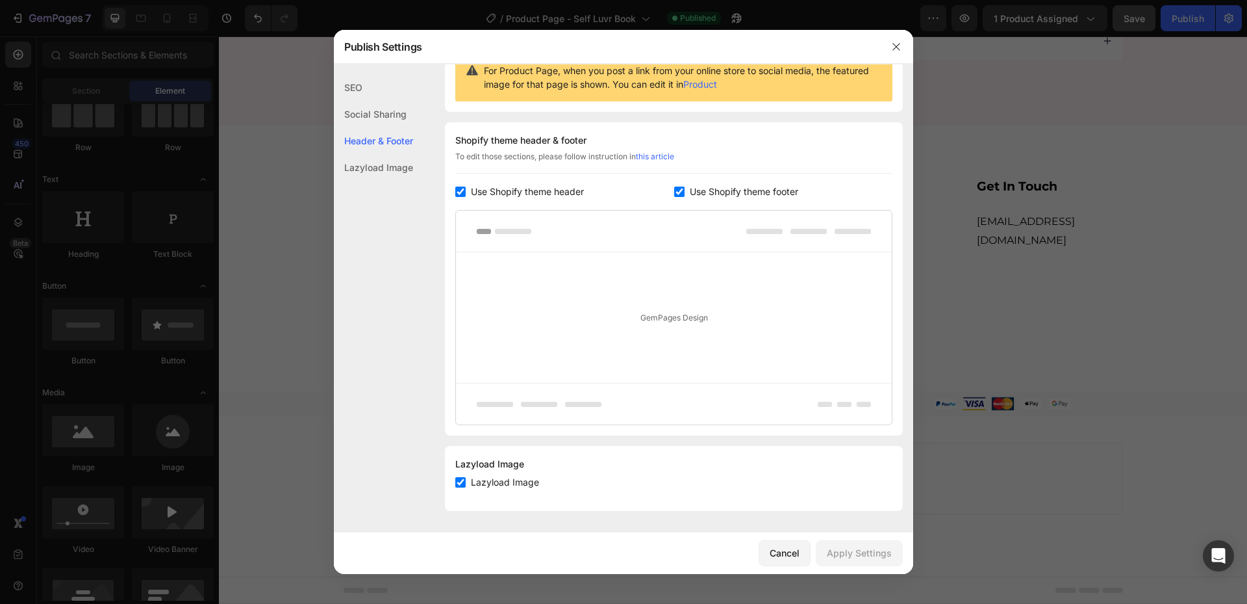
click at [678, 188] on input "checkbox" at bounding box center [679, 191] width 10 height 10
checkbox input "false"
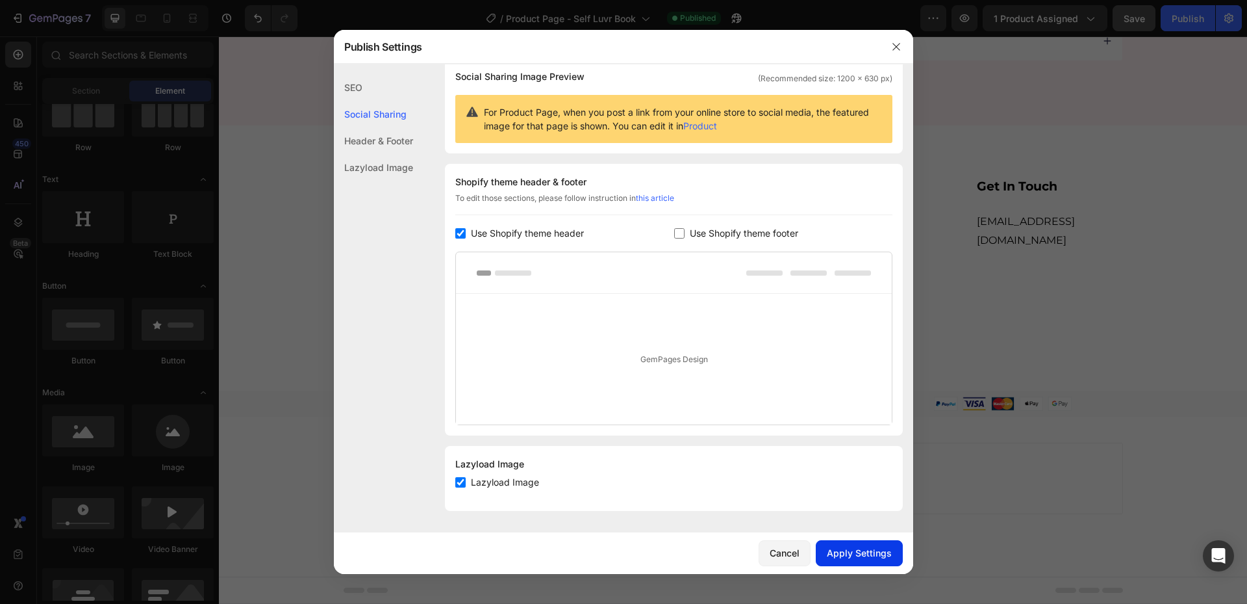
click at [863, 553] on div "Apply Settings" at bounding box center [859, 553] width 65 height 14
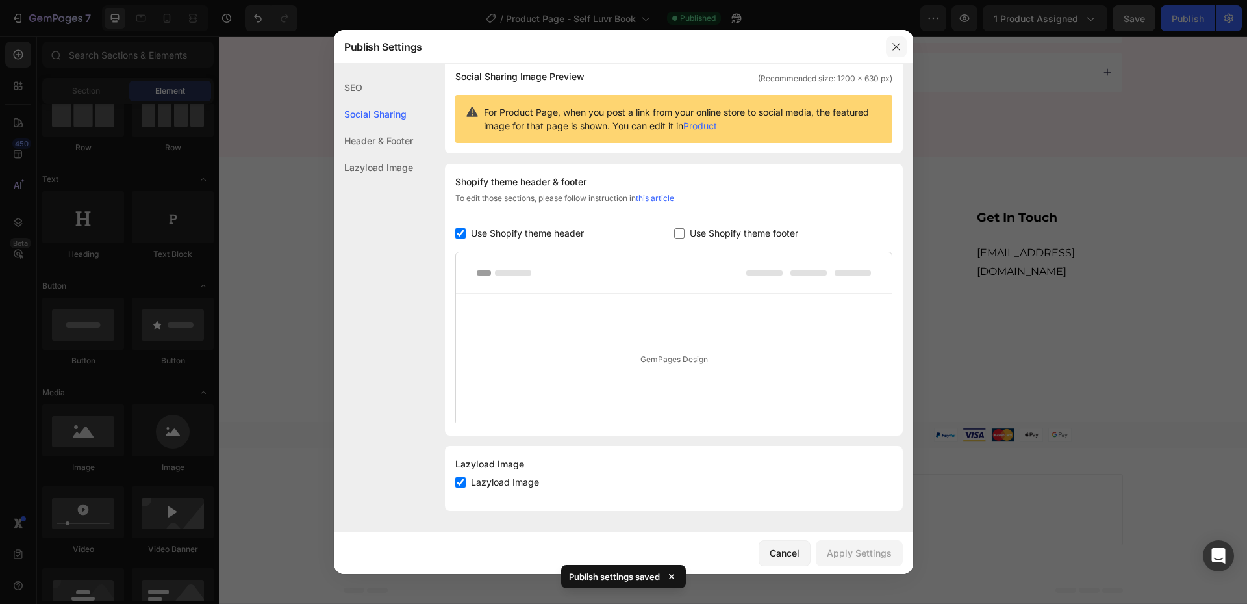
drag, startPoint x: 896, startPoint y: 43, endPoint x: 685, endPoint y: 2, distance: 215.1
click at [896, 43] on icon "button" at bounding box center [896, 47] width 10 height 10
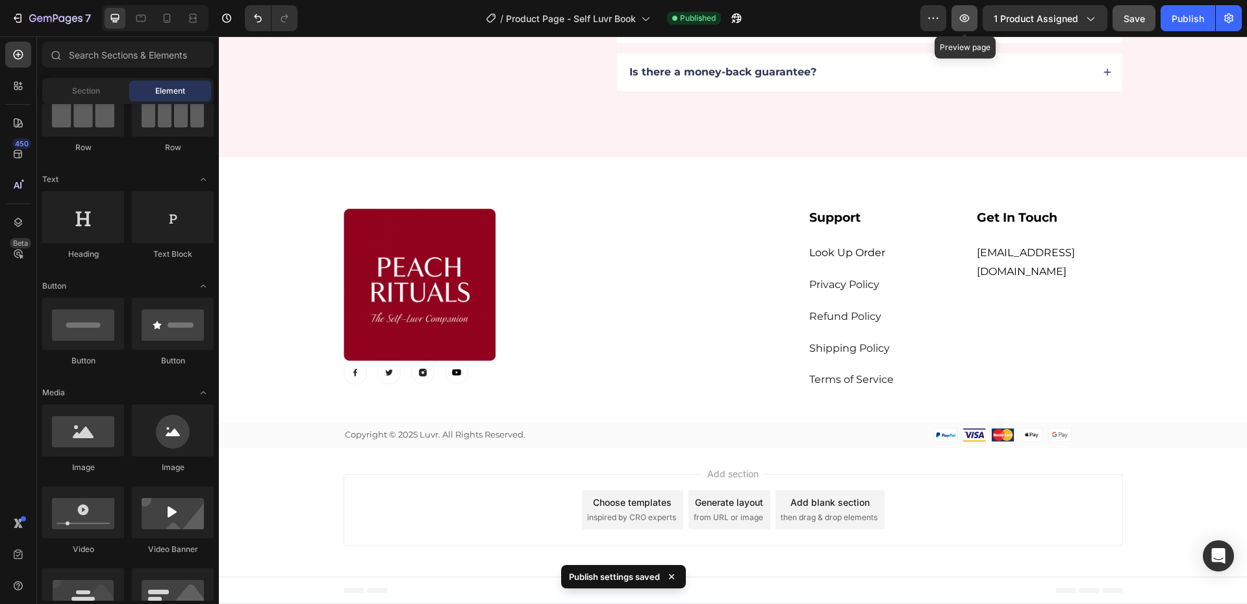
click at [967, 18] on icon "button" at bounding box center [964, 18] width 13 height 13
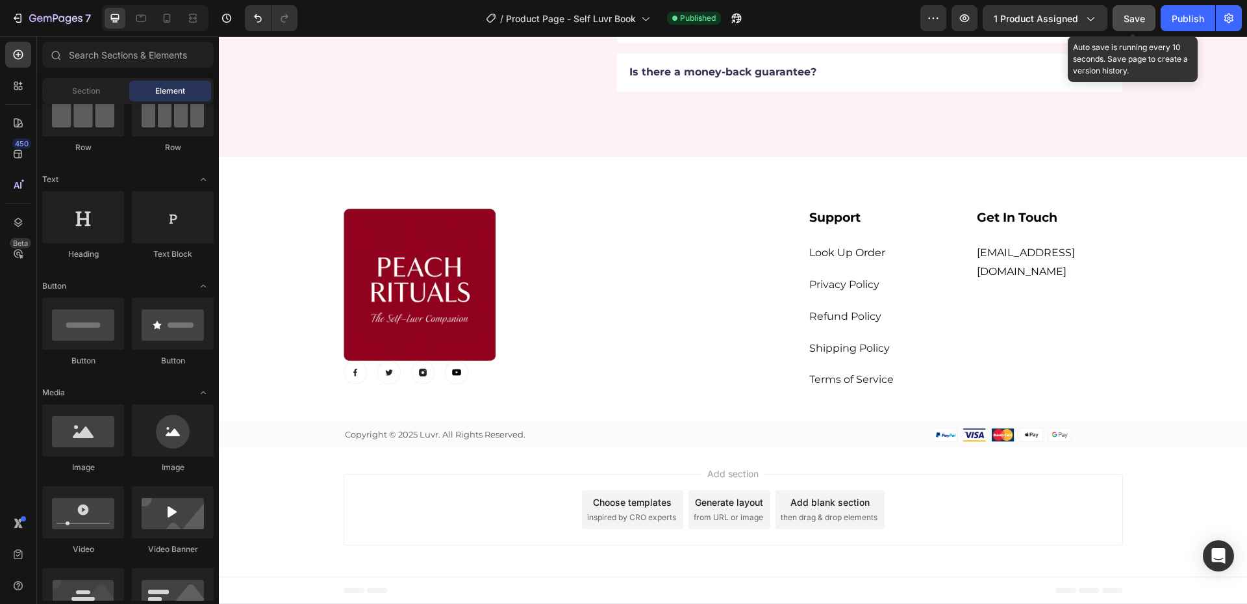
click at [1145, 8] on button "Save" at bounding box center [1134, 18] width 43 height 26
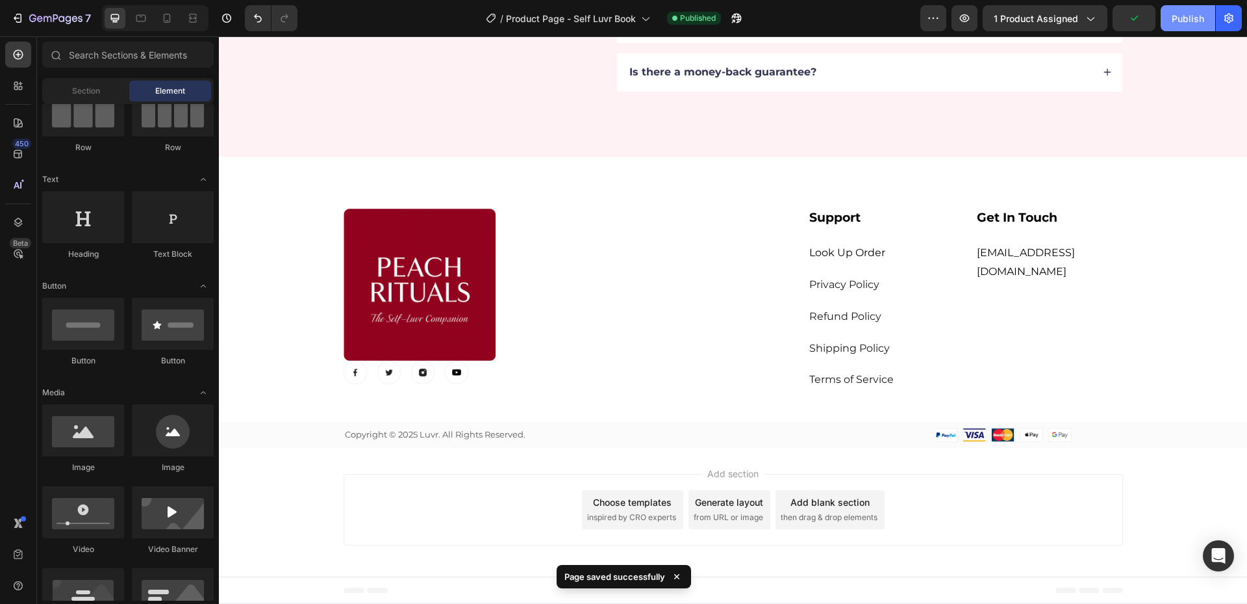
click at [1184, 19] on div "Publish" at bounding box center [1188, 19] width 32 height 14
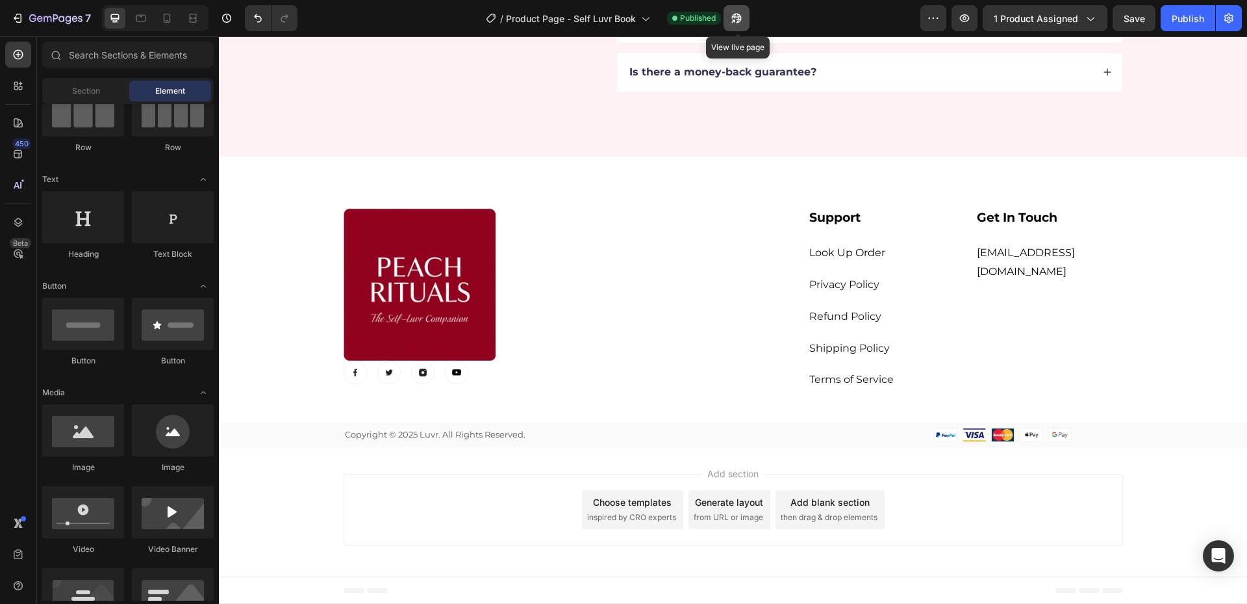
click at [735, 19] on icon "button" at bounding box center [733, 20] width 3 height 3
